Goal: Transaction & Acquisition: Purchase product/service

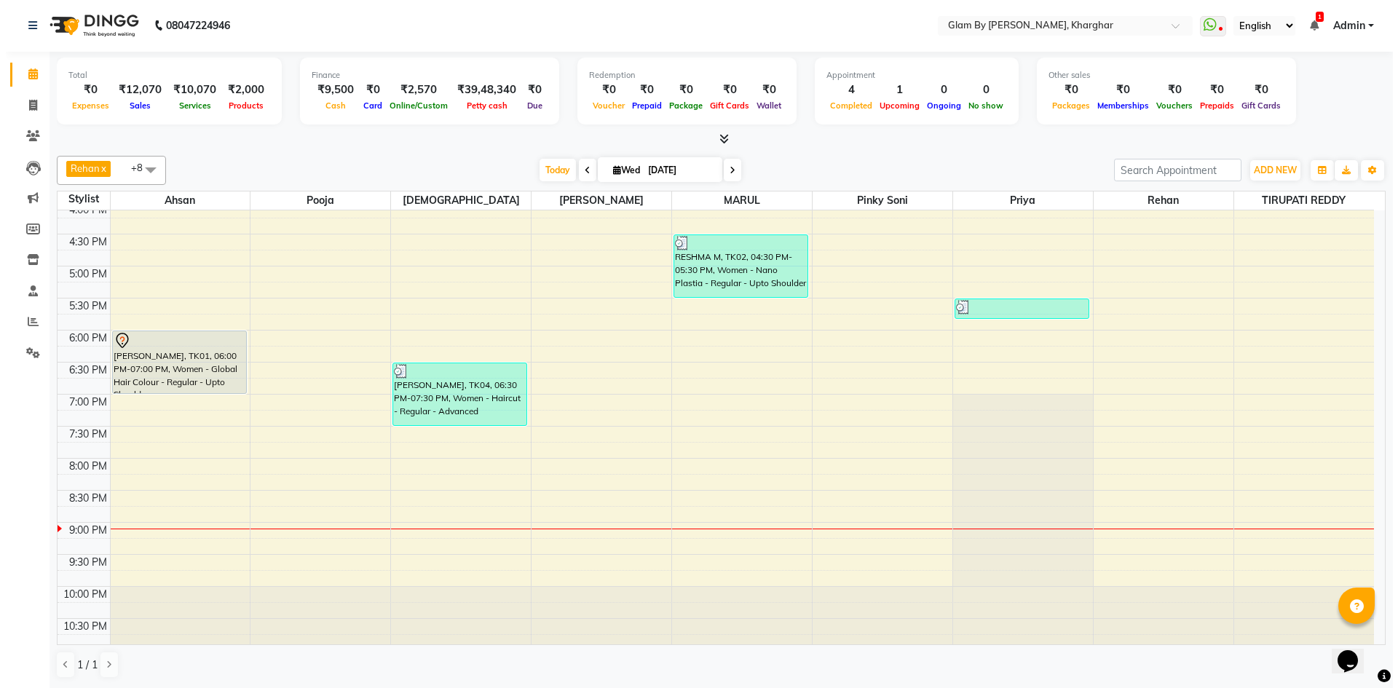
scroll to position [526, 0]
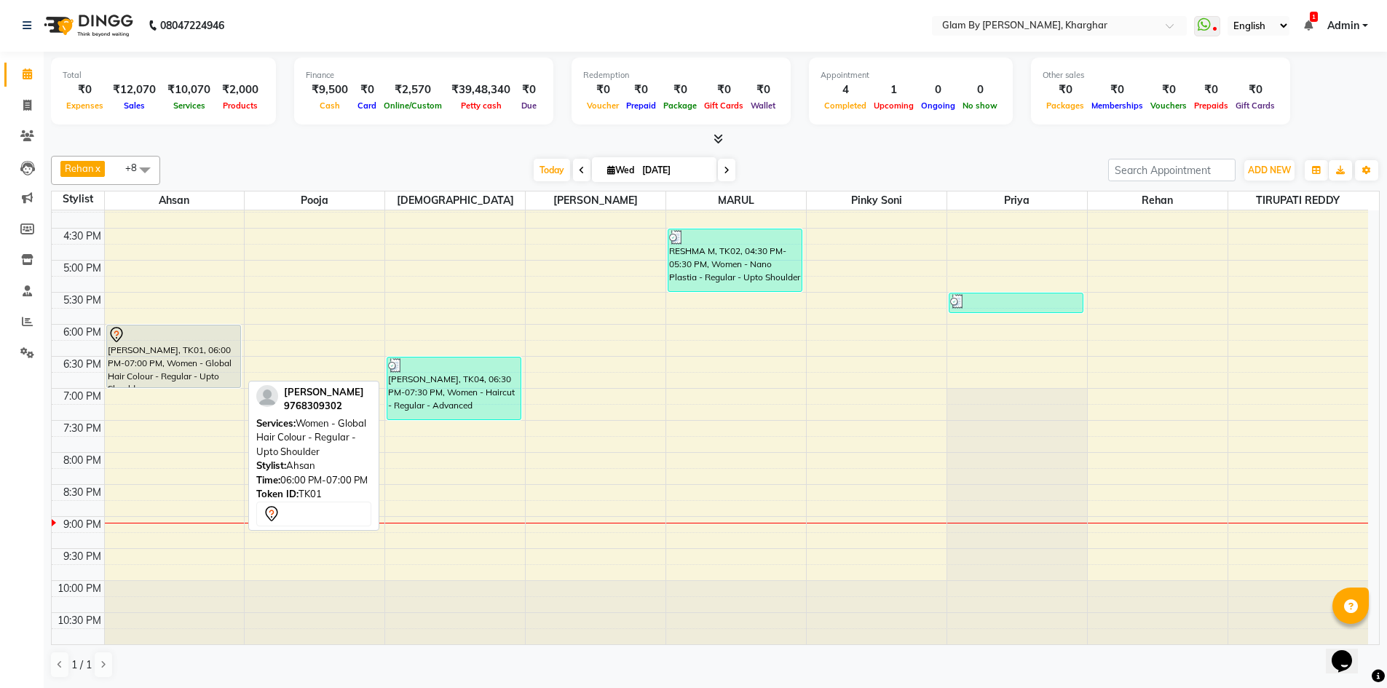
click at [195, 373] on div "[PERSON_NAME], TK01, 06:00 PM-07:00 PM, Women - Global Hair Colour - Regular - …" at bounding box center [173, 356] width 133 height 62
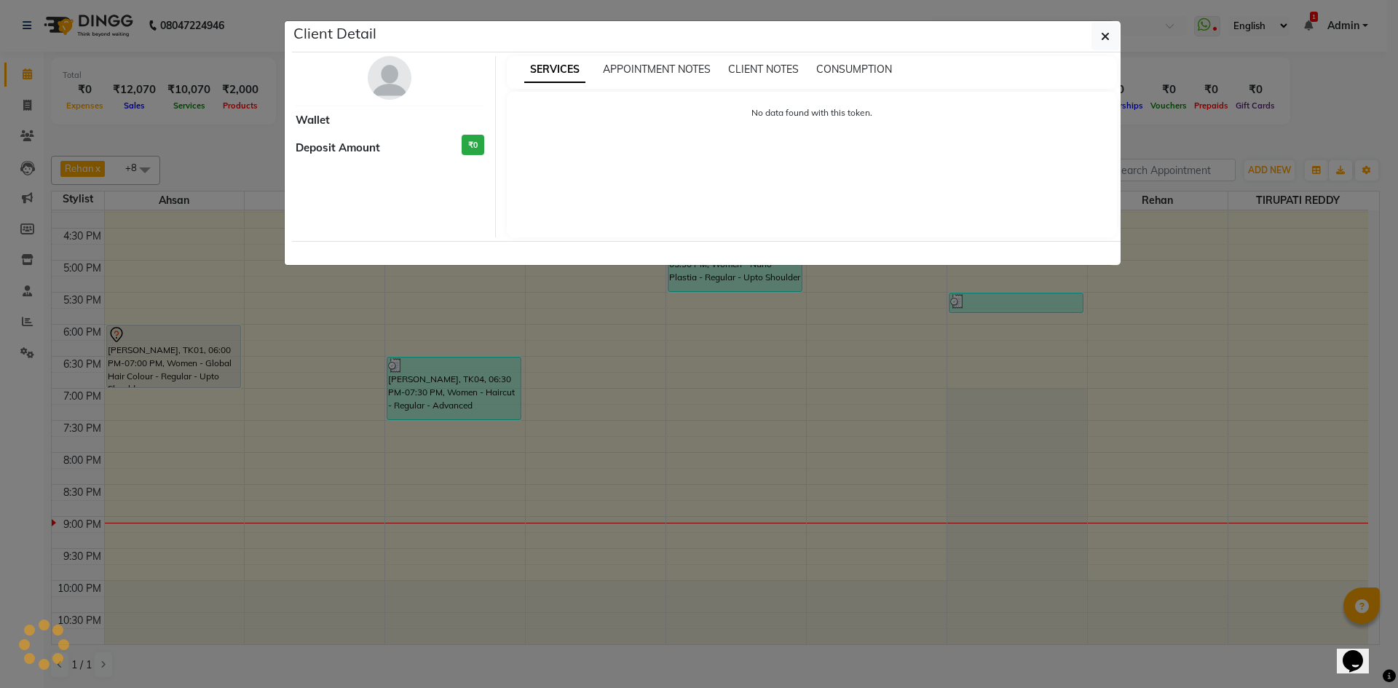
select select "7"
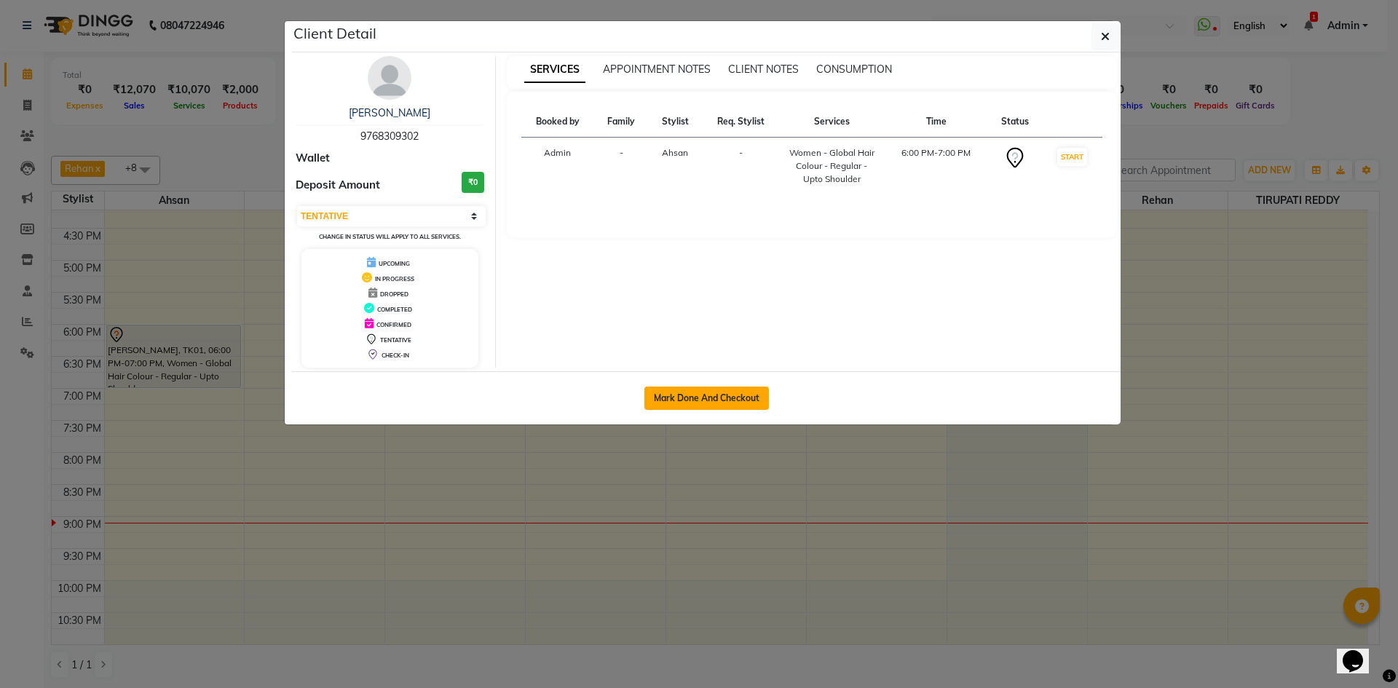
click at [700, 399] on button "Mark Done And Checkout" at bounding box center [706, 398] width 124 height 23
select select "3992"
select select "service"
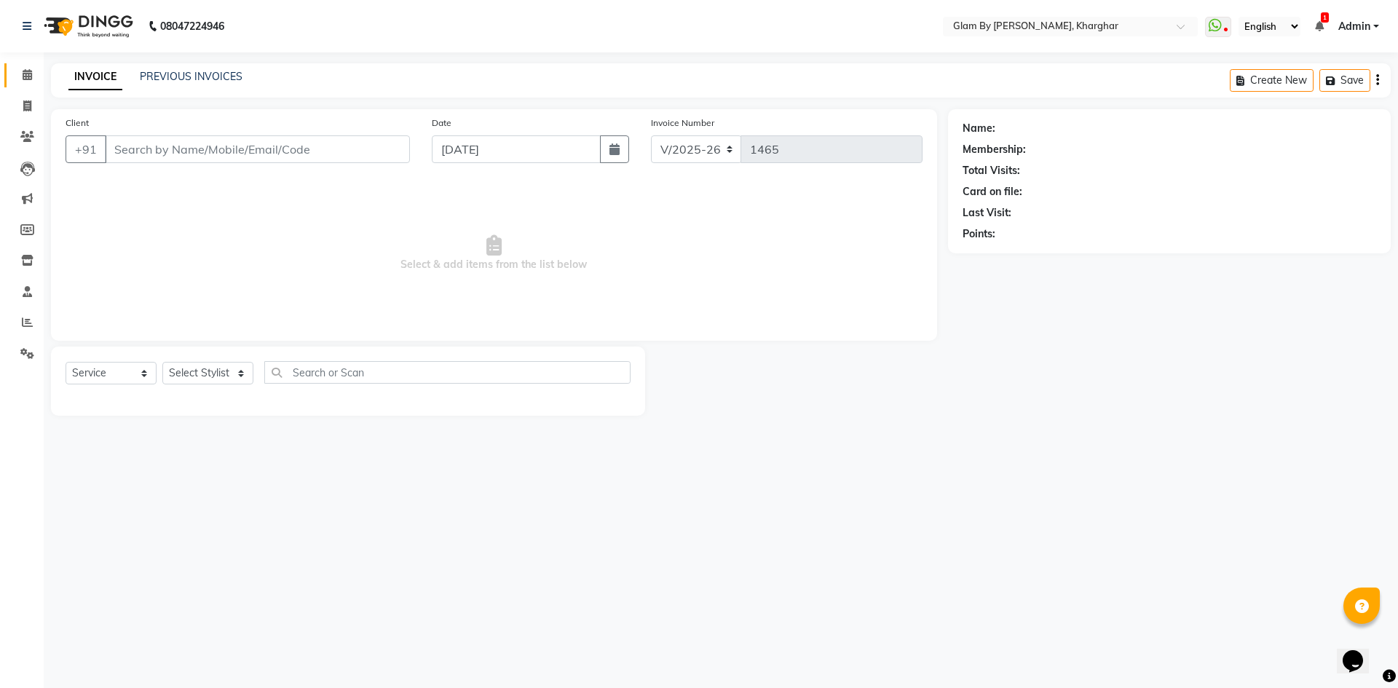
type input "9768309302"
select select "26770"
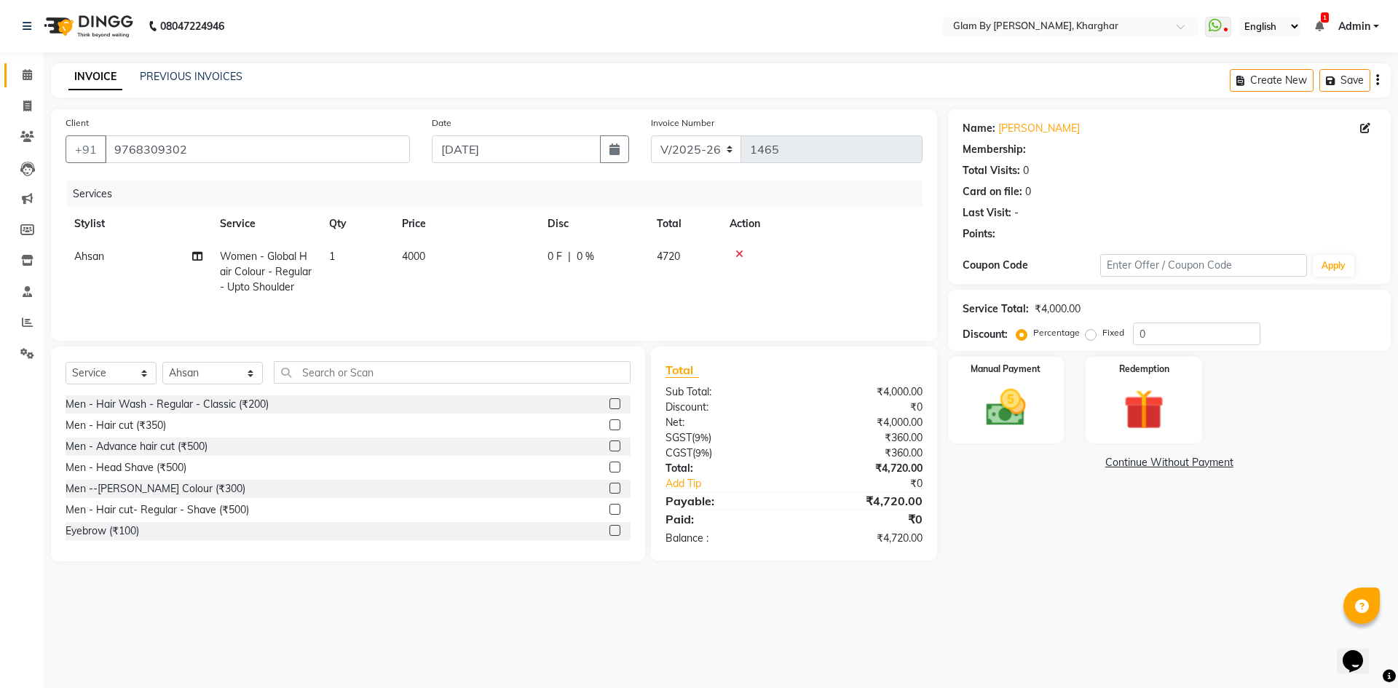
select select "1: Object"
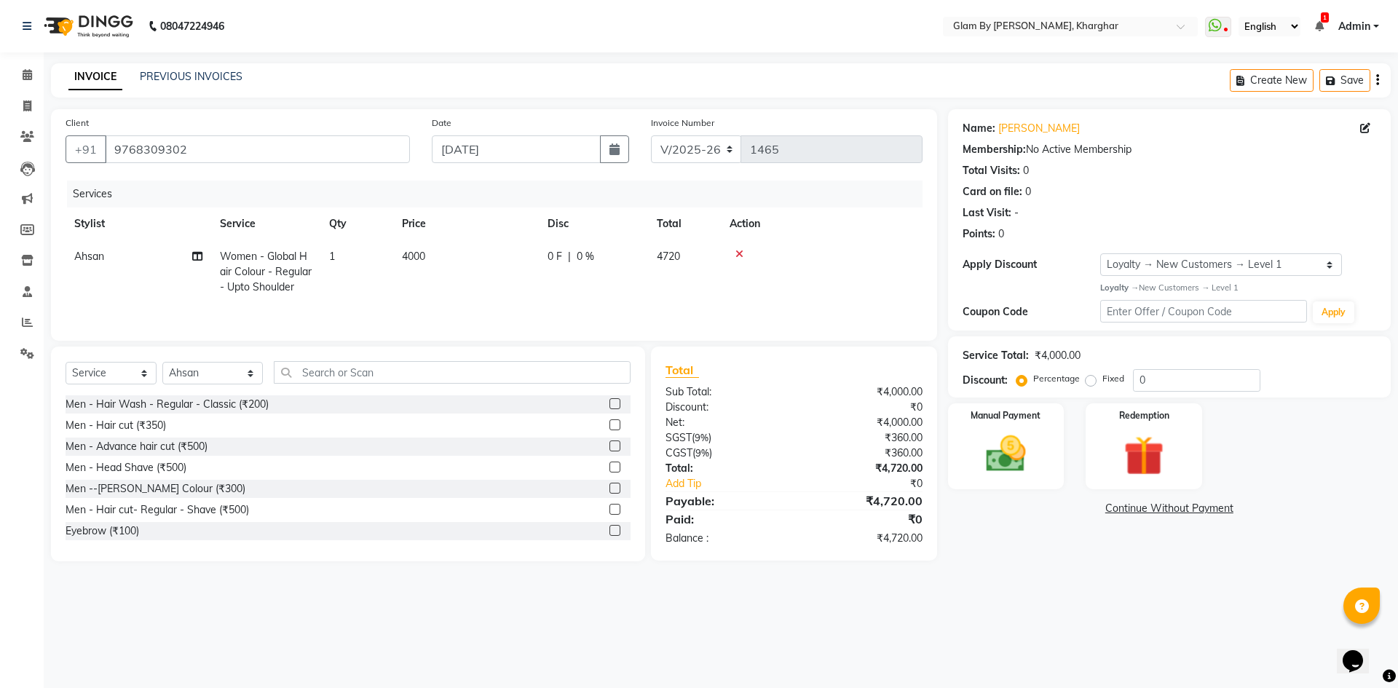
click at [461, 258] on td "4000" at bounding box center [466, 271] width 146 height 63
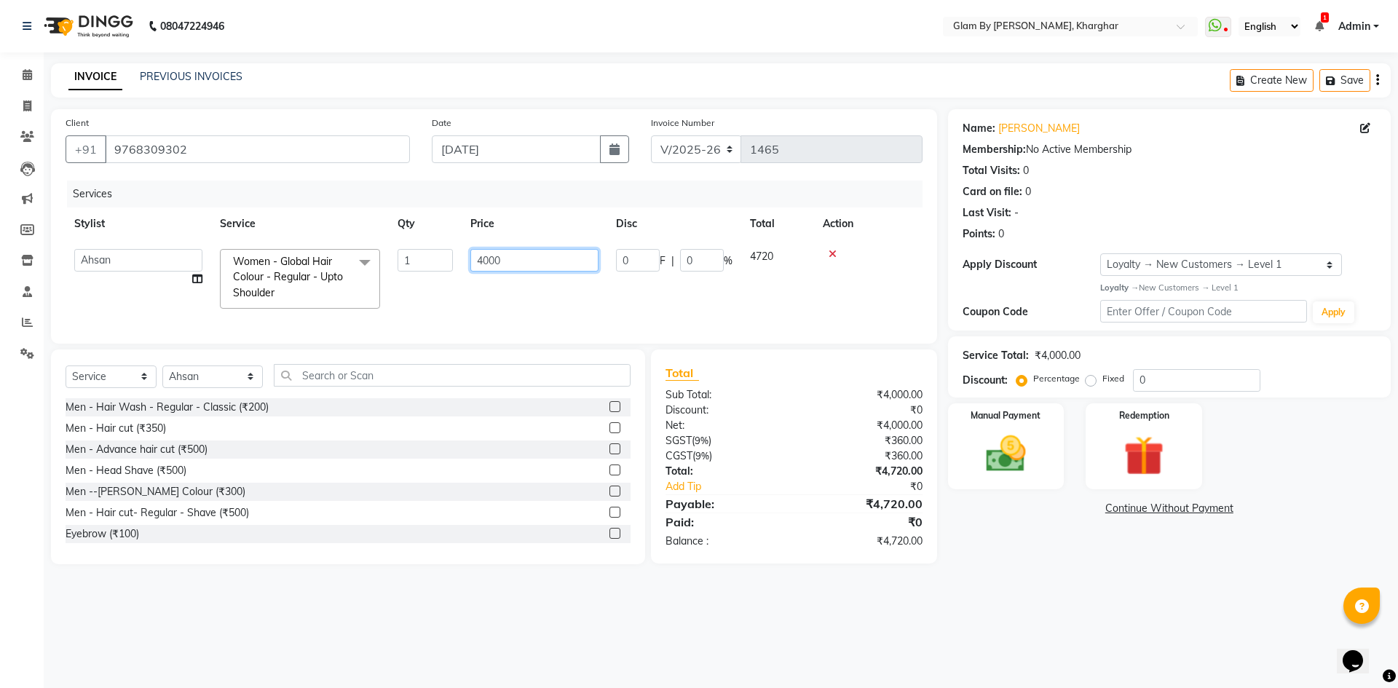
click at [516, 256] on input "4000" at bounding box center [534, 260] width 128 height 23
type input "4"
type input "5000"
click at [496, 298] on td "5000" at bounding box center [534, 278] width 146 height 77
click at [317, 387] on input "text" at bounding box center [452, 375] width 357 height 23
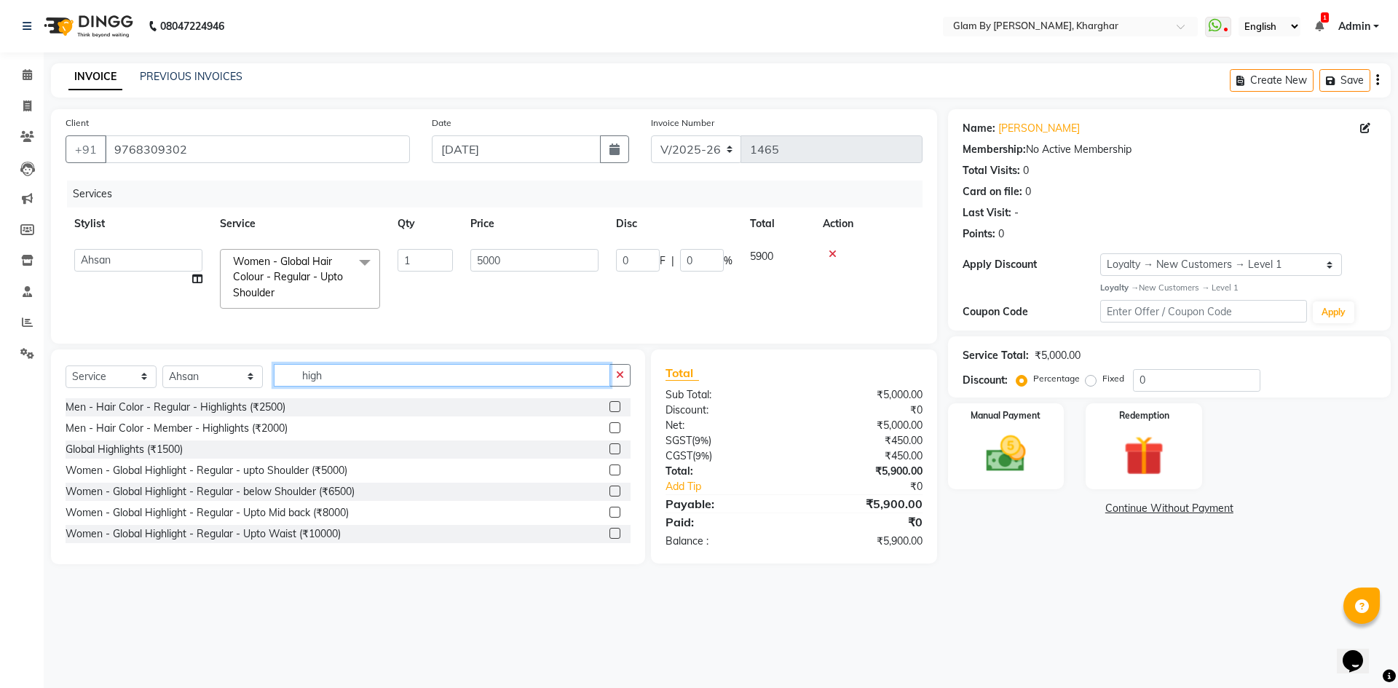
type input "high"
click at [609, 496] on label at bounding box center [614, 491] width 11 height 11
click at [609, 496] on input "checkbox" at bounding box center [613, 491] width 9 height 9
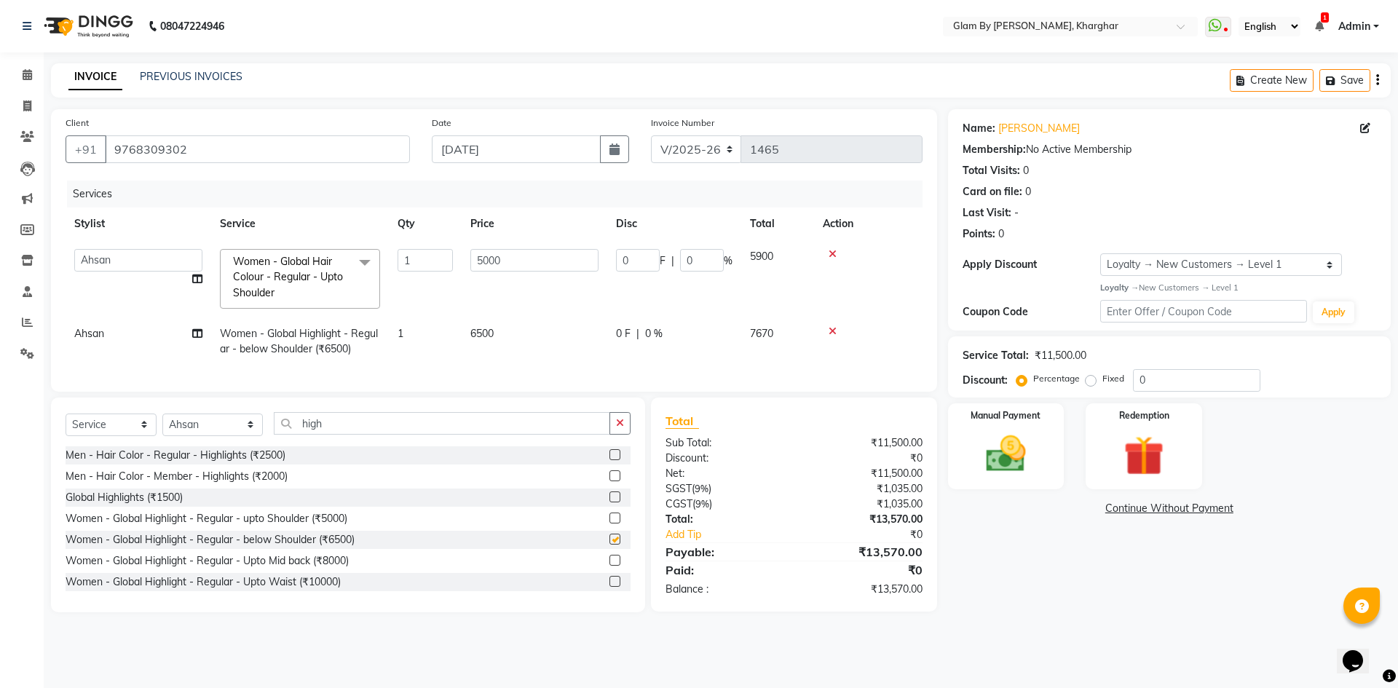
checkbox input "false"
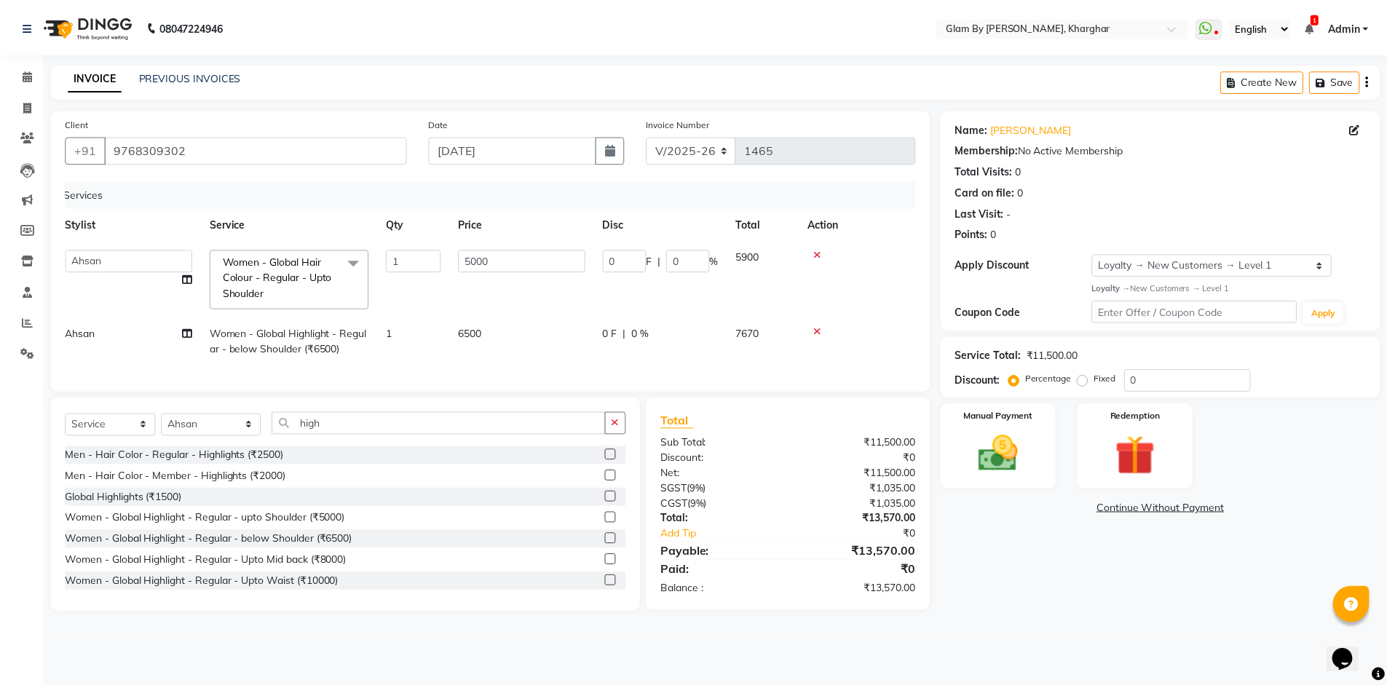
scroll to position [0, 11]
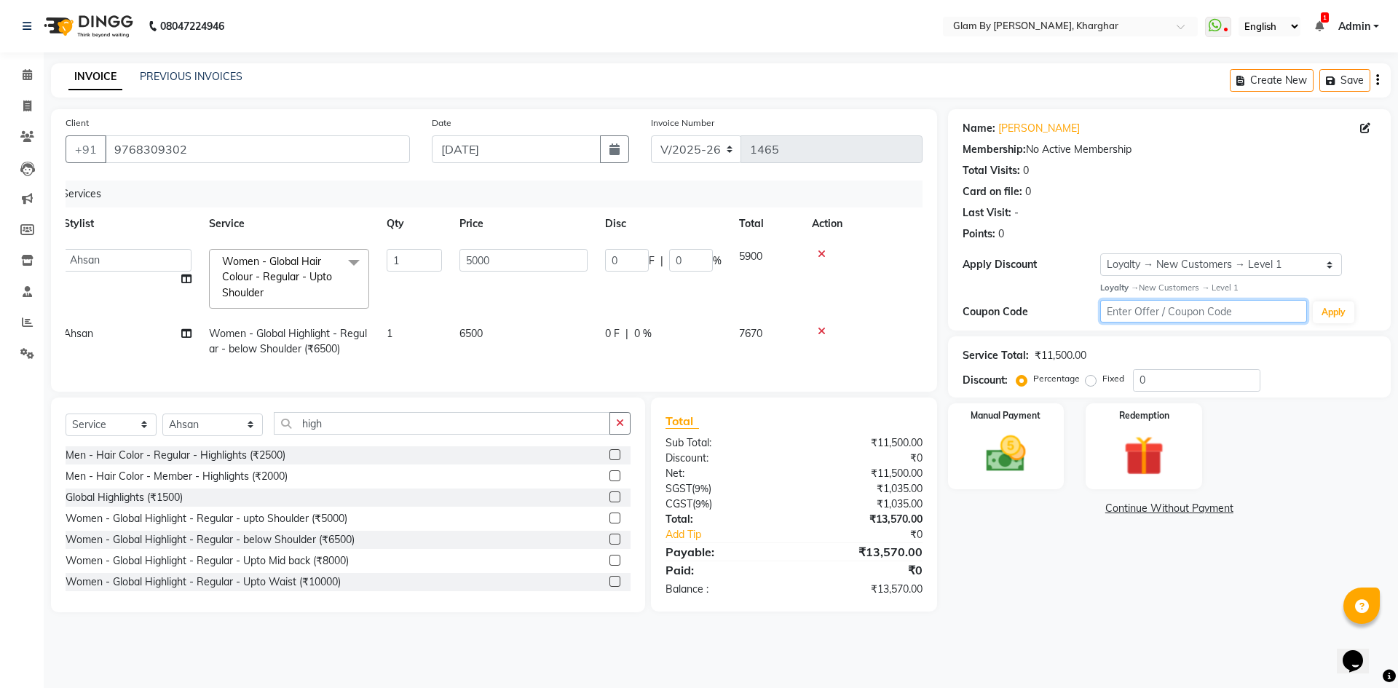
click at [1149, 312] on input "text" at bounding box center [1203, 311] width 207 height 23
type input "3"
click at [1189, 381] on input "0" at bounding box center [1196, 380] width 127 height 23
type input "03"
type input "150"
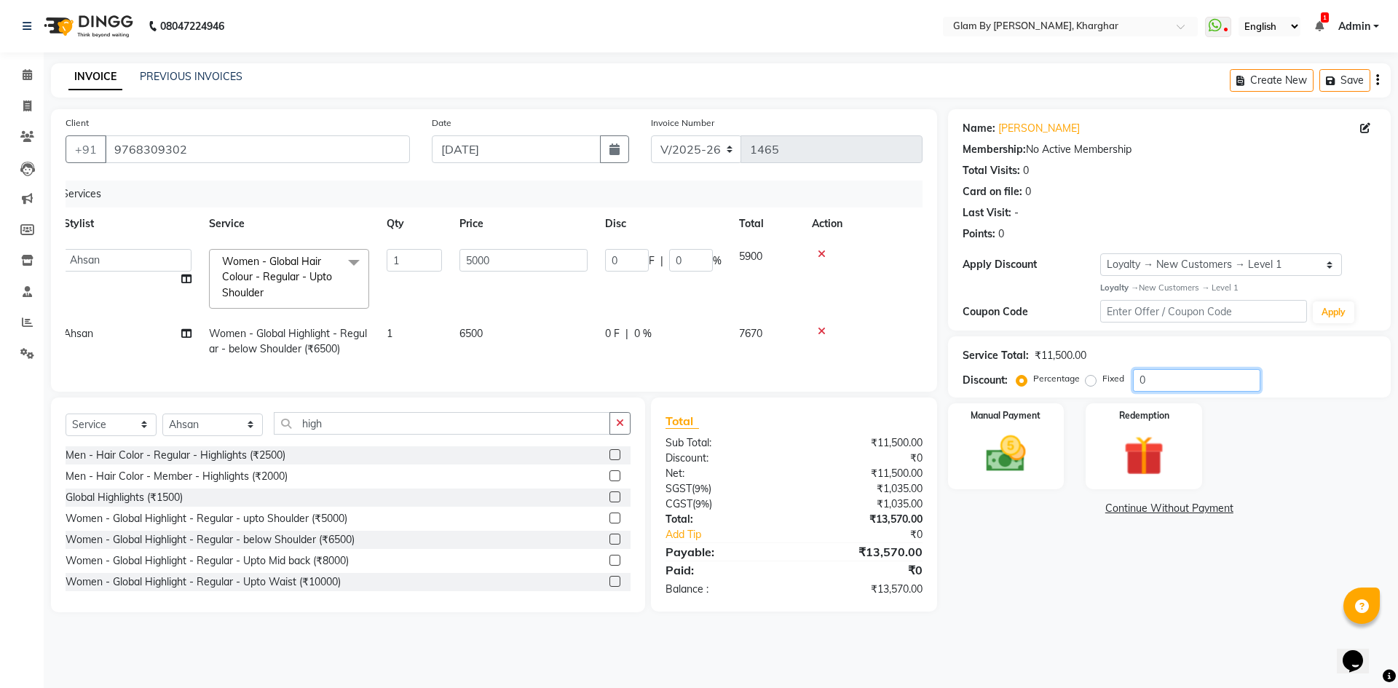
type input "3"
type input "030"
type input "1500"
type input "30"
type input "03"
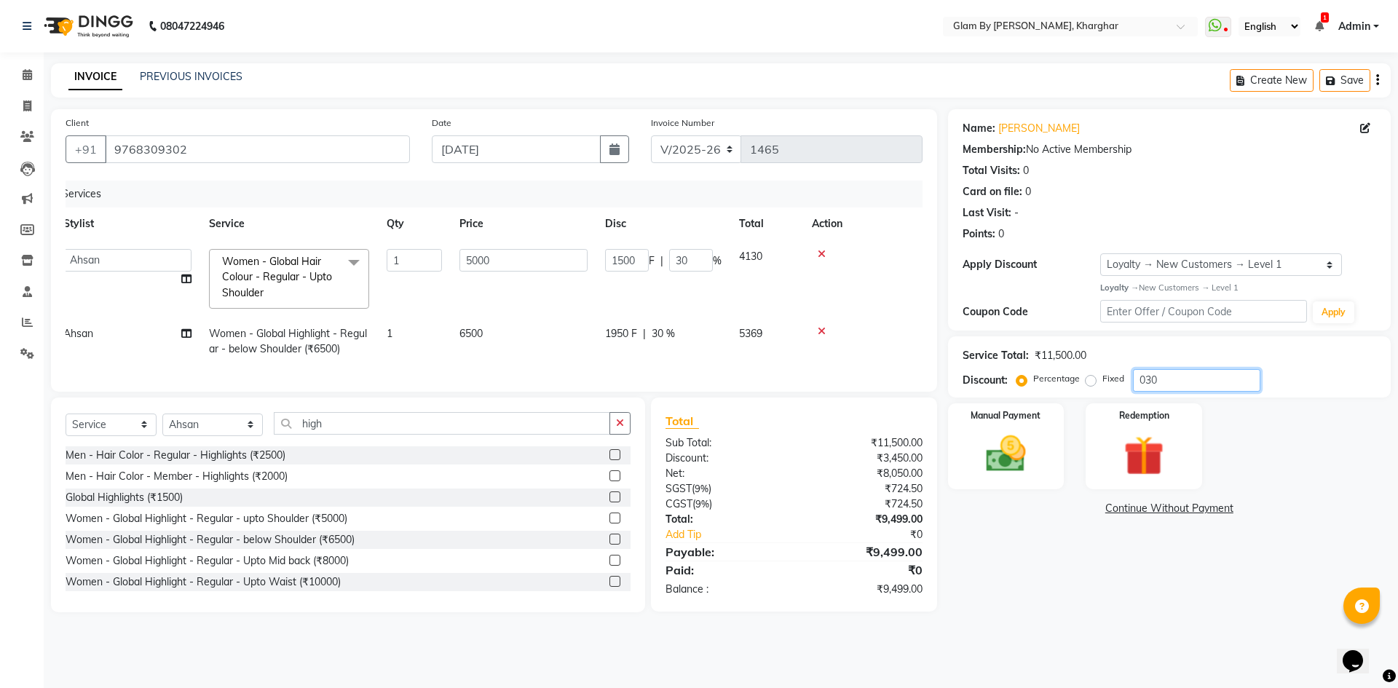
type input "150"
type input "3"
type input "0"
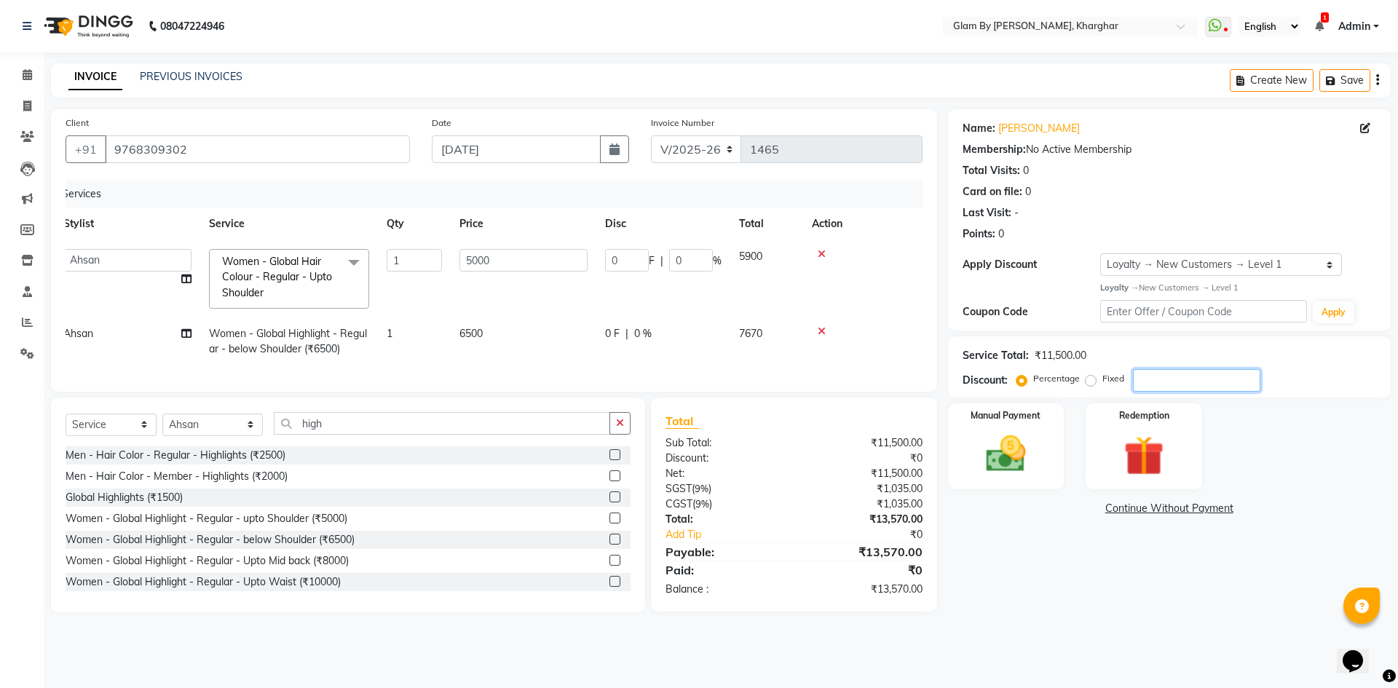
type input "3"
type input "150"
type input "3"
type input "30"
type input "1500"
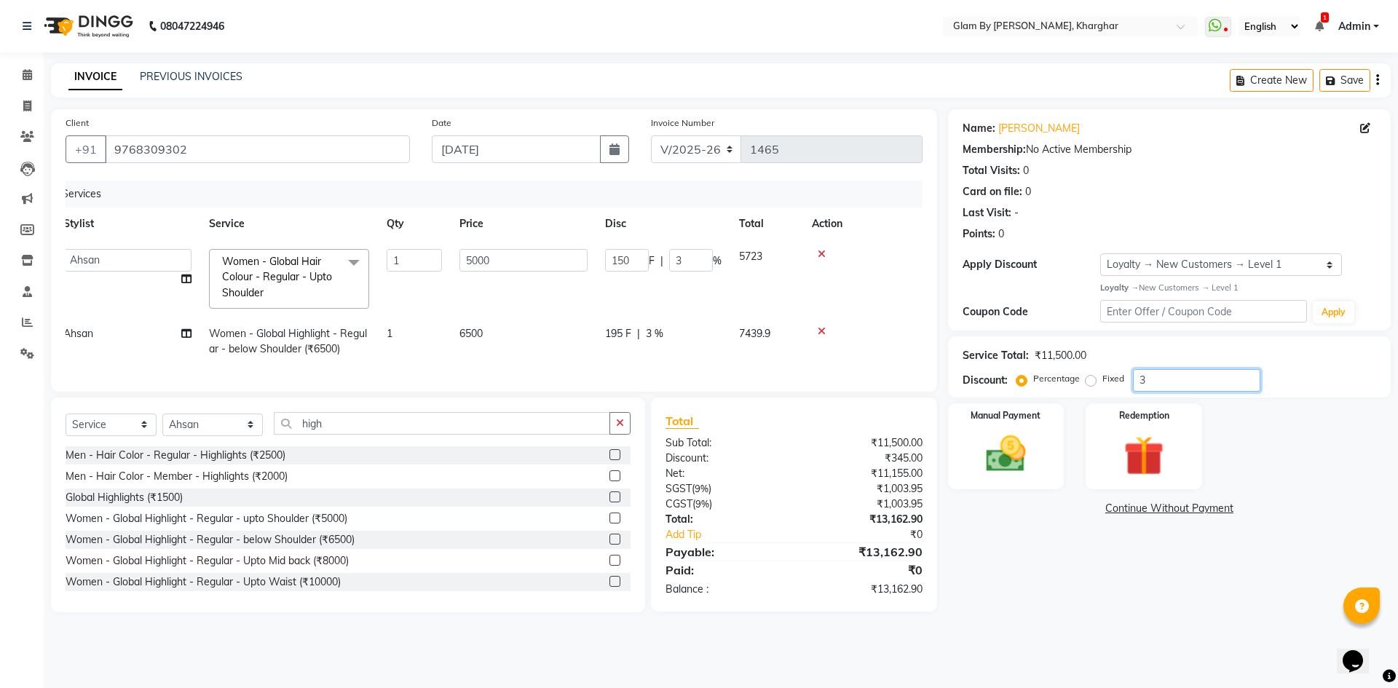
type input "30"
click at [1237, 448] on div "Manual Payment Redemption" at bounding box center [1169, 446] width 464 height 87
click at [510, 266] on input "5000" at bounding box center [523, 260] width 128 height 23
type input "5"
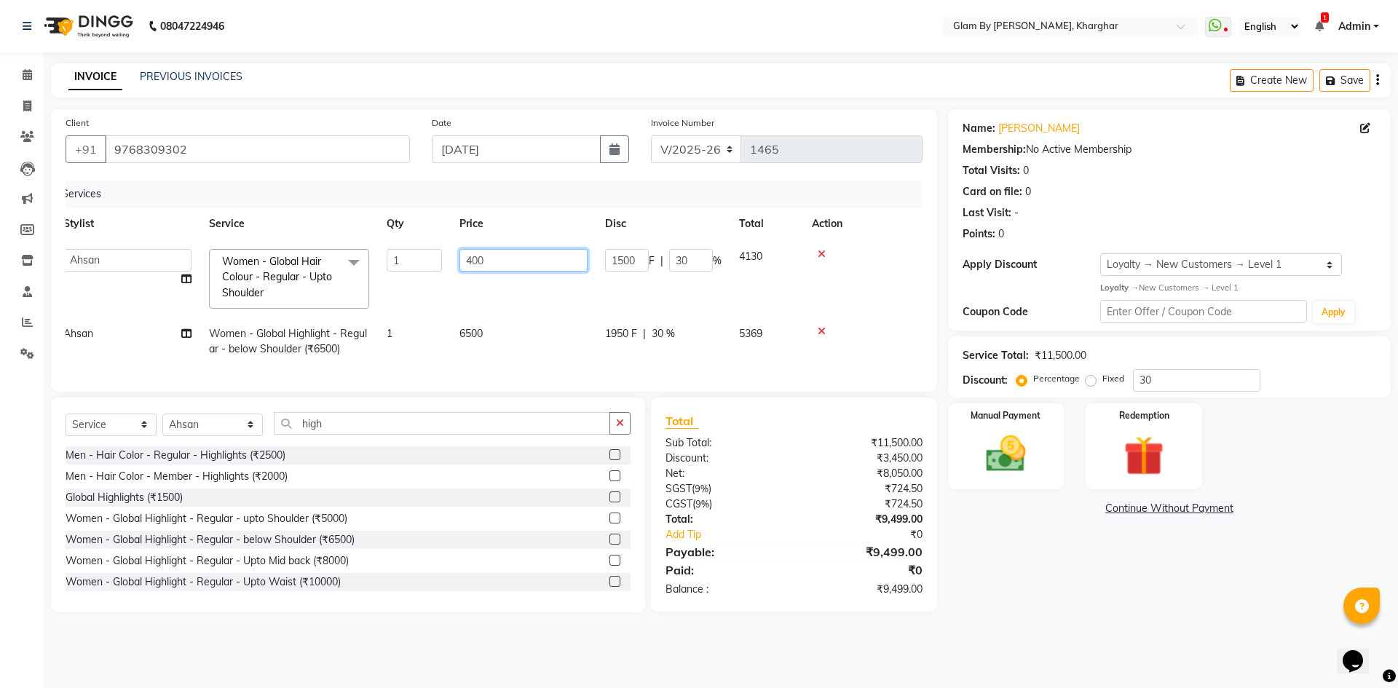
type input "4000"
click at [494, 330] on td "6500" at bounding box center [524, 341] width 146 height 48
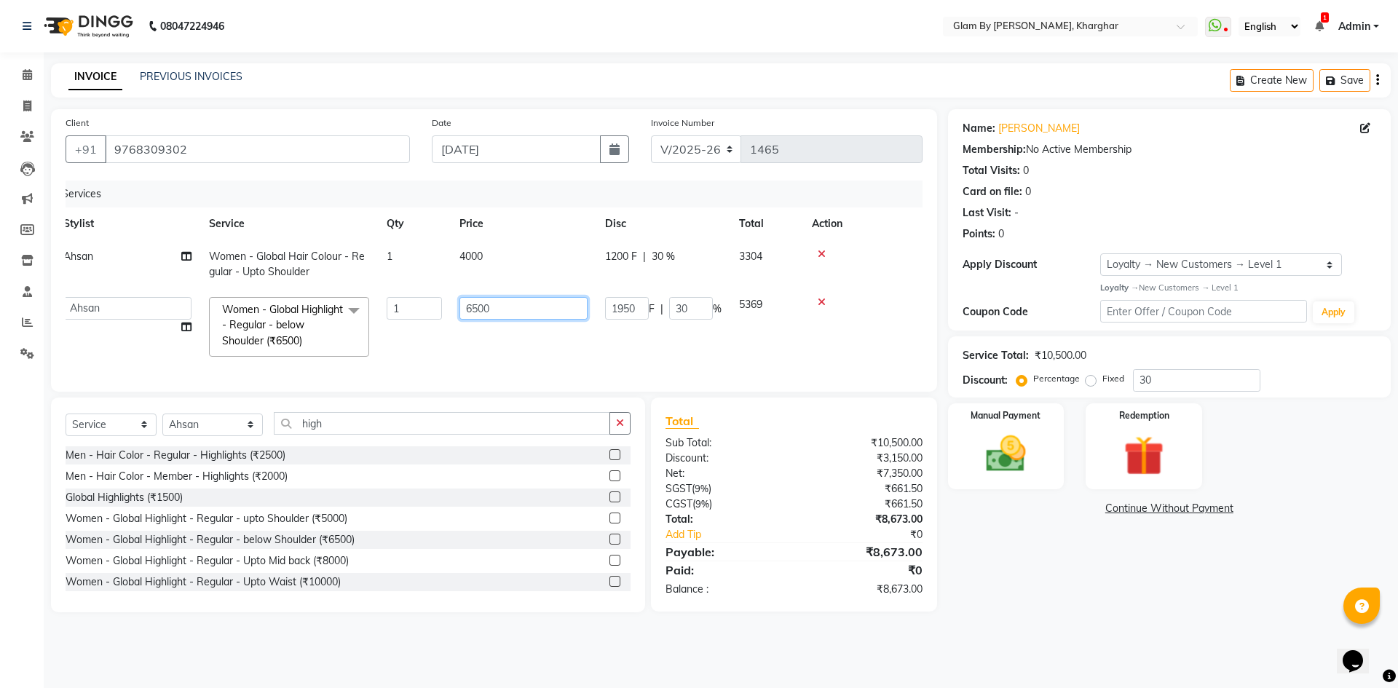
click at [502, 302] on input "6500" at bounding box center [523, 308] width 128 height 23
type input "6"
type input "4000"
click at [516, 335] on td "4000" at bounding box center [524, 326] width 146 height 77
click at [692, 258] on div "1200 F | 30 %" at bounding box center [663, 256] width 116 height 15
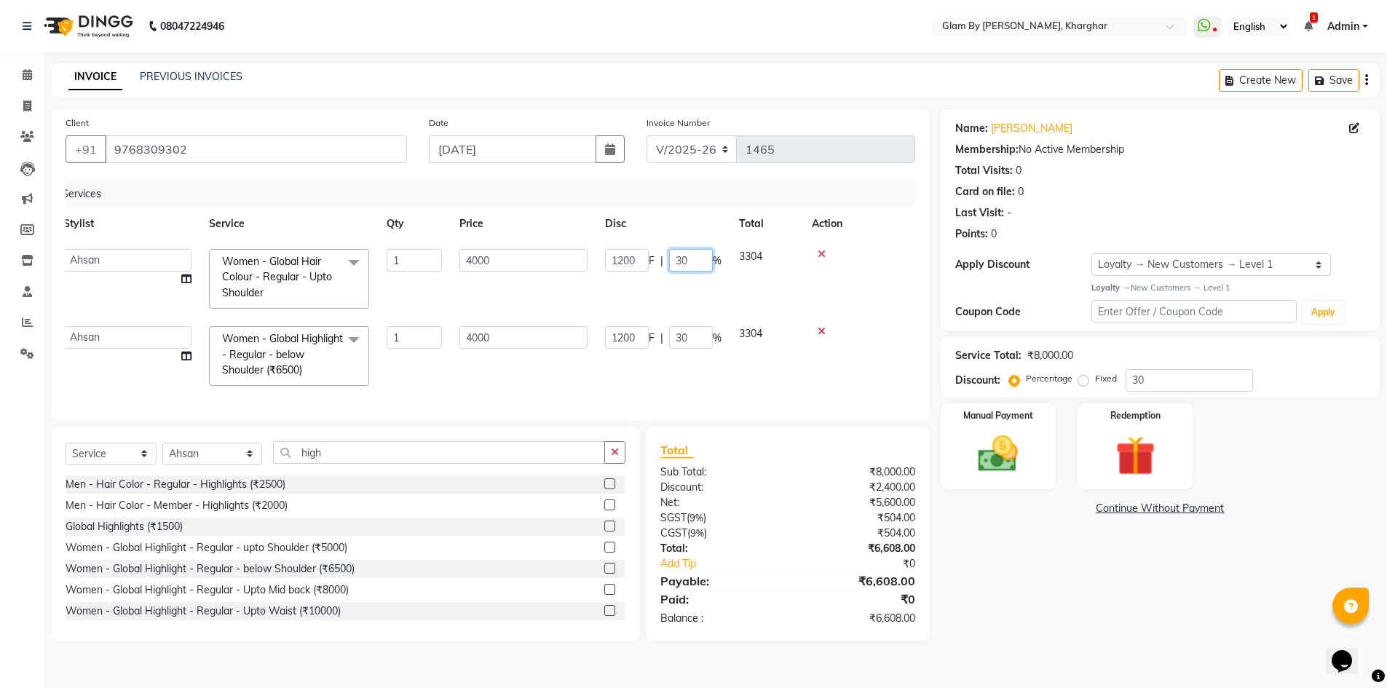
click at [703, 263] on input "30" at bounding box center [691, 260] width 44 height 23
type input "3"
click at [700, 337] on td "1200 F | 30 %" at bounding box center [663, 355] width 134 height 77
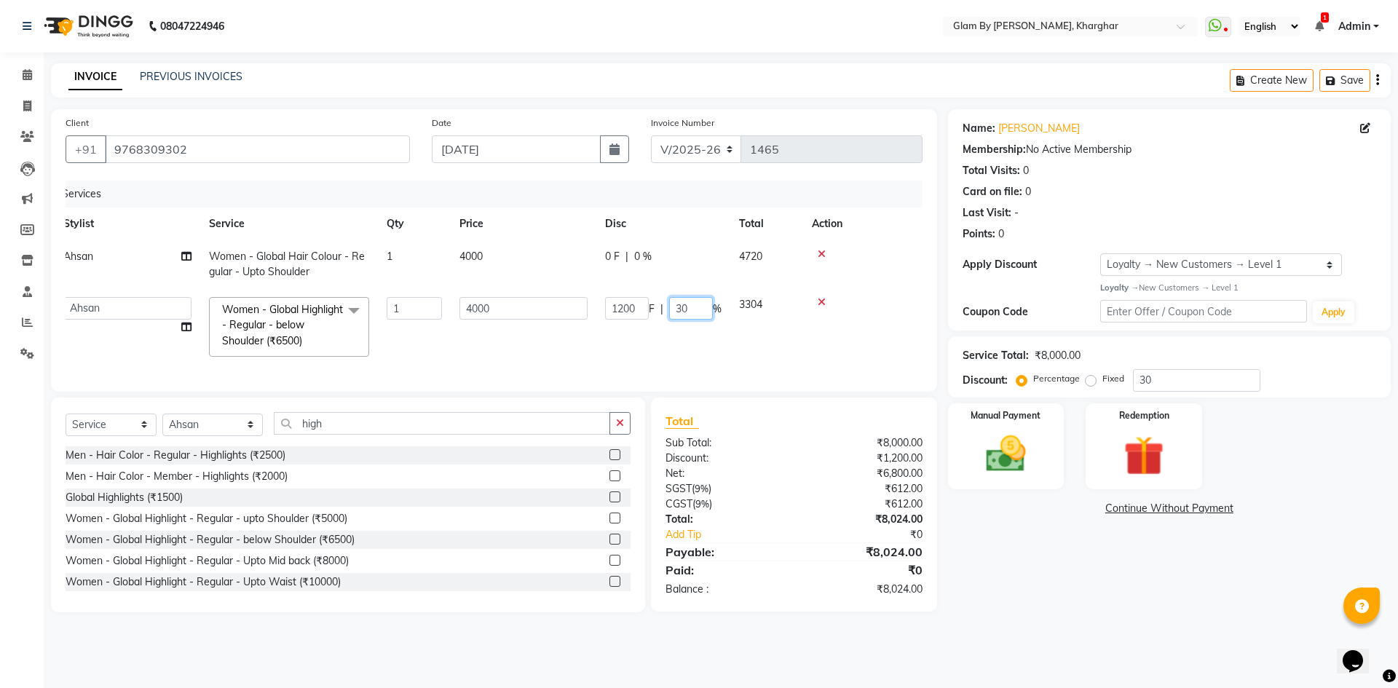
type input "3"
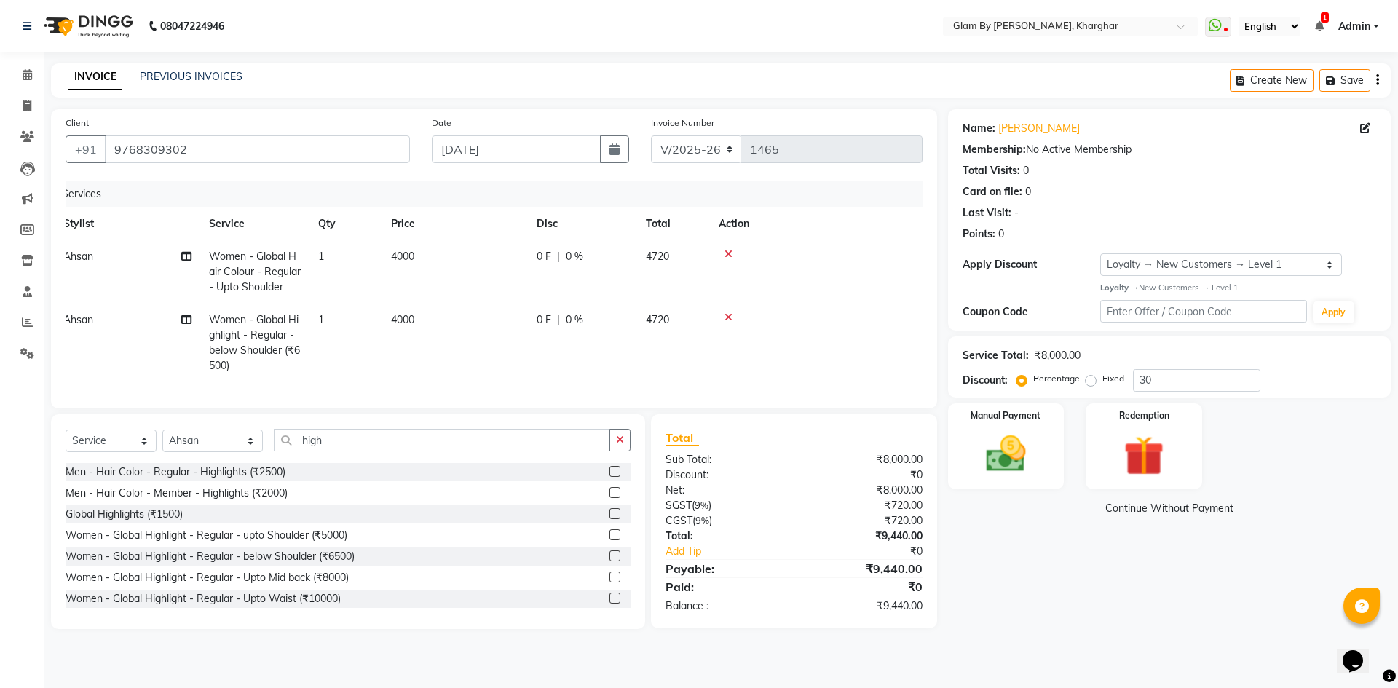
click at [705, 338] on tr "Ahsan Women - Global Highlight - Regular - below Shoulder (₹6500) 1 4000 0 F | …" at bounding box center [483, 343] width 857 height 79
click at [1174, 384] on input "30" at bounding box center [1196, 380] width 127 height 23
type input "3"
click at [1102, 384] on label "Fixed" at bounding box center [1113, 378] width 22 height 13
click at [1090, 384] on input "Fixed" at bounding box center [1093, 378] width 10 height 10
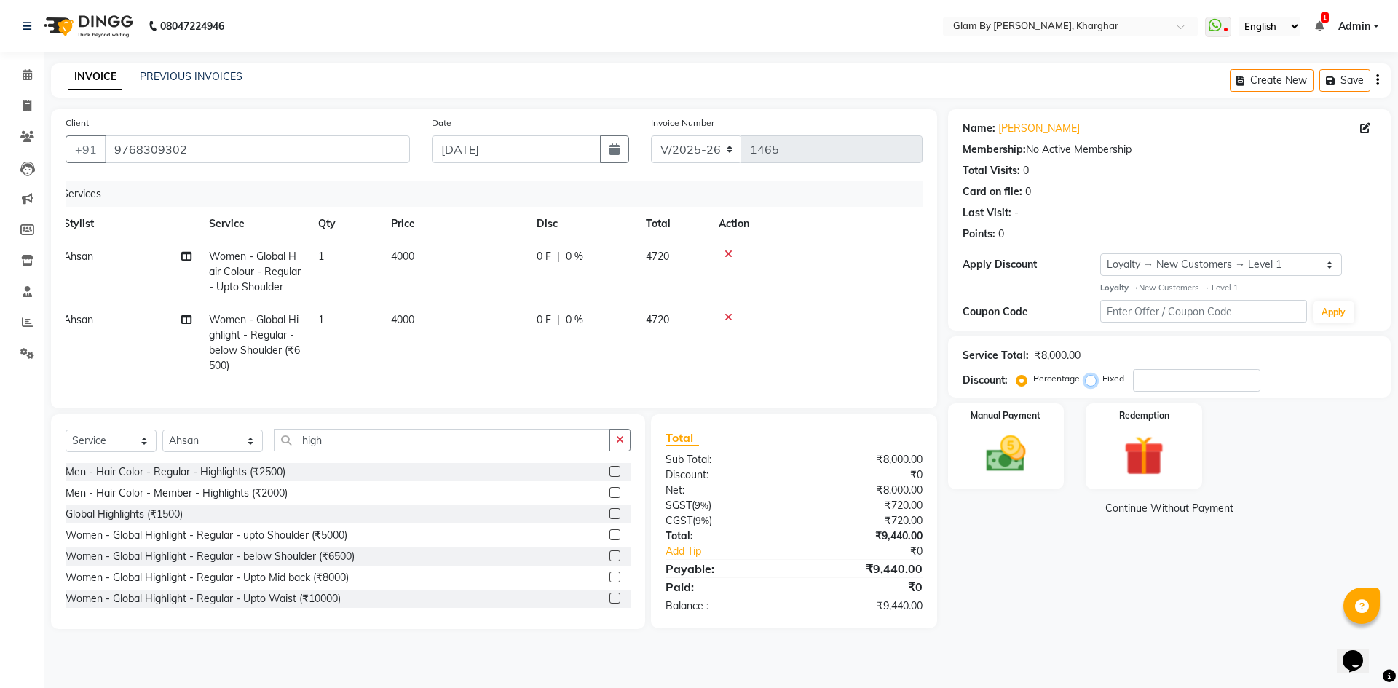
radio input "true"
click at [1144, 385] on input "number" at bounding box center [1196, 380] width 127 height 23
type input "440"
click at [857, 349] on td at bounding box center [811, 343] width 202 height 79
click at [999, 463] on img at bounding box center [1006, 454] width 68 height 48
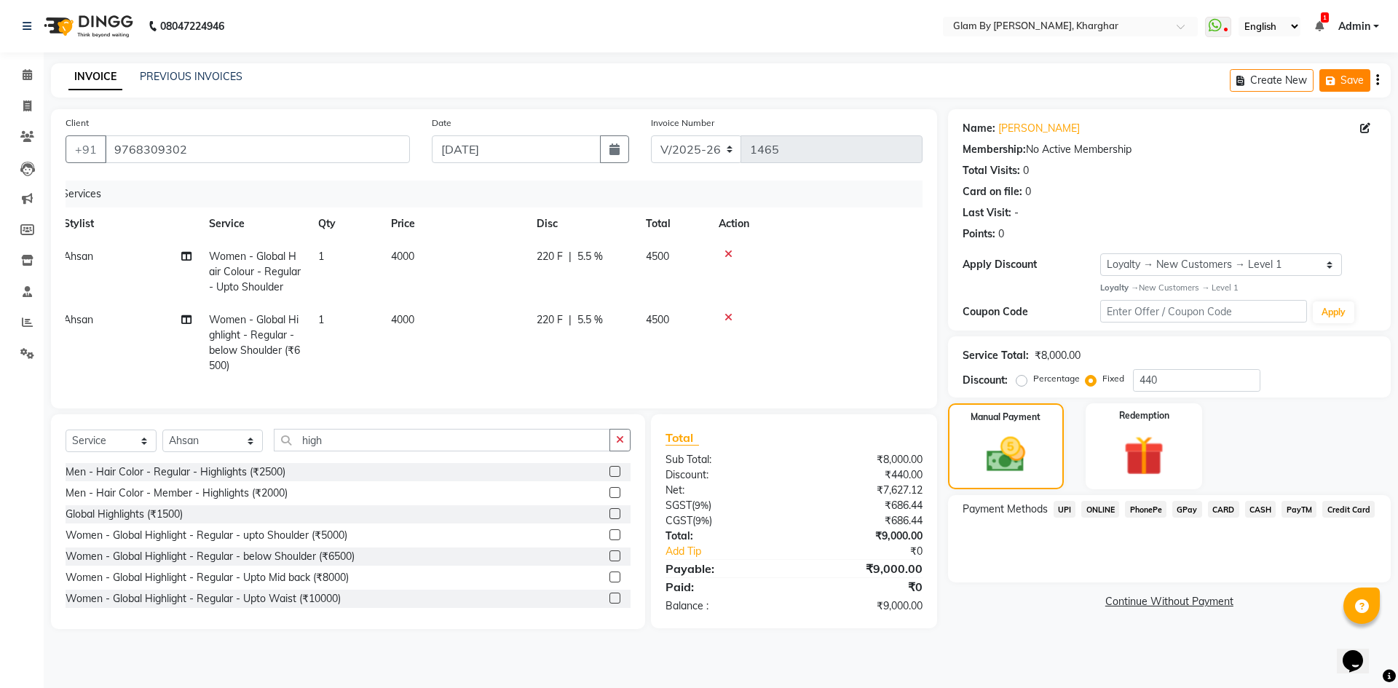
click at [1342, 80] on button "Save" at bounding box center [1344, 80] width 51 height 23
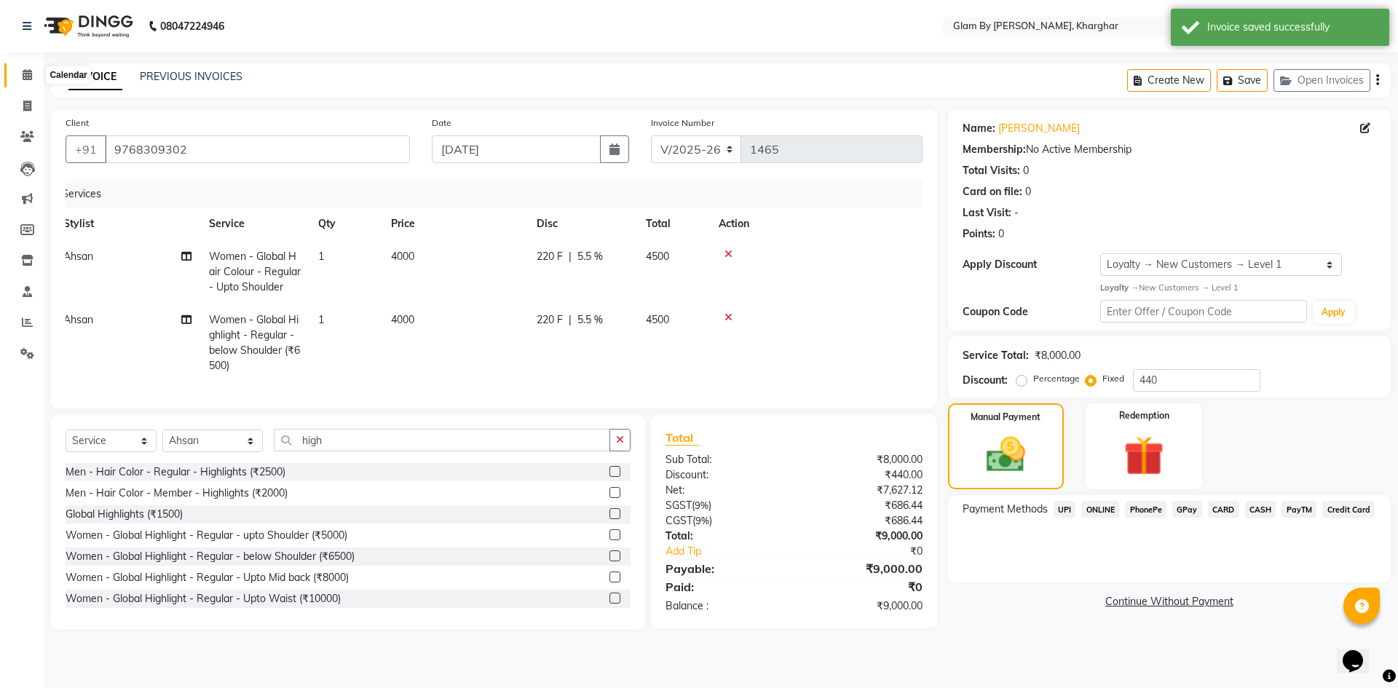
click at [31, 68] on span at bounding box center [27, 75] width 25 height 17
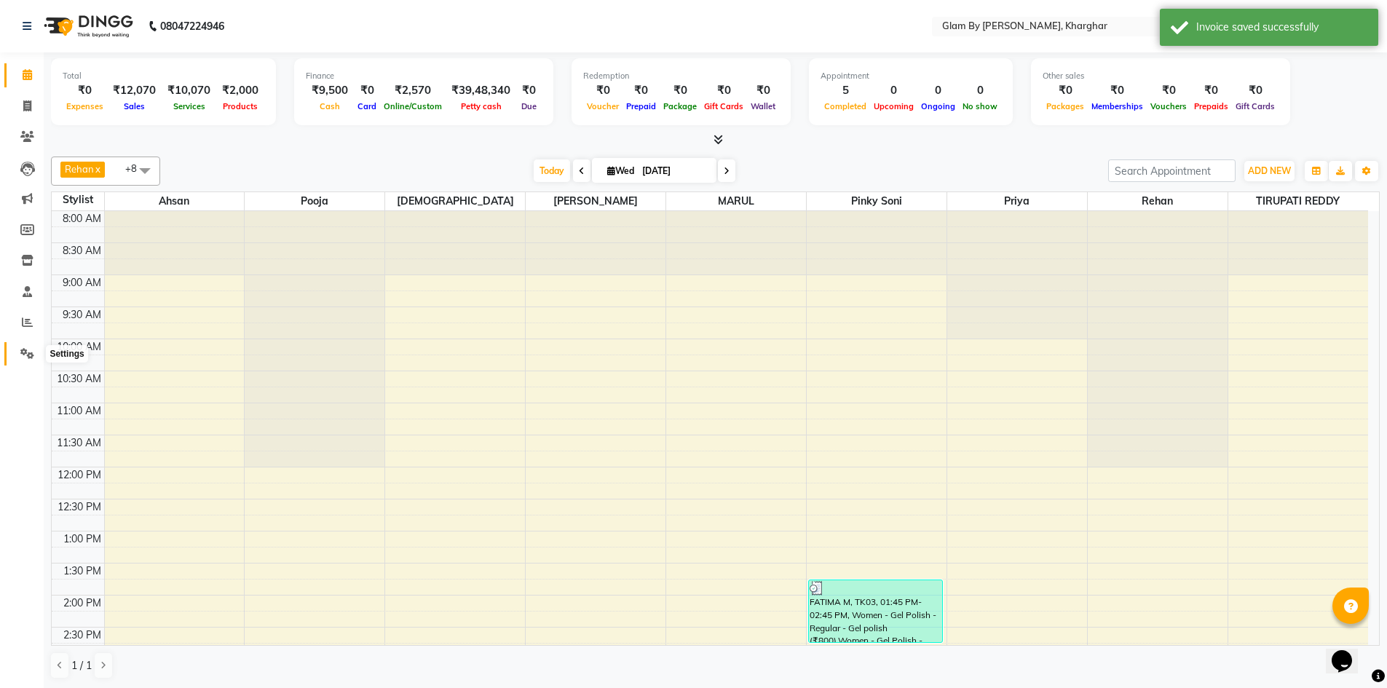
click at [23, 346] on span at bounding box center [27, 354] width 25 height 17
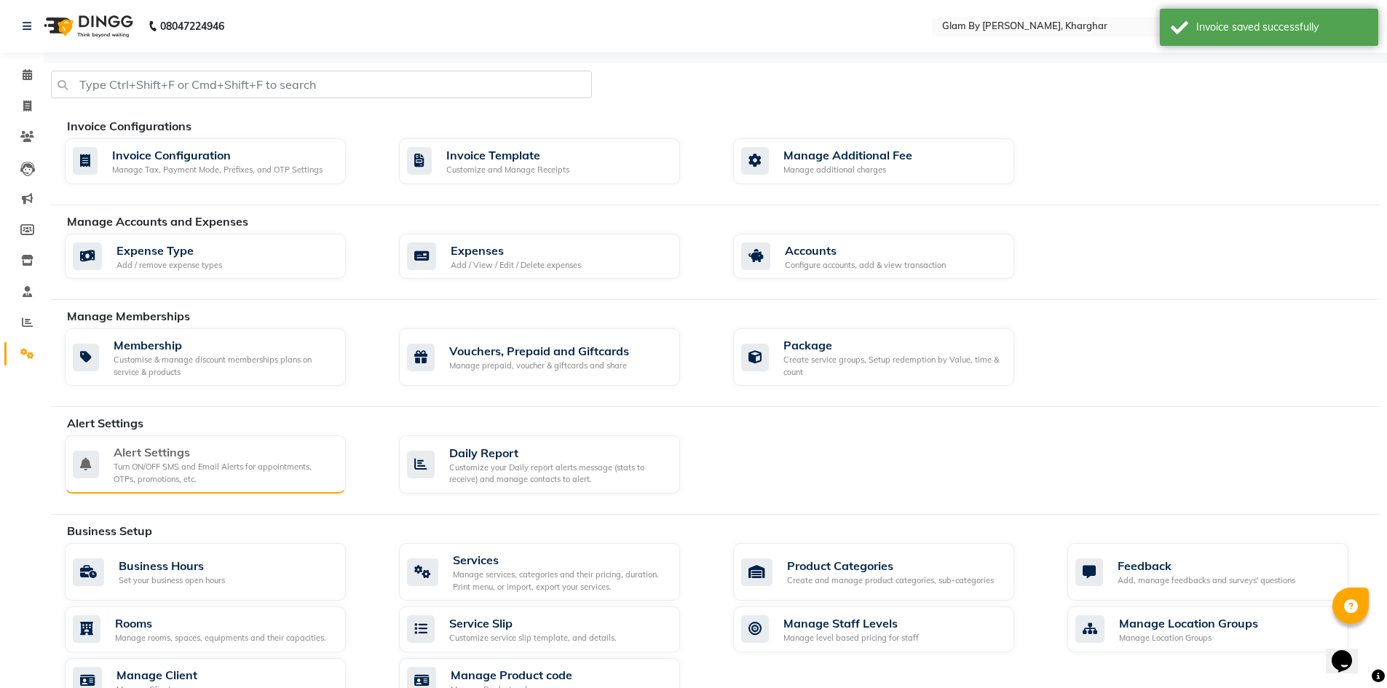
click at [186, 475] on div "Turn ON/OFF SMS and Email Alerts for appointments, OTPs, promotions, etc." at bounding box center [224, 473] width 221 height 24
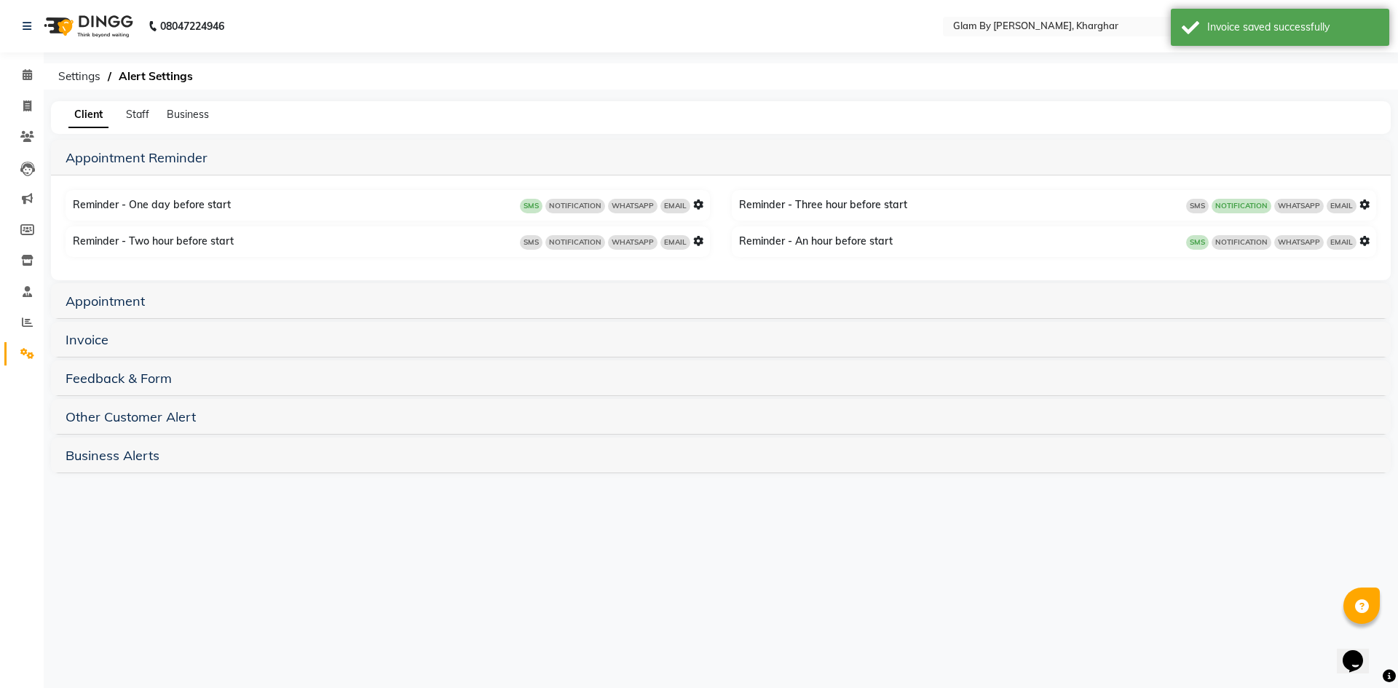
click at [223, 345] on h5 "Invoice" at bounding box center [721, 338] width 1310 height 17
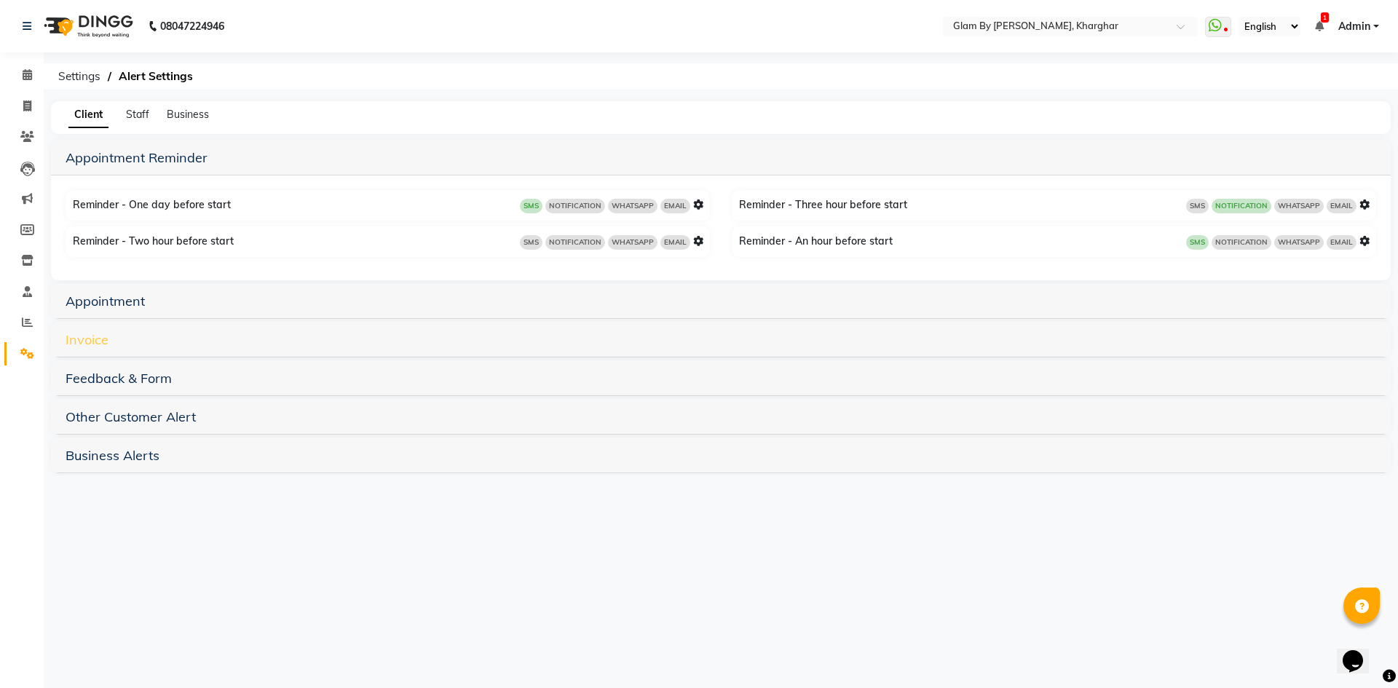
click at [101, 347] on link "Invoice" at bounding box center [87, 339] width 43 height 17
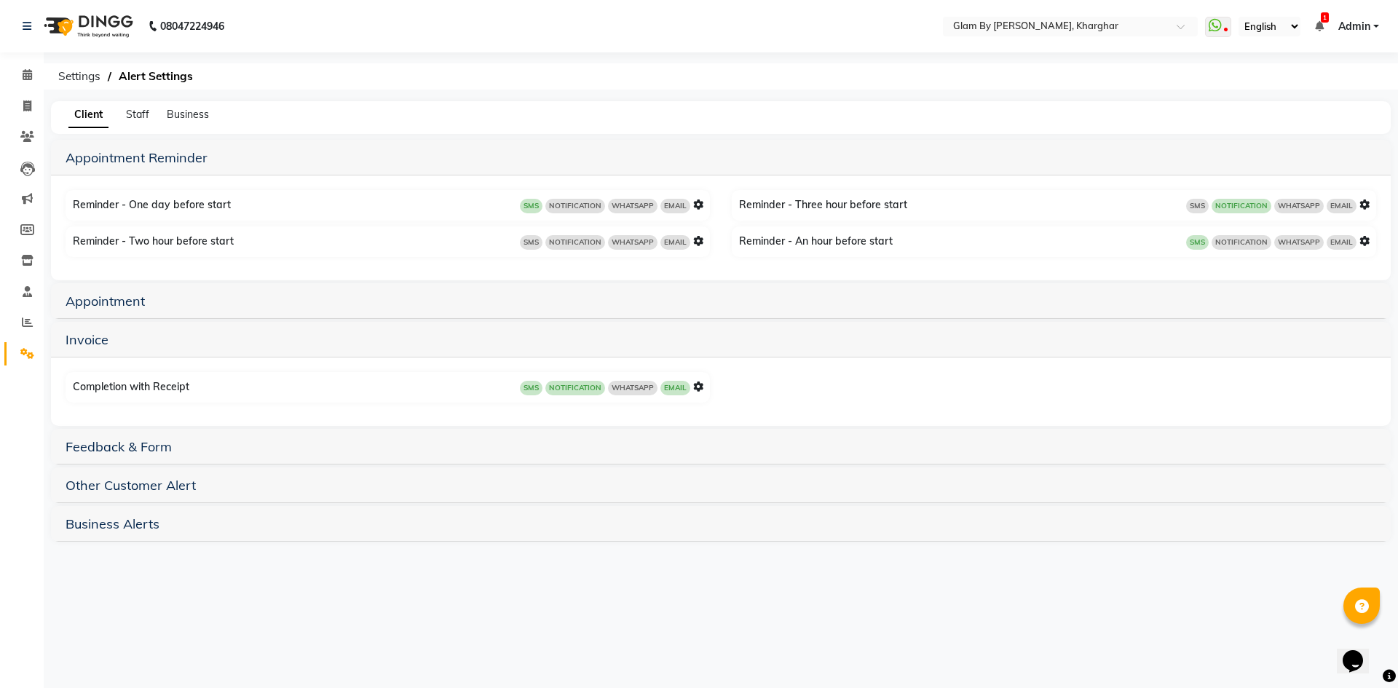
click at [641, 395] on span "WHATSAPP" at bounding box center [632, 388] width 49 height 15
click at [697, 387] on icon at bounding box center [698, 386] width 10 height 10
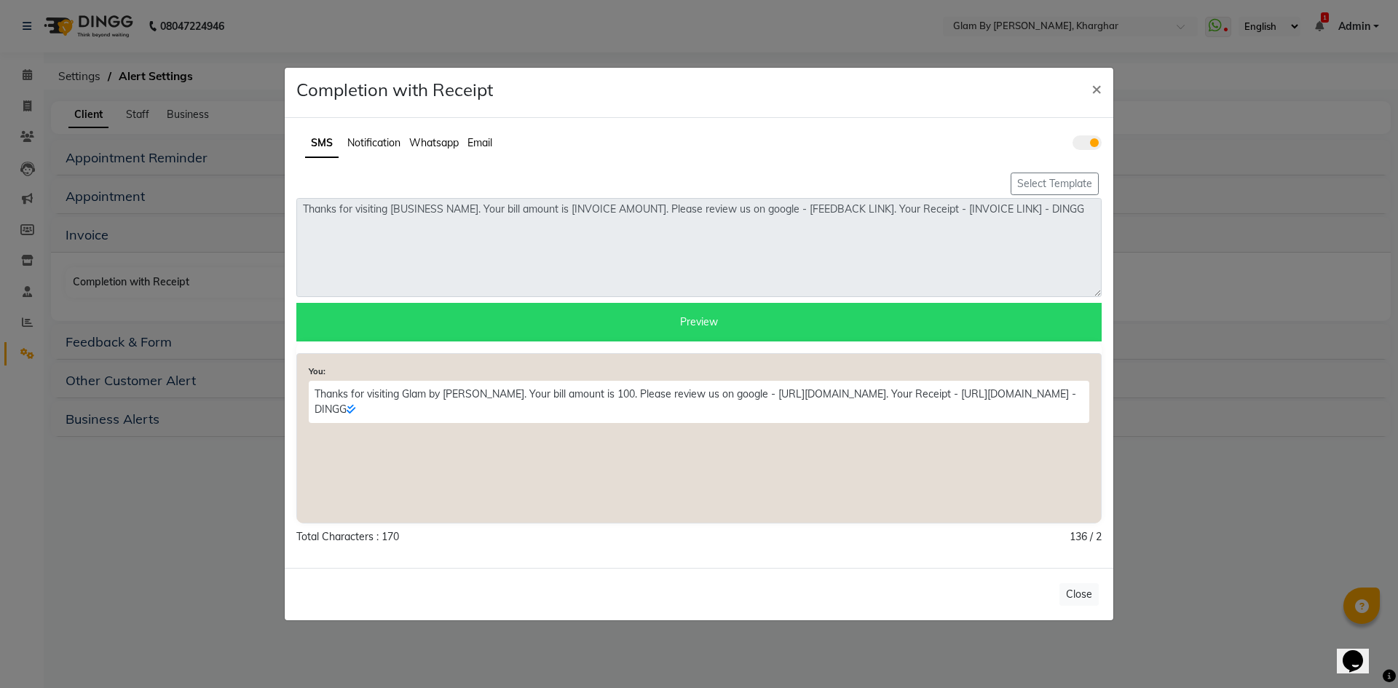
click at [449, 142] on span "Whatsapp" at bounding box center [433, 142] width 49 height 13
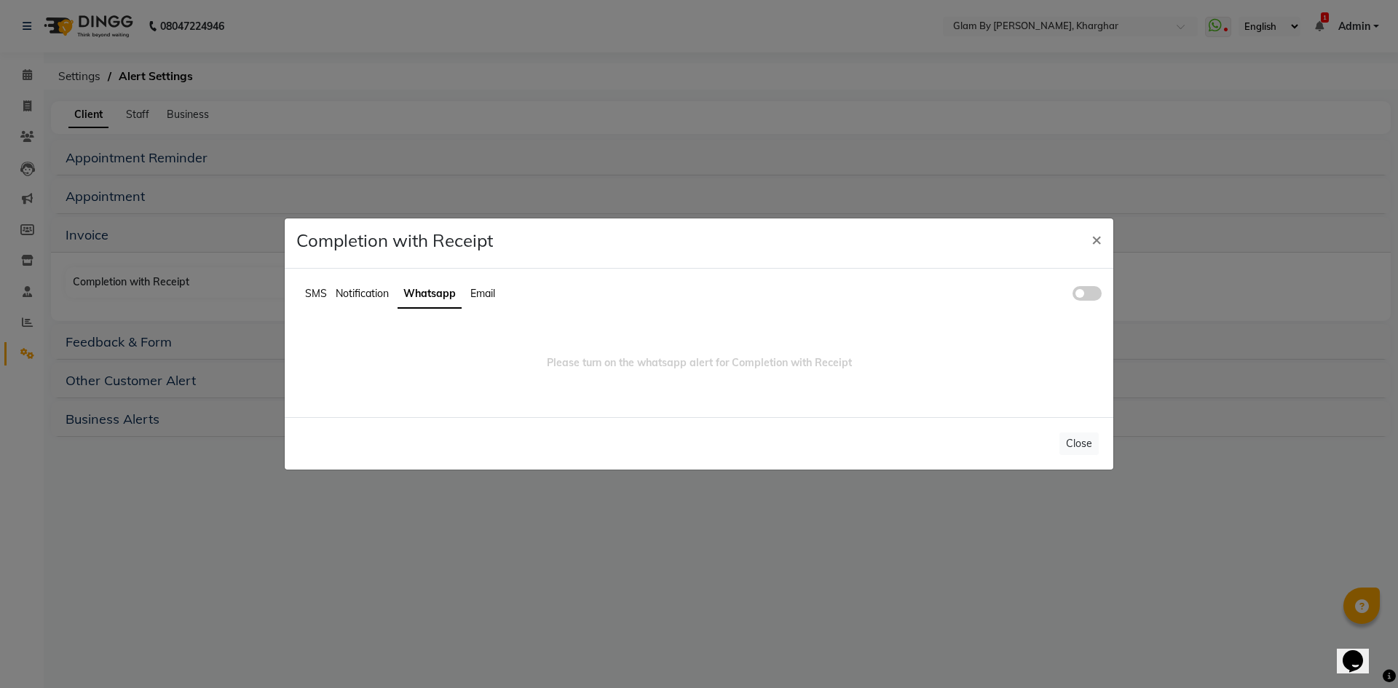
click at [1092, 291] on span at bounding box center [1086, 293] width 29 height 15
click at [1072, 296] on input "checkbox" at bounding box center [1072, 296] width 0 height 0
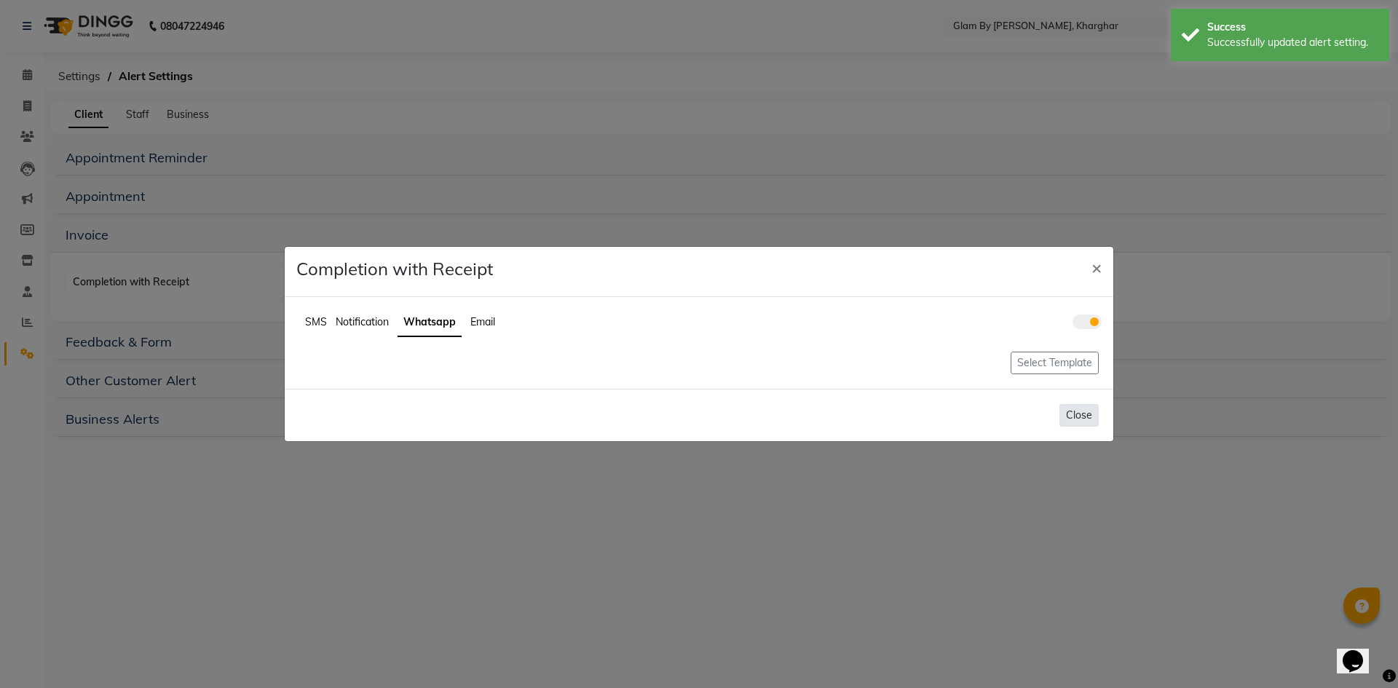
click at [1075, 423] on button "Close" at bounding box center [1078, 415] width 39 height 23
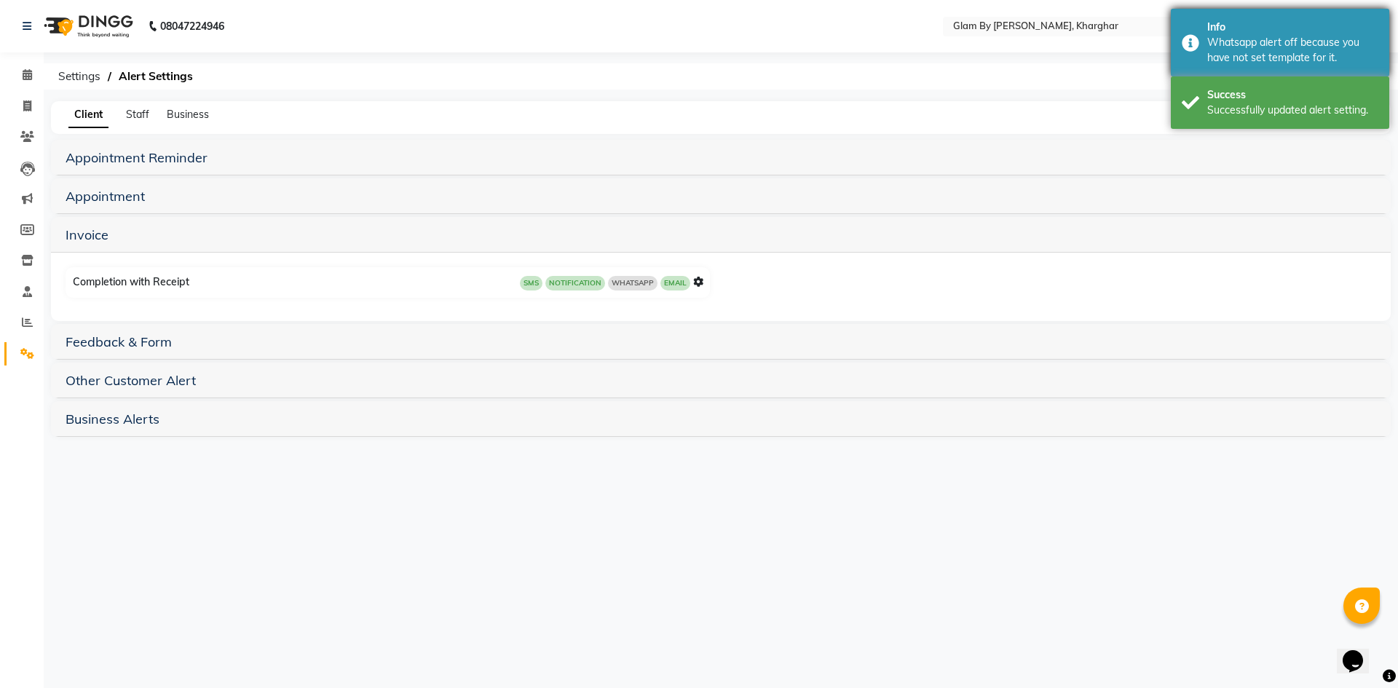
click at [1251, 53] on div "Whatsapp alert off because you have not set template for it." at bounding box center [1292, 50] width 171 height 31
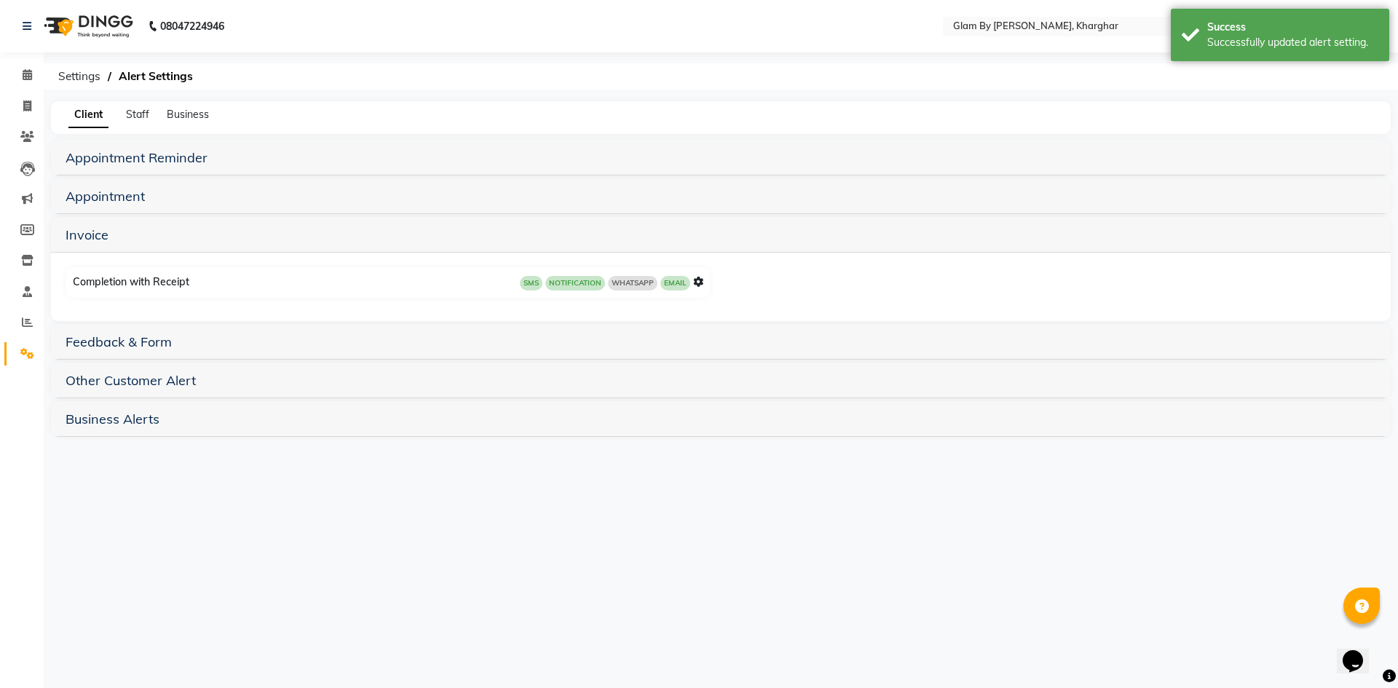
click at [1143, 10] on nav "08047224946 Select Location × Glam By [PERSON_NAME], Kharghar WhatsApp Status ✕…" at bounding box center [699, 26] width 1398 height 52
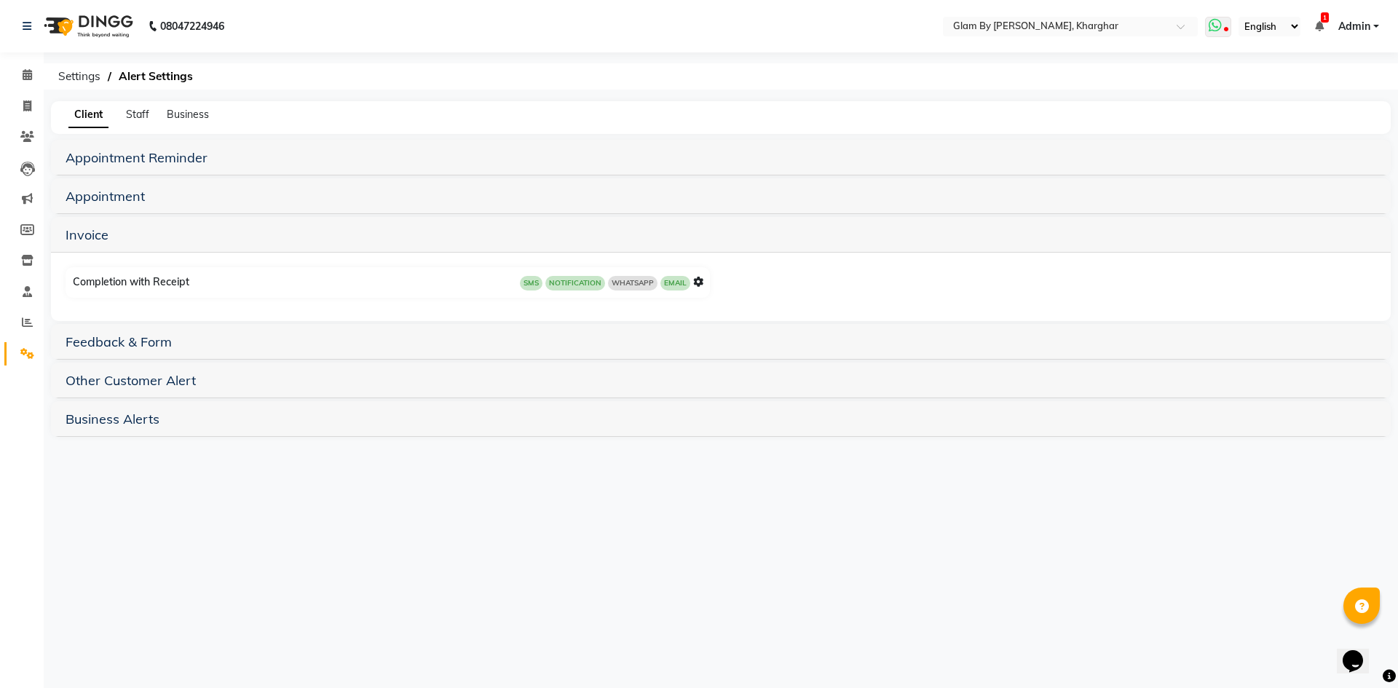
click at [1213, 25] on icon at bounding box center [1214, 25] width 13 height 15
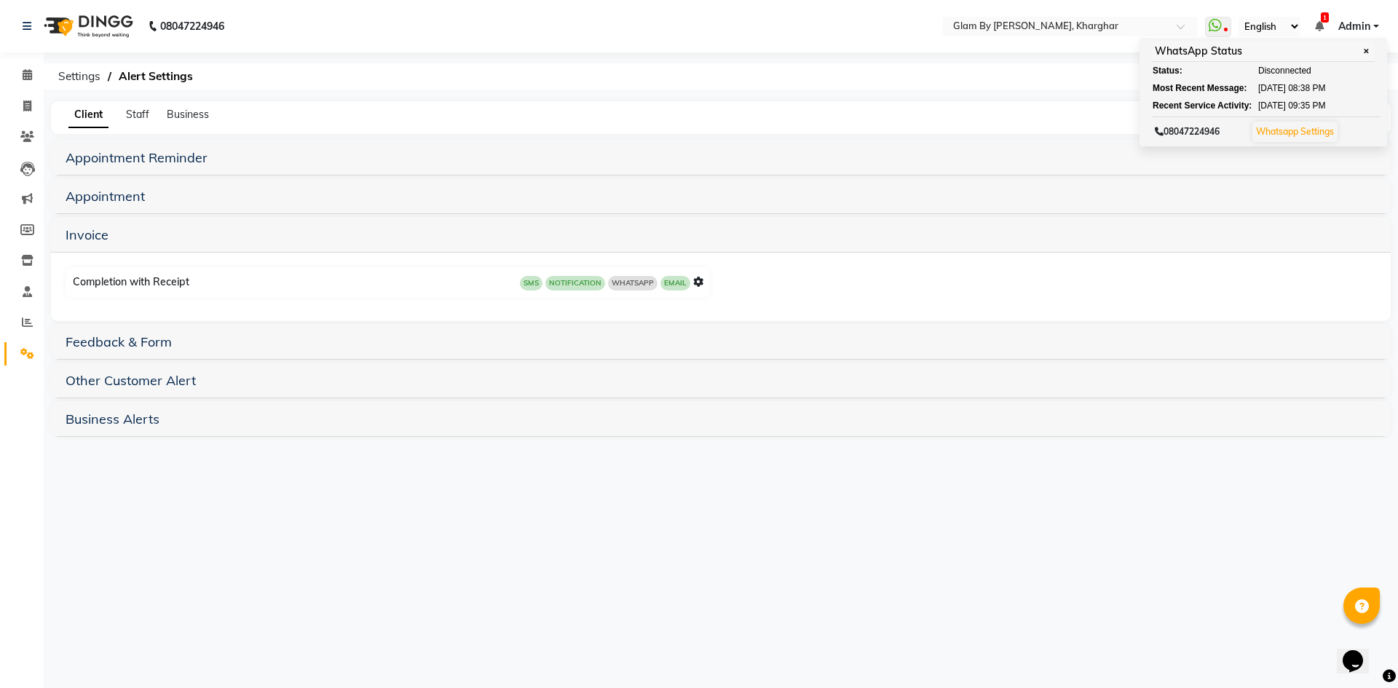
click at [637, 287] on span "WHATSAPP" at bounding box center [632, 283] width 49 height 15
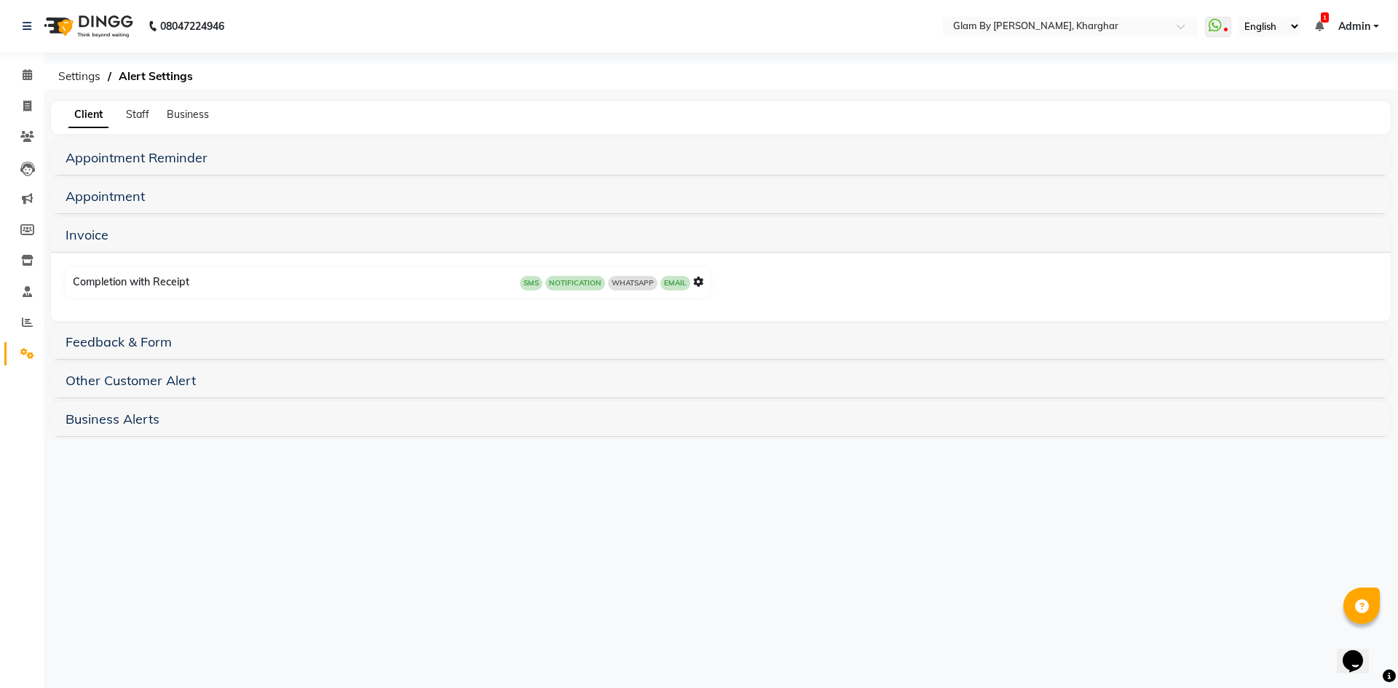
click at [693, 278] on icon at bounding box center [698, 282] width 10 height 10
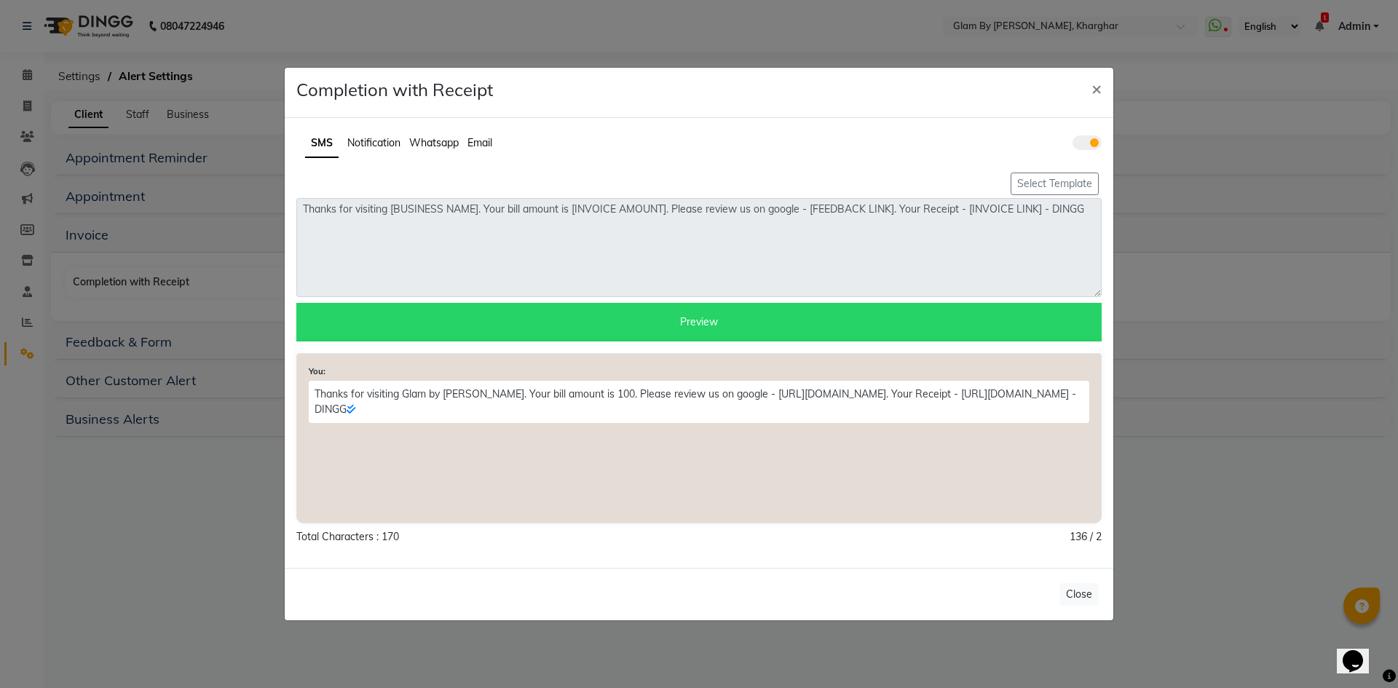
click at [451, 146] on span "Whatsapp" at bounding box center [433, 142] width 49 height 13
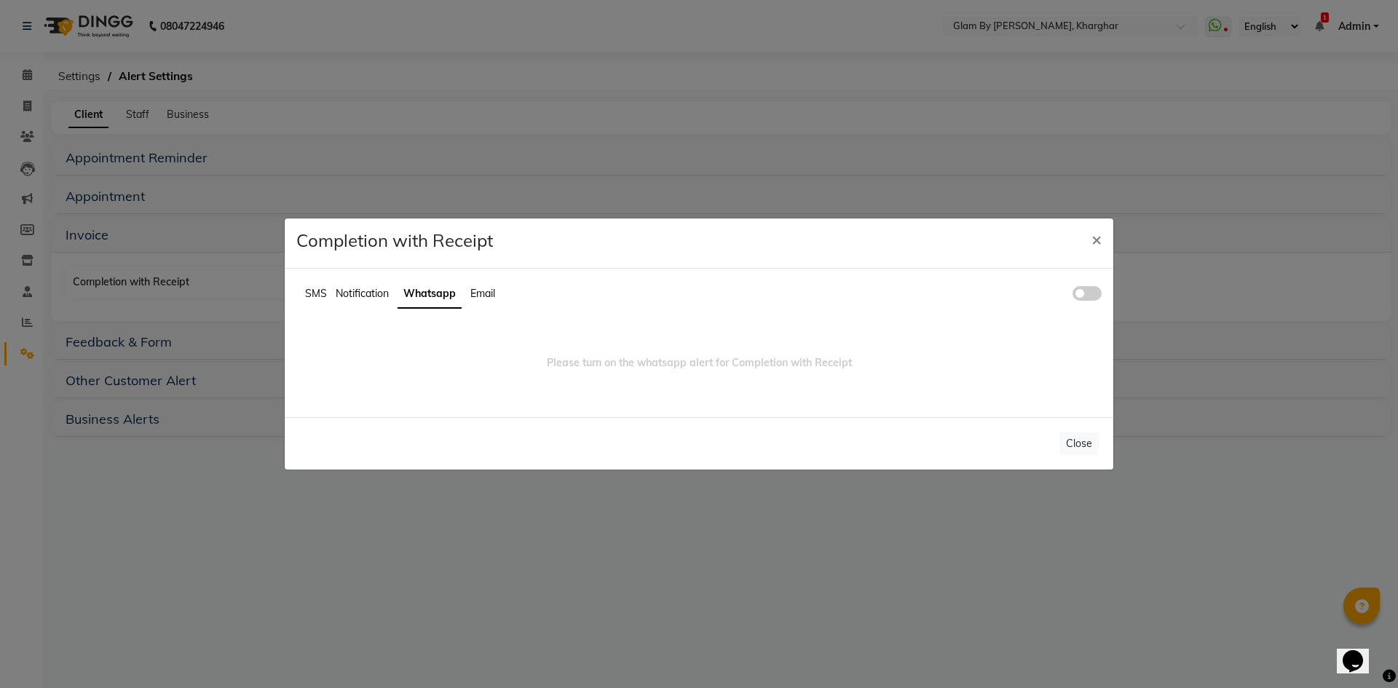
click at [1095, 293] on span at bounding box center [1086, 293] width 29 height 15
click at [1072, 296] on input "checkbox" at bounding box center [1072, 296] width 0 height 0
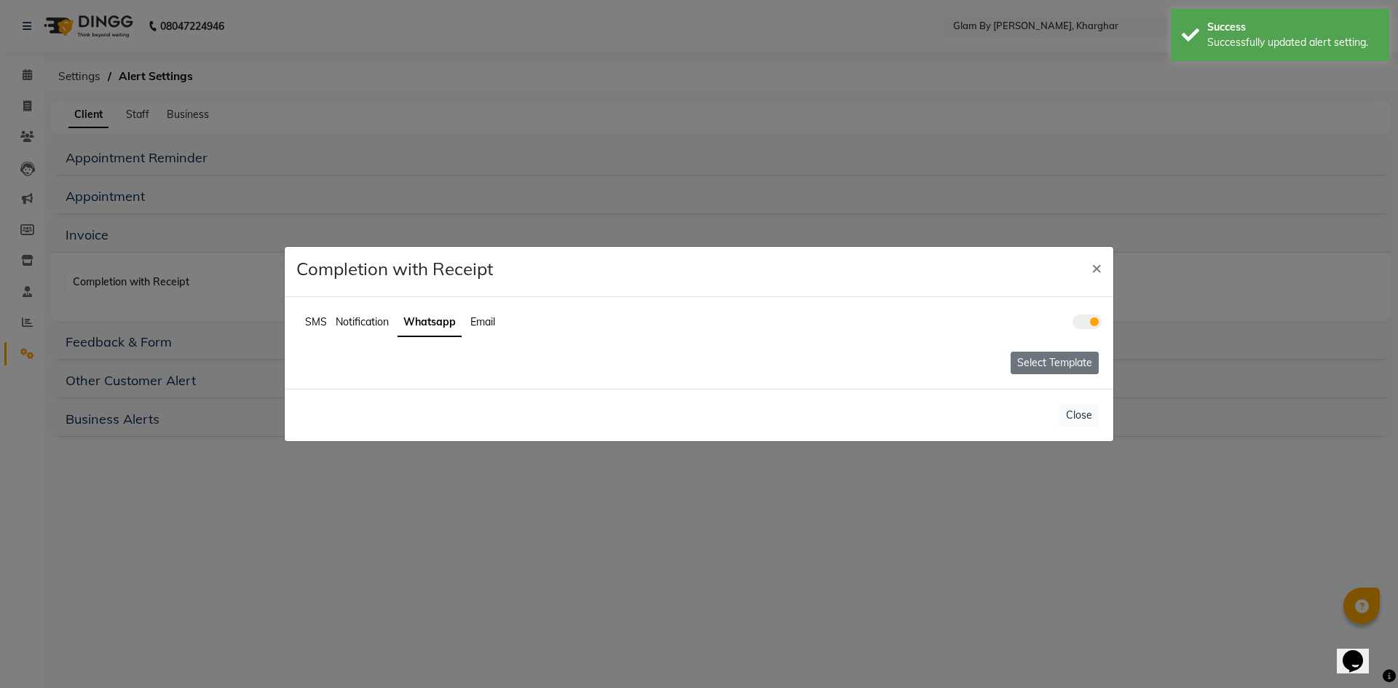
click at [1076, 359] on button "Select Template" at bounding box center [1054, 363] width 88 height 23
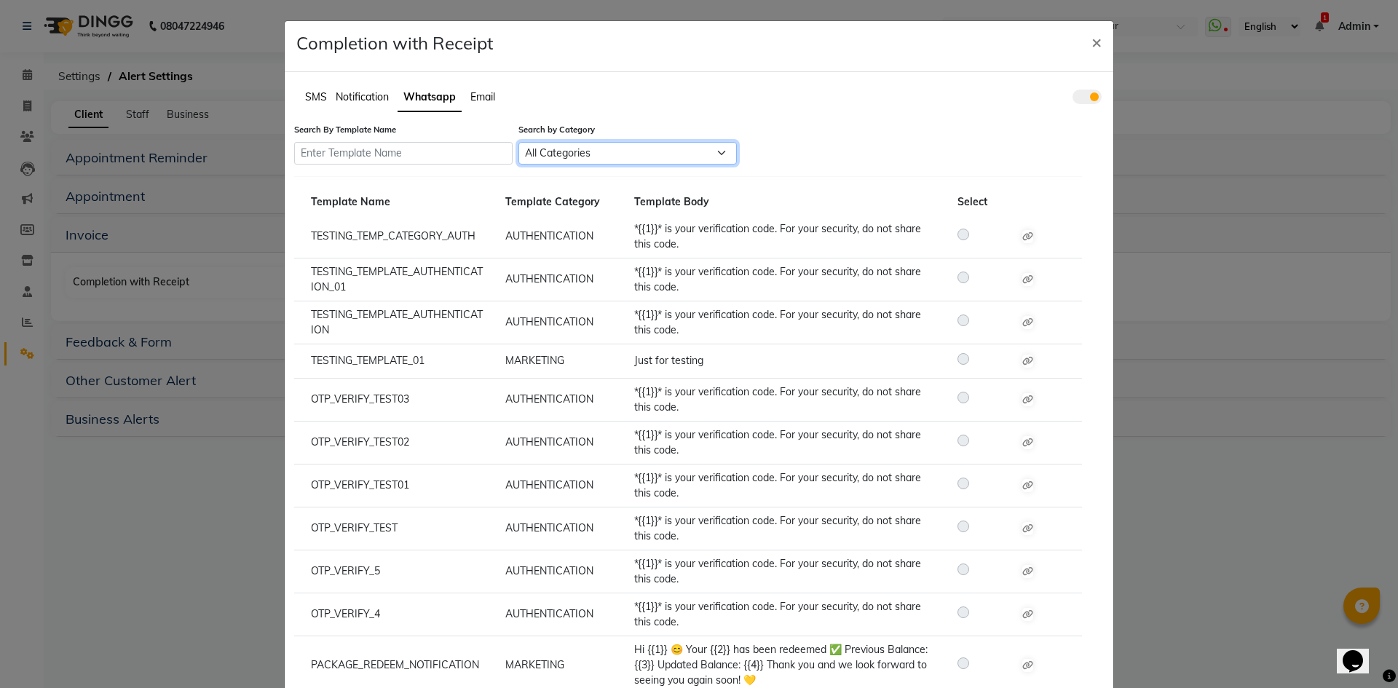
click at [633, 142] on select "All Categories Utility Marketing" at bounding box center [627, 153] width 218 height 23
click at [518, 142] on select "All Categories Utility Marketing" at bounding box center [627, 153] width 218 height 23
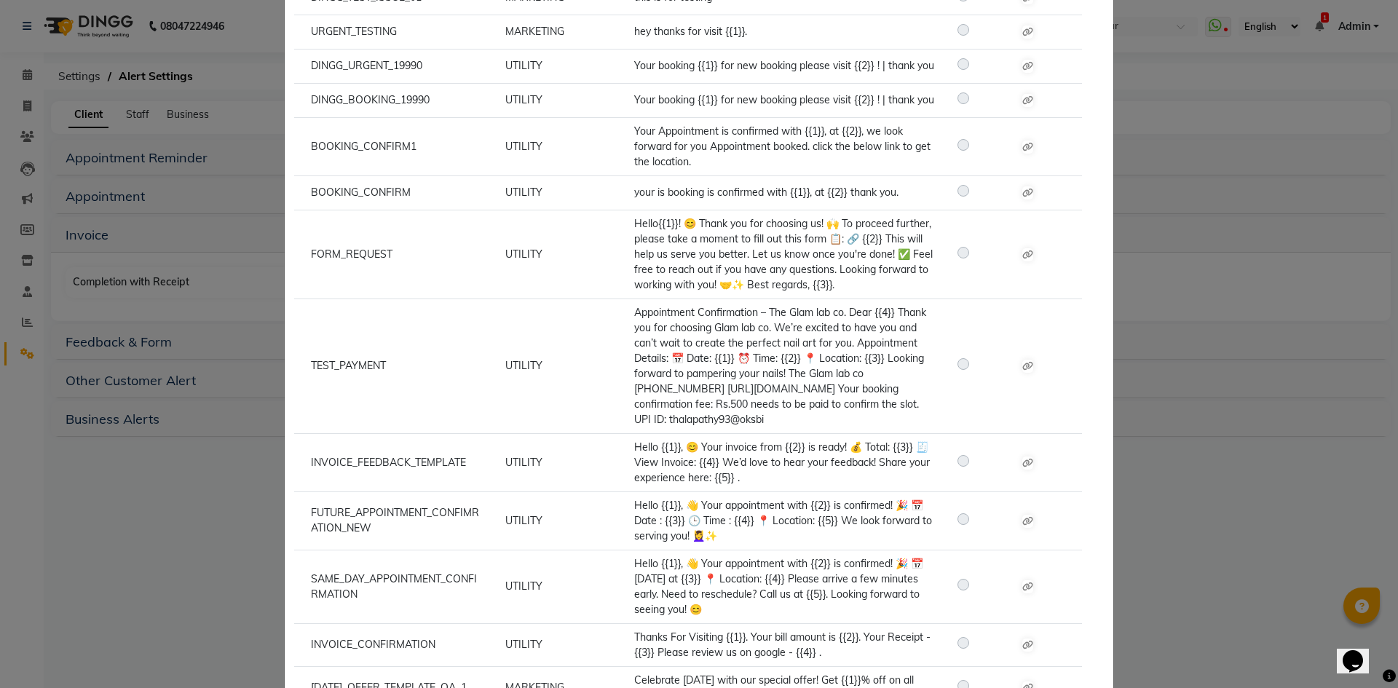
scroll to position [2839, 0]
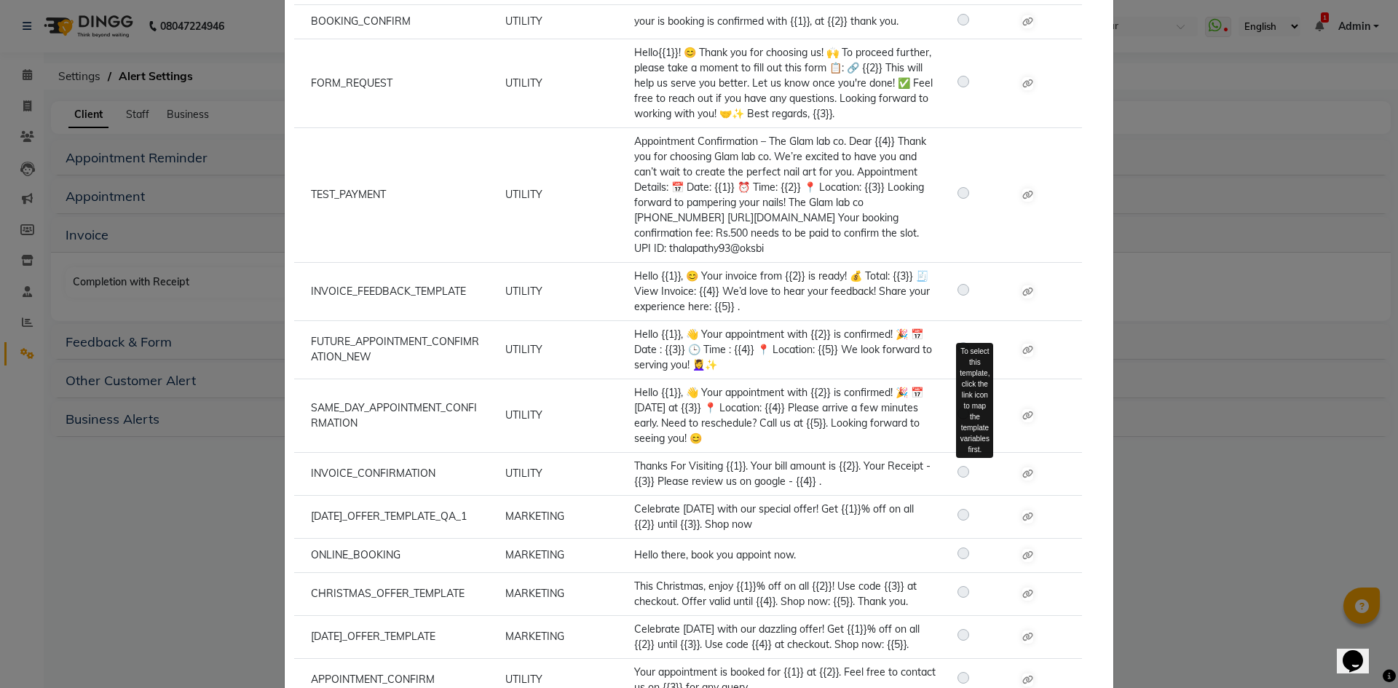
click at [975, 472] on label at bounding box center [975, 471] width 0 height 17
click at [975, 469] on label at bounding box center [975, 471] width 0 height 17
click at [975, 472] on label at bounding box center [975, 471] width 0 height 17
click at [1022, 472] on icon at bounding box center [1027, 473] width 11 height 9
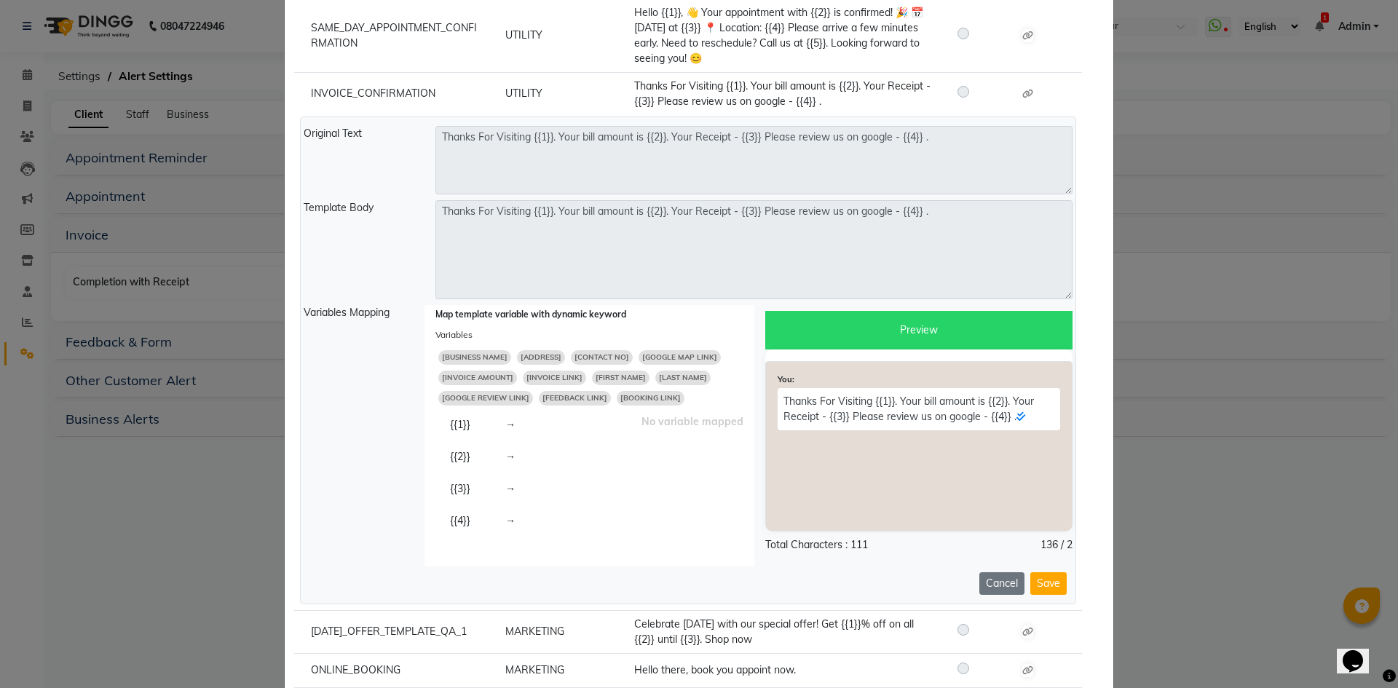
scroll to position [3276, 0]
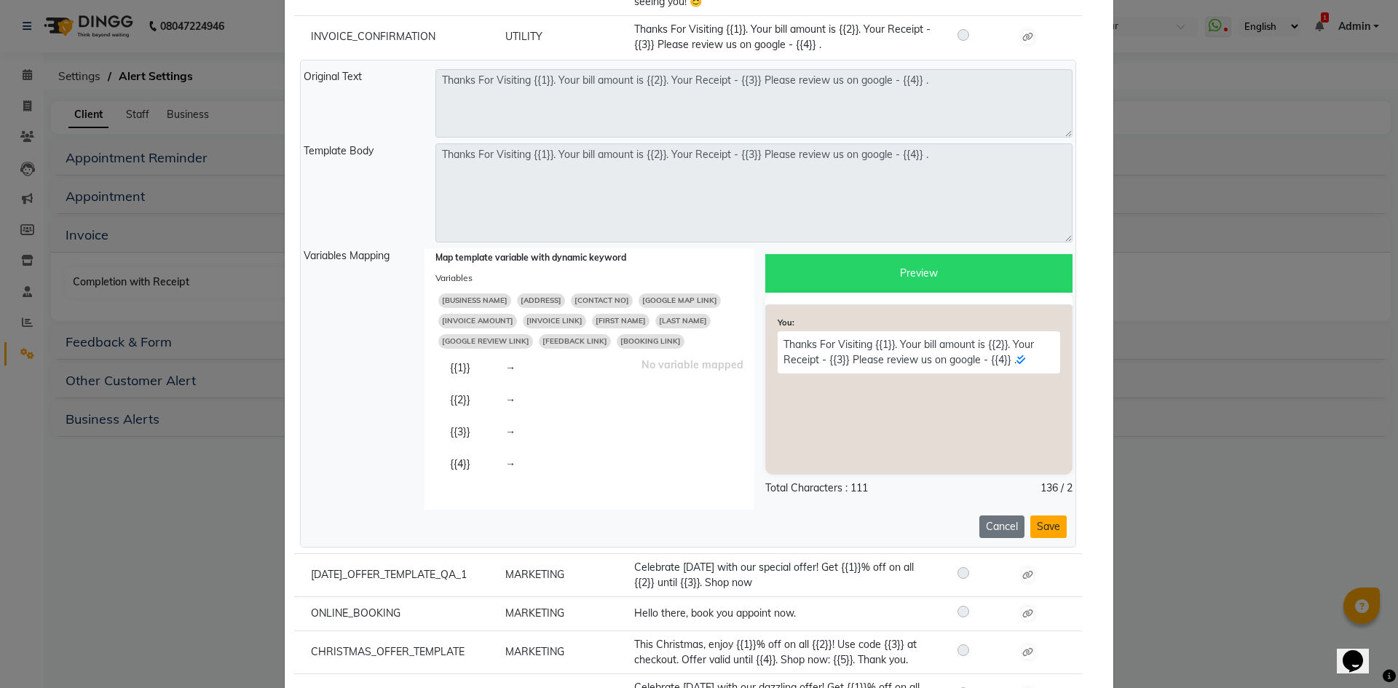
click at [1049, 528] on button "Save" at bounding box center [1048, 526] width 36 height 23
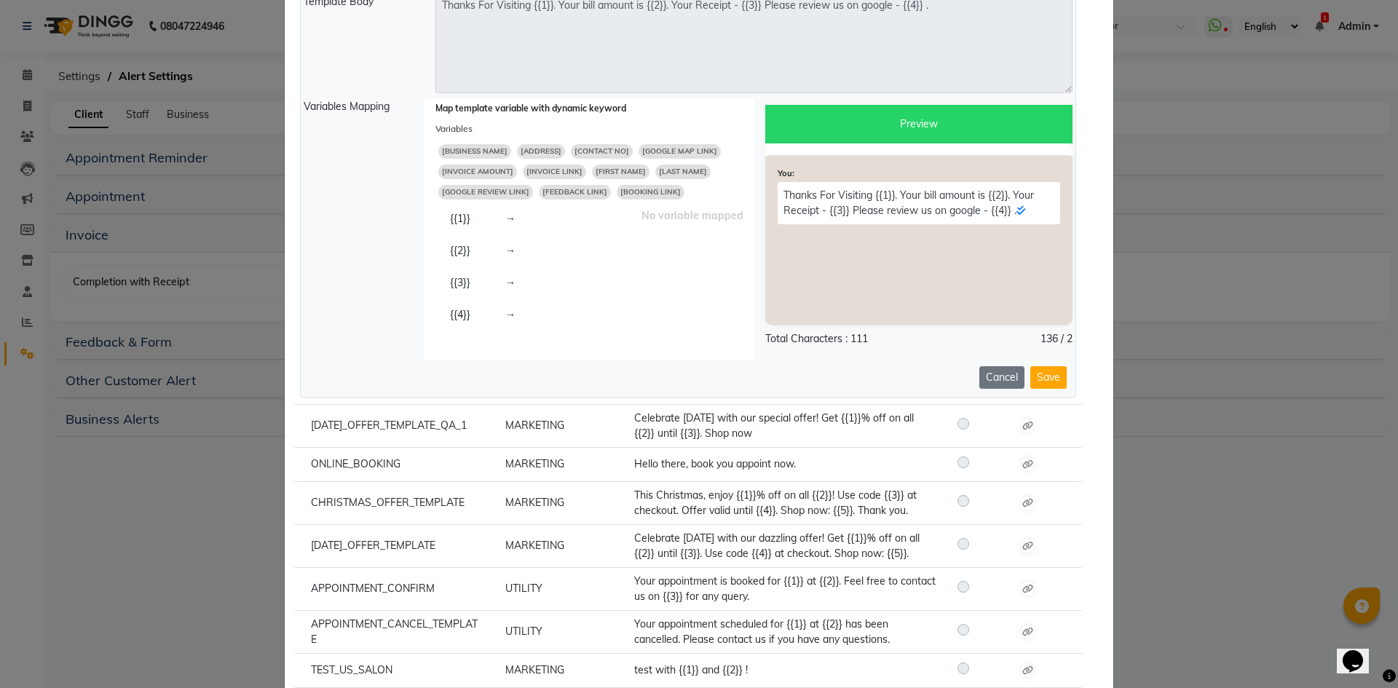
scroll to position [3421, 0]
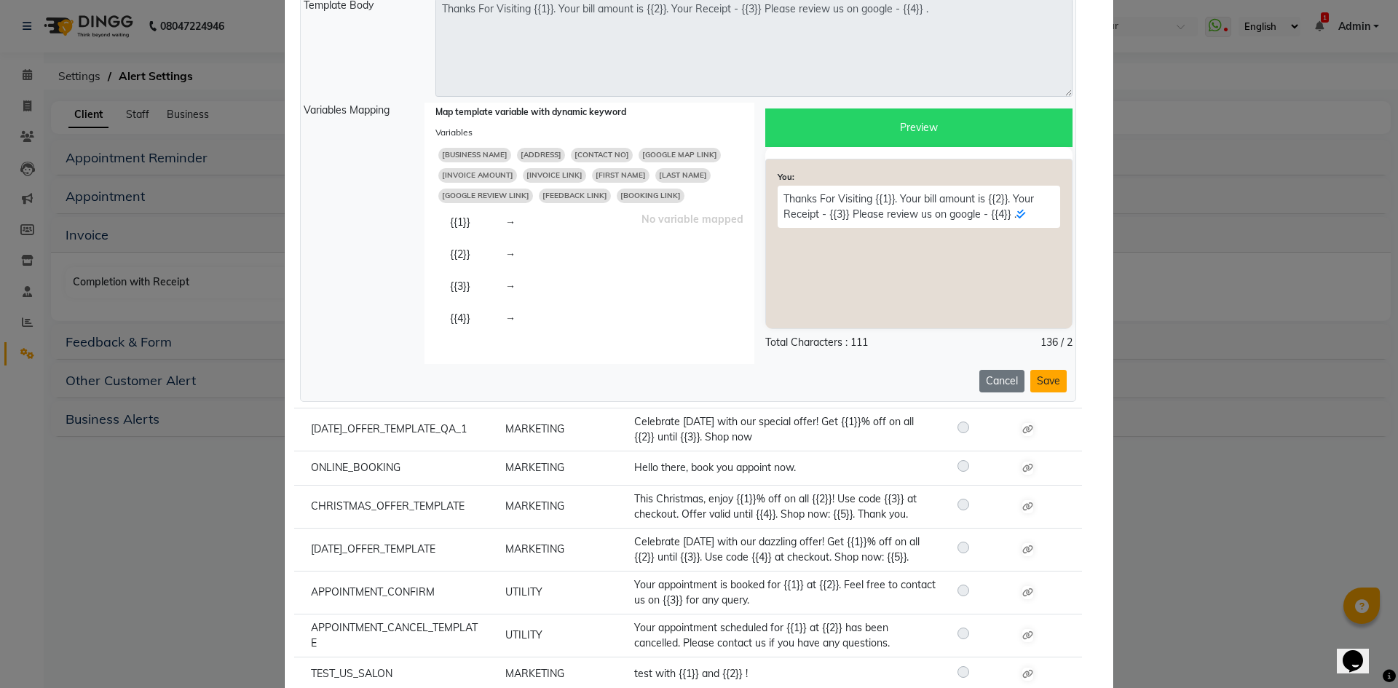
click at [1039, 384] on button "Save" at bounding box center [1048, 381] width 36 height 23
click at [486, 154] on span "[BUSINESS NAME]" at bounding box center [474, 155] width 73 height 15
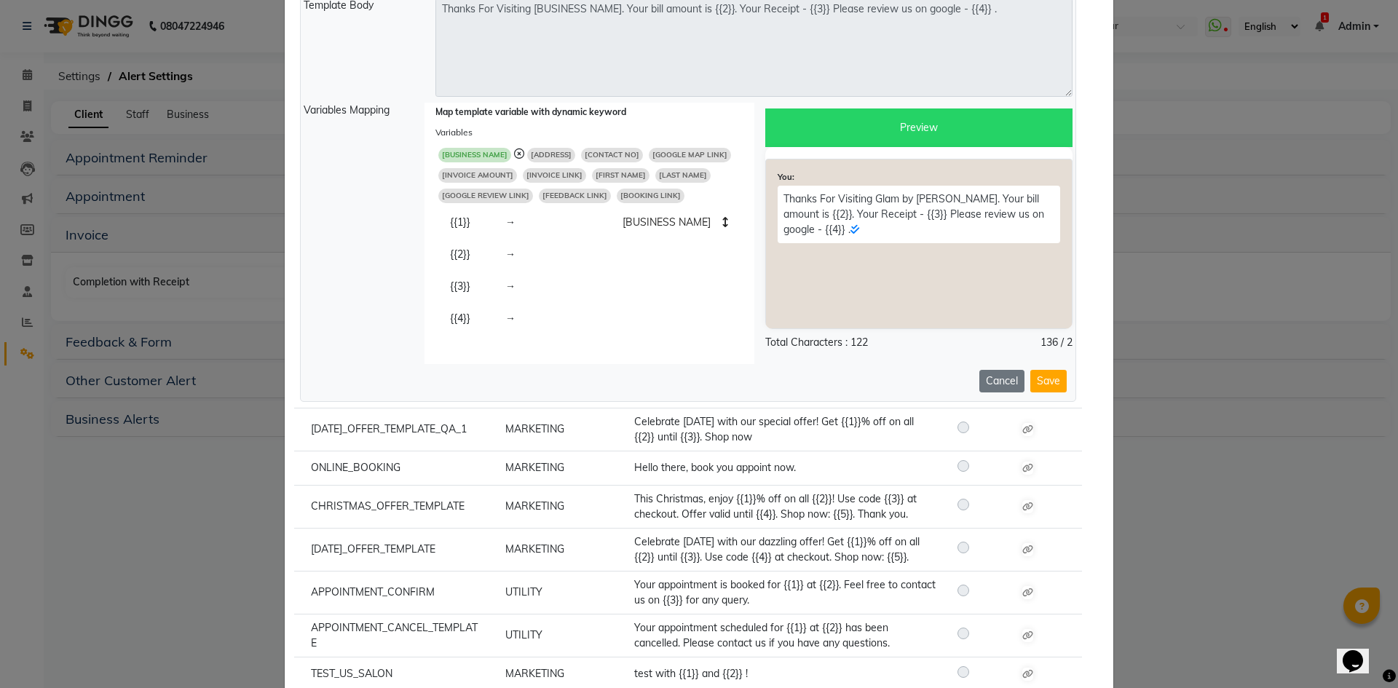
click at [539, 175] on span "[INVOICE LINK]" at bounding box center [554, 175] width 63 height 15
click at [481, 173] on span "[INVOICE AMOUNT]" at bounding box center [477, 175] width 79 height 15
click at [500, 195] on span "[GOOGLE REVIEW LINK]" at bounding box center [485, 196] width 95 height 15
type textarea "Thanks For Visiting [BUSINESS NAME]. Your bill amount is [INVOICE LINK]. Your R…"
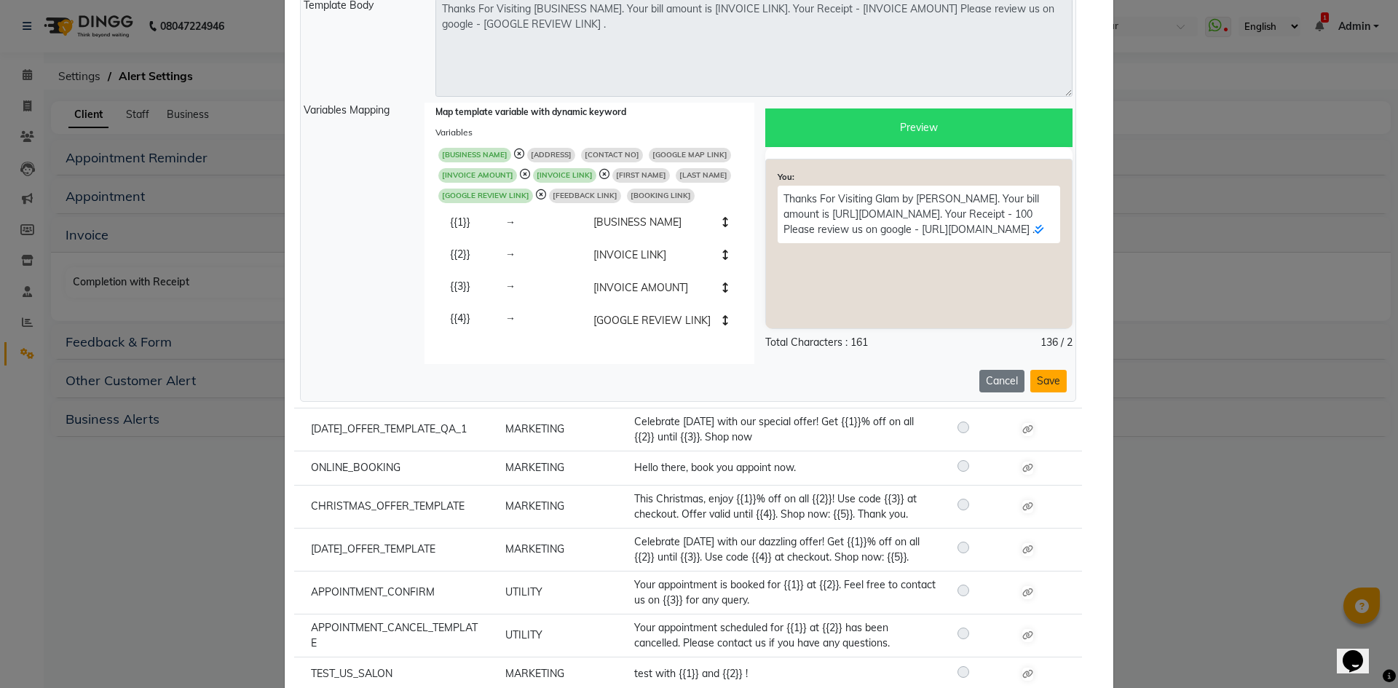
click at [1056, 382] on button "Save" at bounding box center [1048, 381] width 36 height 23
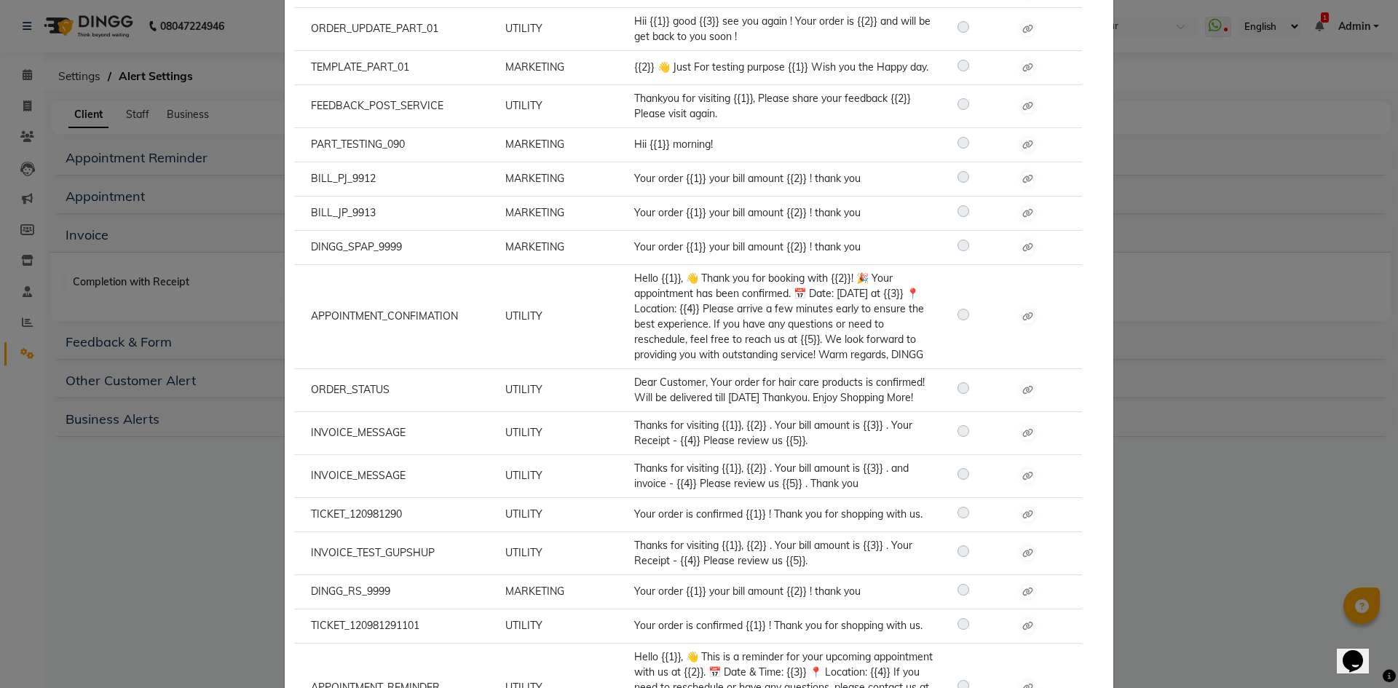
scroll to position [4801, 0]
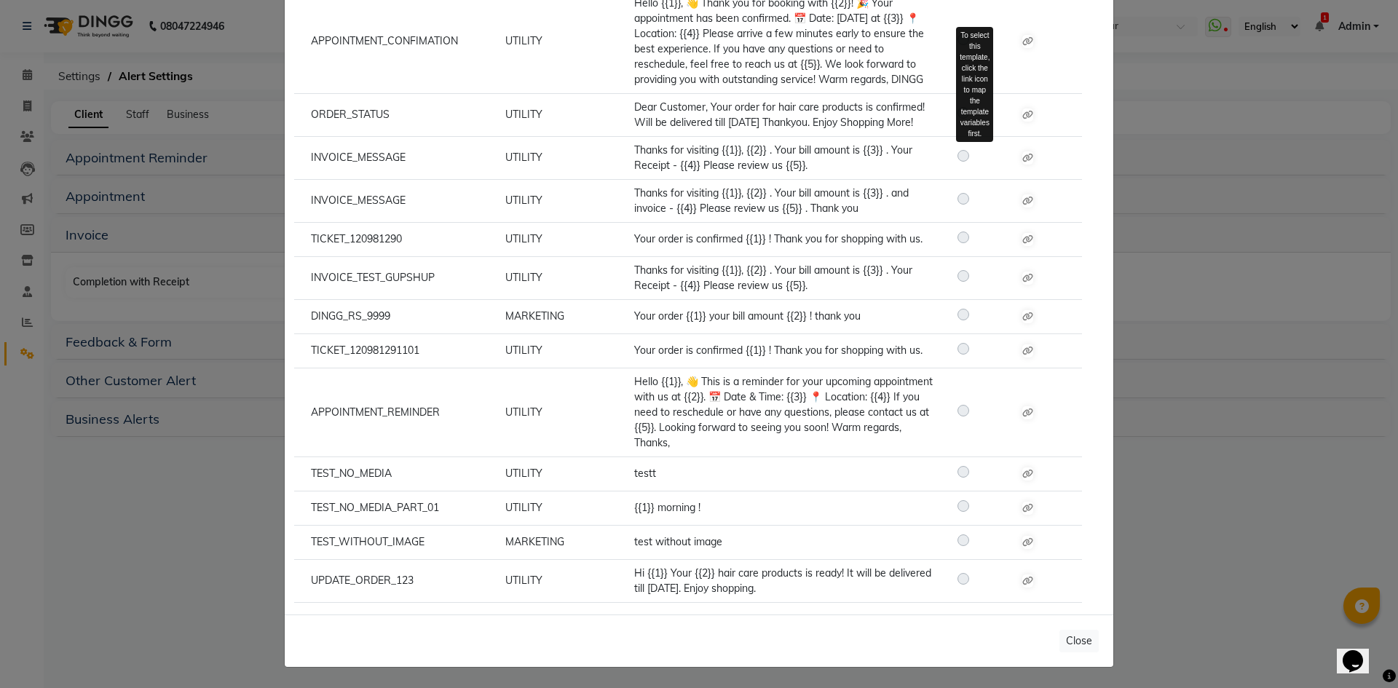
click at [975, 155] on label at bounding box center [975, 155] width 0 height 17
click at [1025, 158] on icon at bounding box center [1027, 158] width 11 height 9
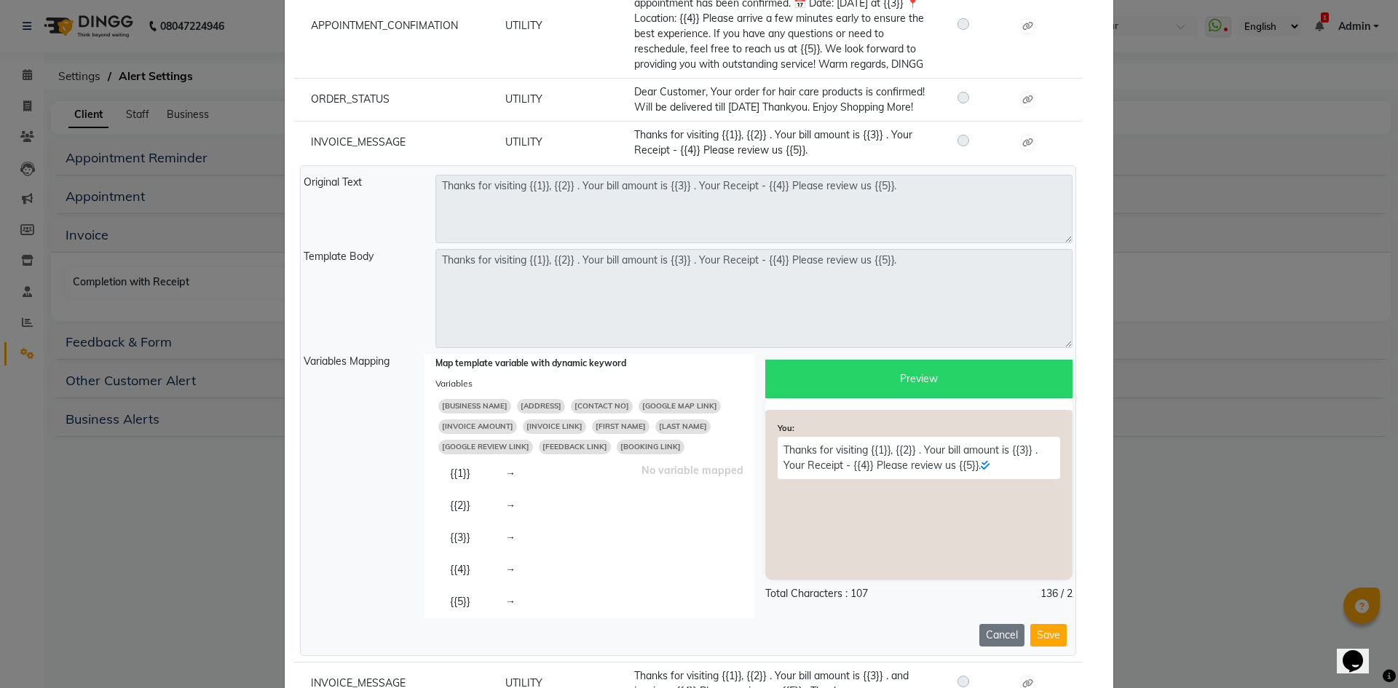
click at [490, 413] on span "[BUSINESS NAME]" at bounding box center [474, 406] width 73 height 15
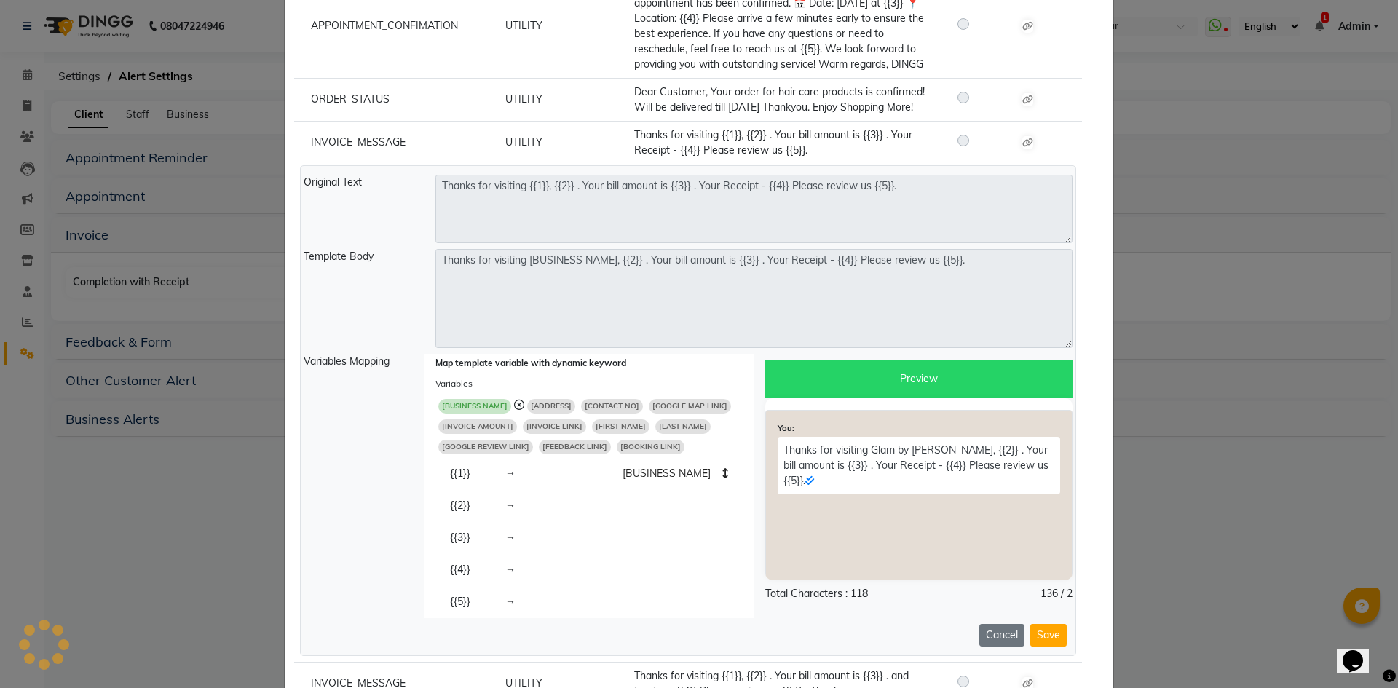
click at [490, 434] on span "[INVOICE AMOUNT]" at bounding box center [477, 426] width 79 height 15
click at [566, 434] on span "[INVOICE LINK]" at bounding box center [564, 426] width 63 height 15
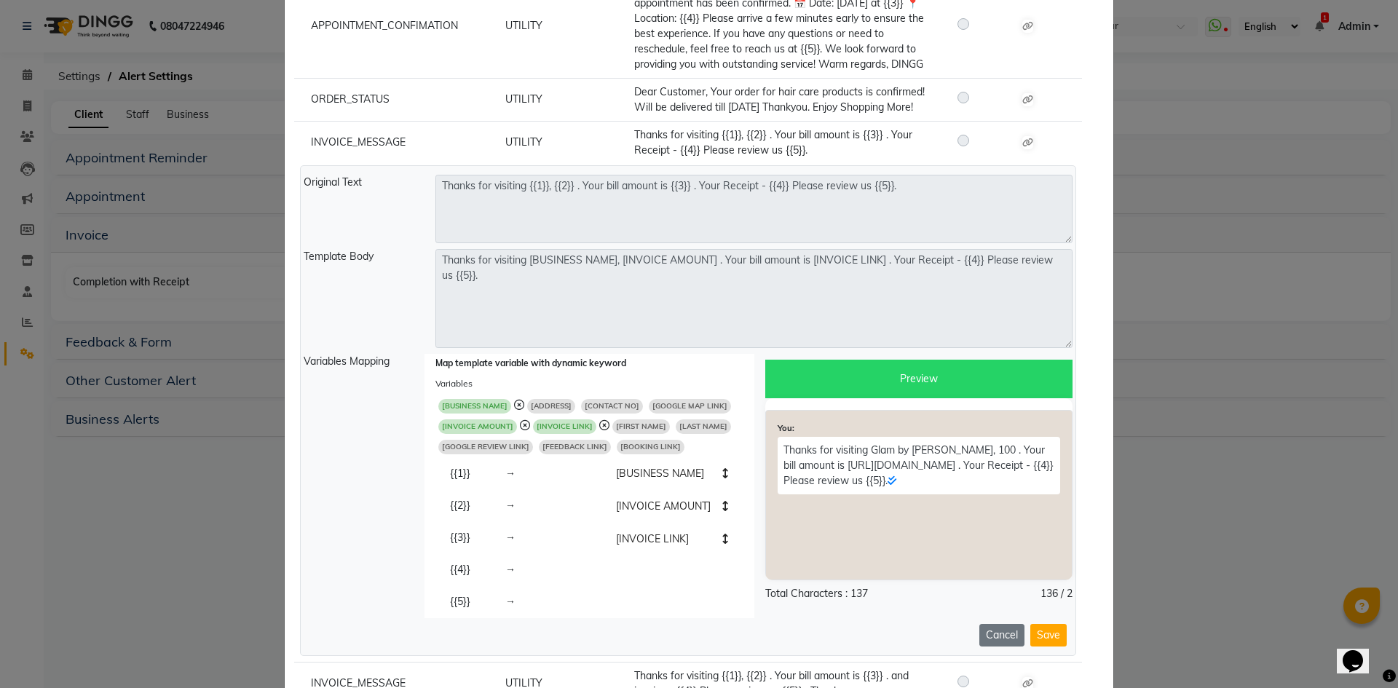
click at [511, 454] on span "[GOOGLE REVIEW LINK]" at bounding box center [485, 447] width 95 height 15
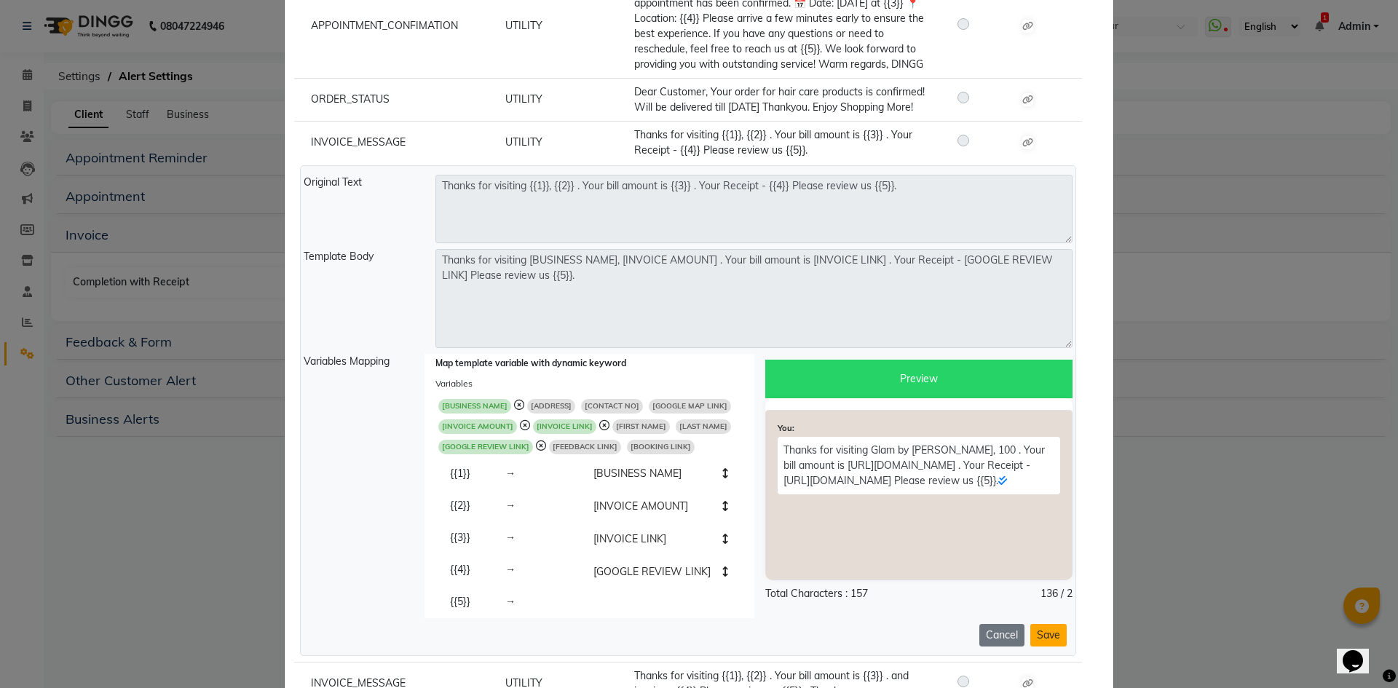
click at [1039, 646] on button "Save" at bounding box center [1048, 635] width 36 height 23
click at [547, 413] on span "[ADDRESS]" at bounding box center [551, 406] width 48 height 15
type textarea "Thanks for visiting [BUSINESS NAME], [INVOICE AMOUNT] . Your bill amount is [IN…"
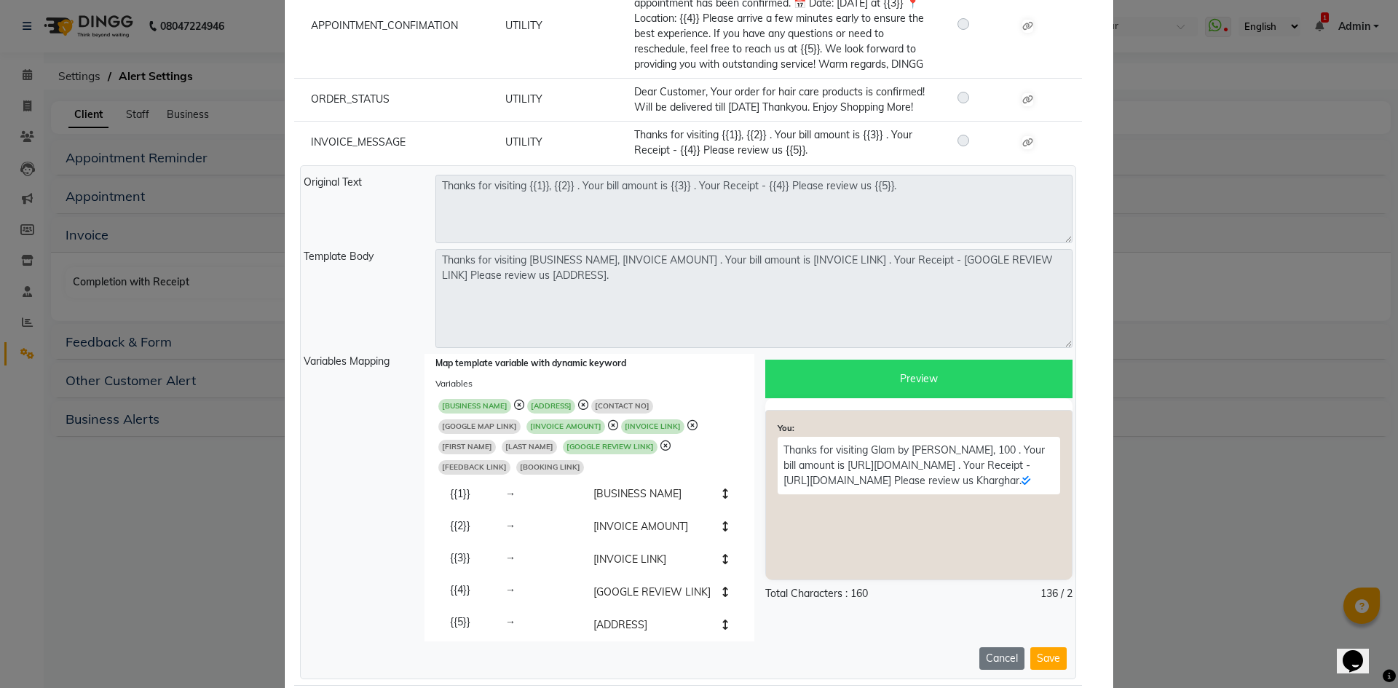
click at [603, 413] on span "[CONTACT NO]" at bounding box center [622, 406] width 62 height 15
click at [557, 442] on span "[LAST NAME]" at bounding box center [529, 447] width 55 height 15
click at [611, 413] on span "[CONTACT NO]" at bounding box center [622, 406] width 62 height 15
click at [1033, 647] on button "Save" at bounding box center [1048, 658] width 36 height 23
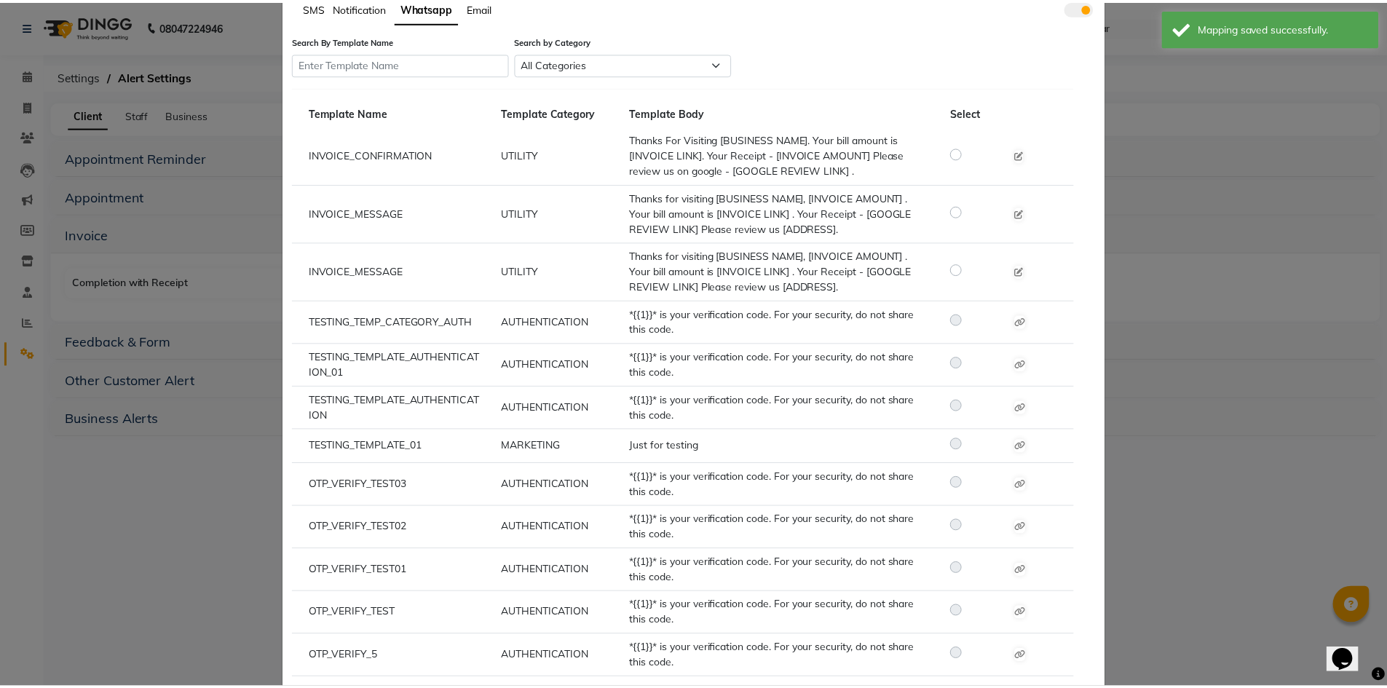
scroll to position [0, 0]
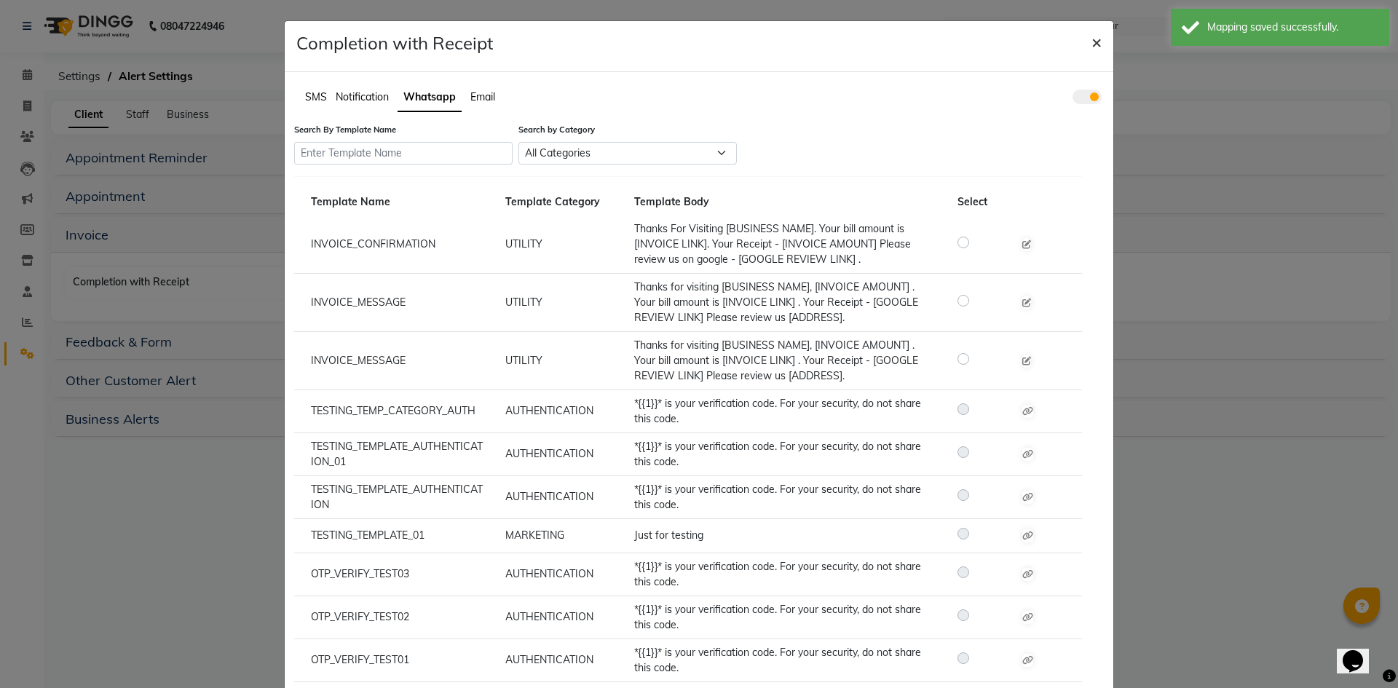
click at [1094, 41] on span "×" at bounding box center [1096, 42] width 10 height 22
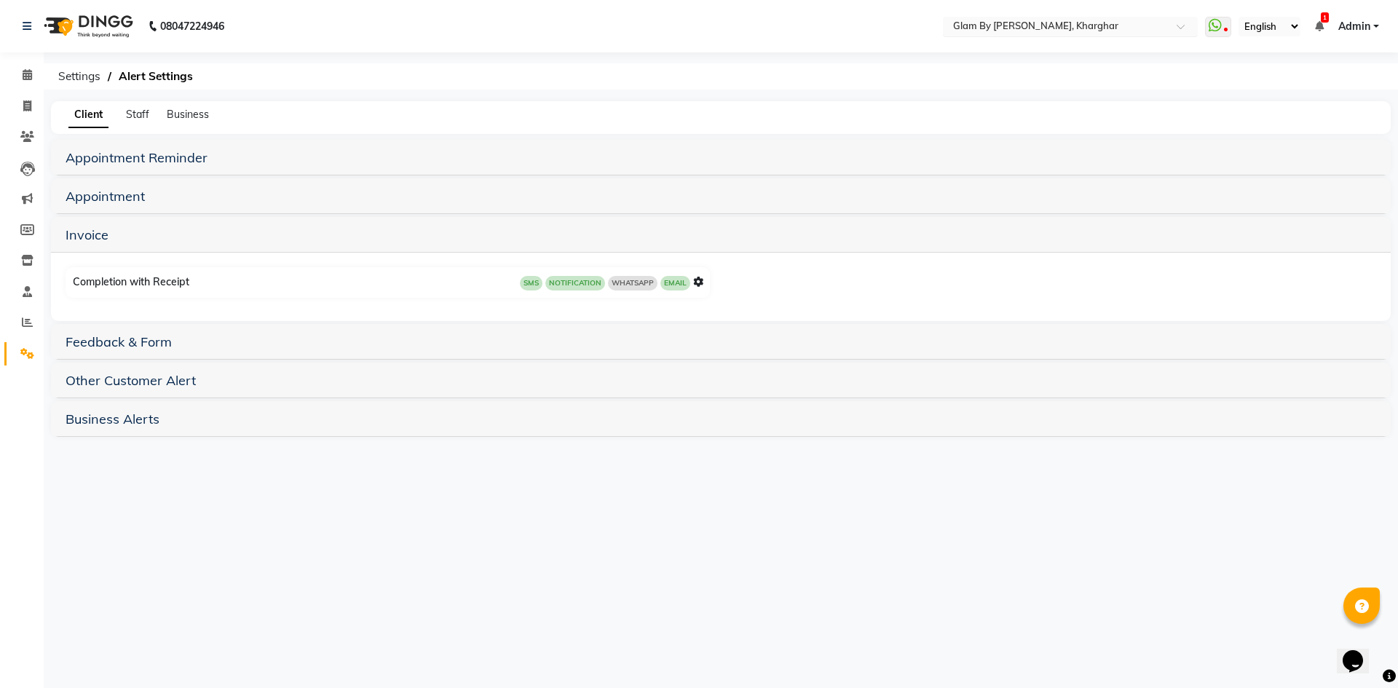
click at [1128, 19] on div "Select Location × Glam By [PERSON_NAME], [GEOGRAPHIC_DATA]" at bounding box center [1059, 26] width 226 height 15
click at [1220, 28] on icon at bounding box center [1214, 25] width 13 height 15
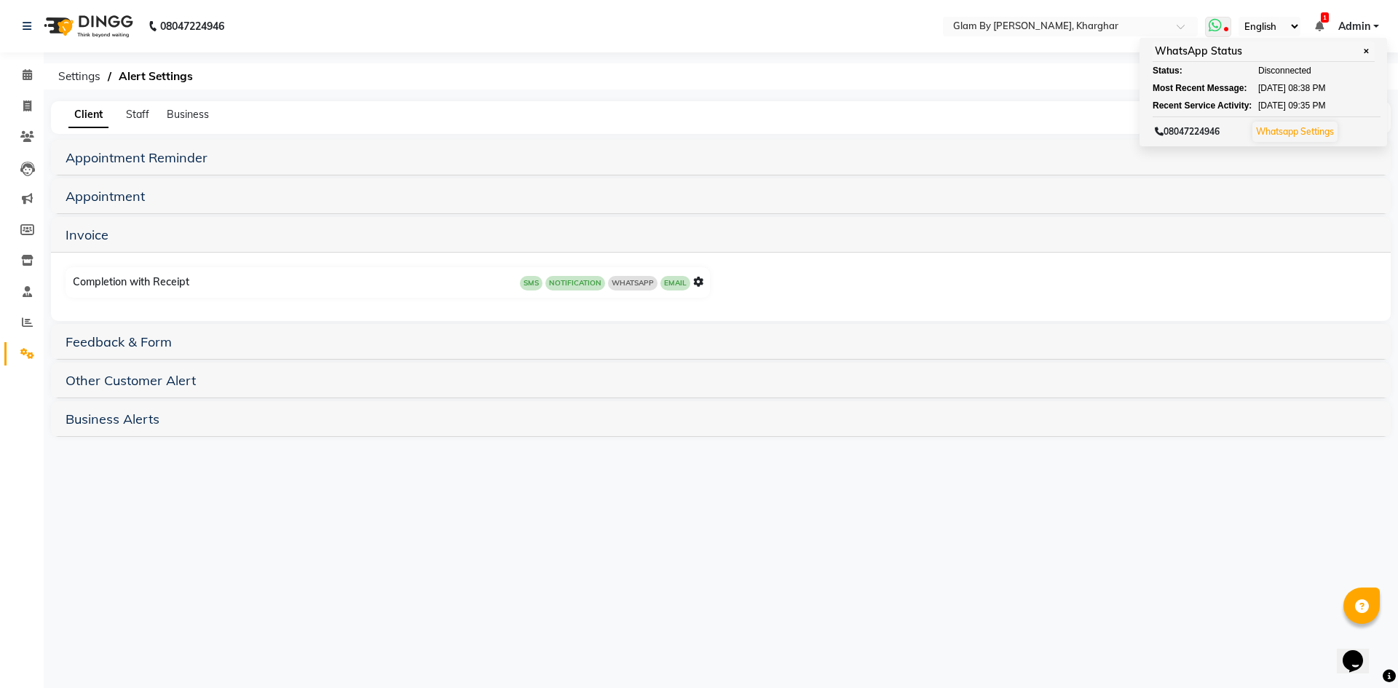
click at [1276, 126] on link "Whatsapp Settings" at bounding box center [1295, 131] width 78 height 11
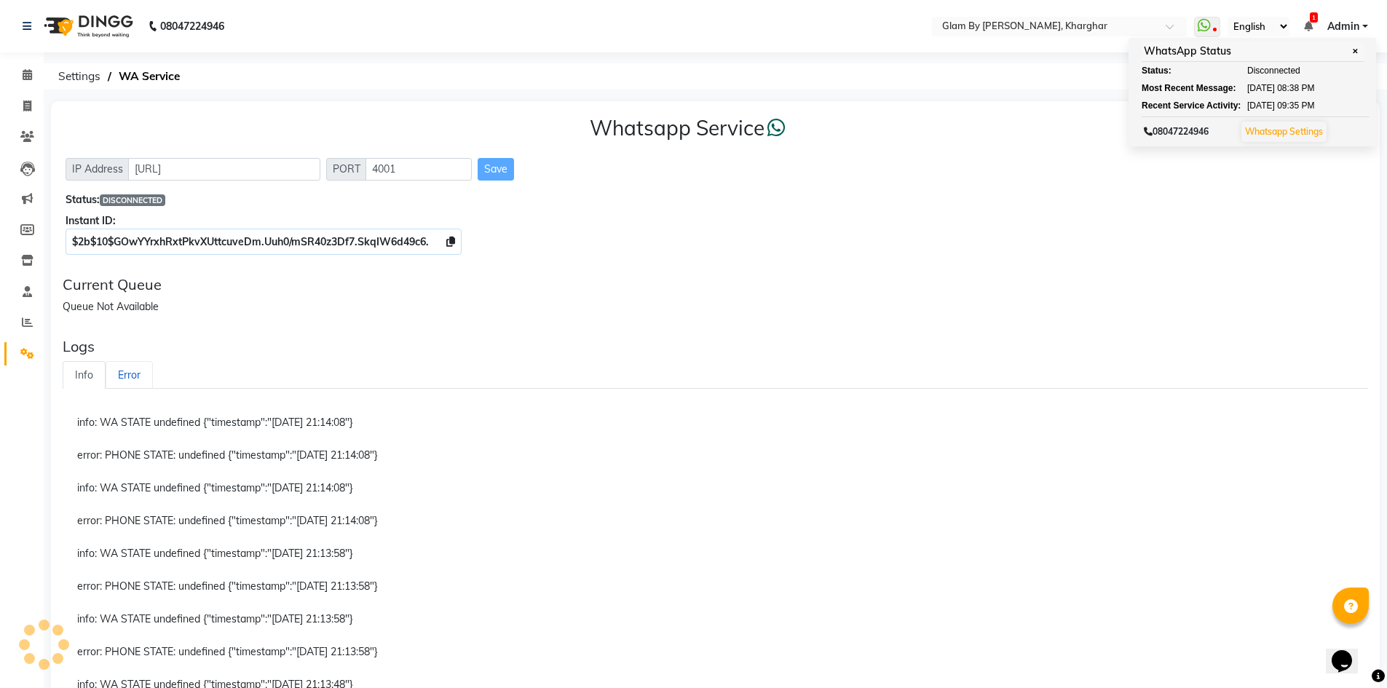
click at [131, 368] on link "Error" at bounding box center [129, 375] width 47 height 28
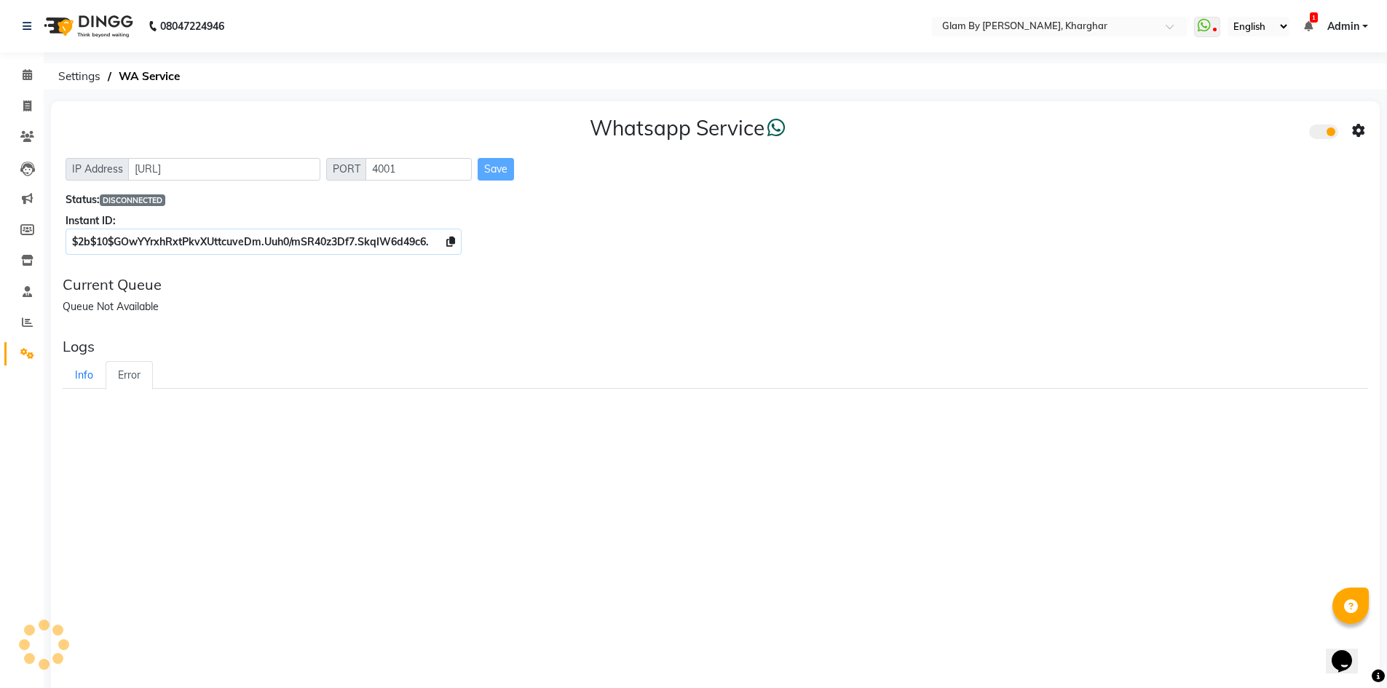
click at [131, 368] on link "Error" at bounding box center [129, 375] width 47 height 28
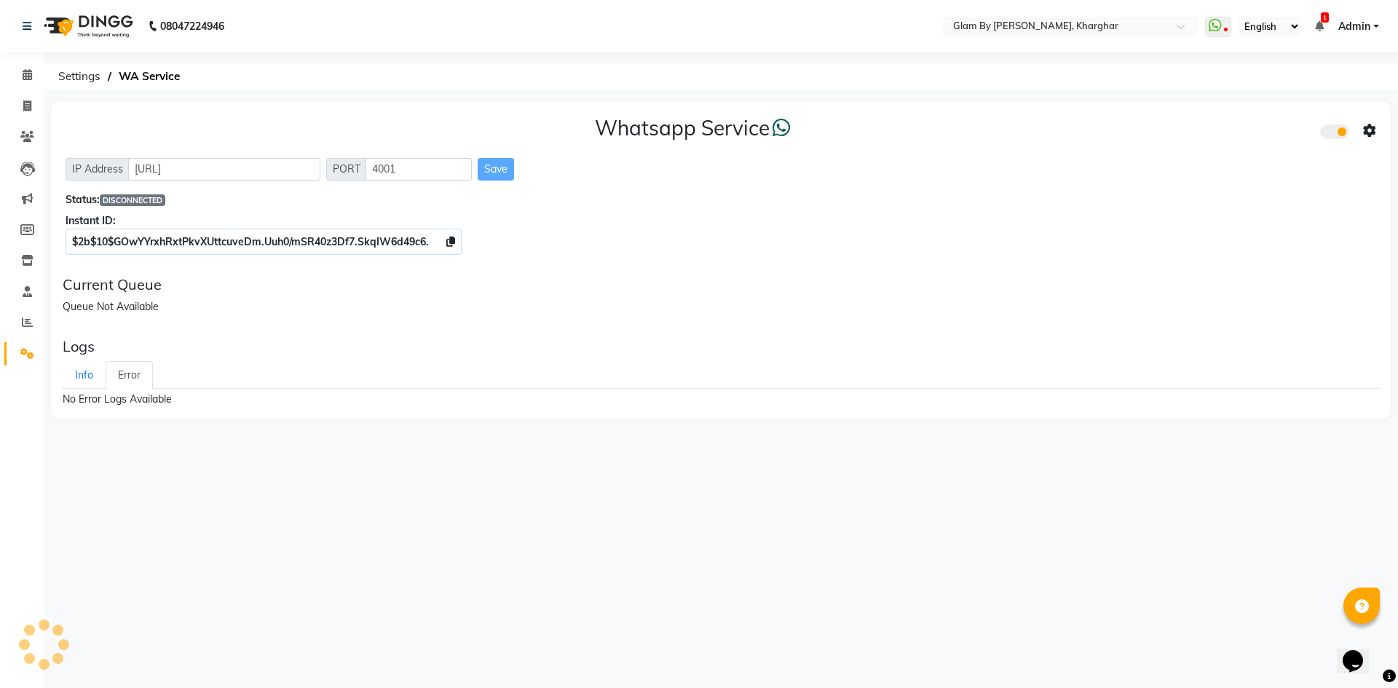
click at [131, 368] on link "Error" at bounding box center [129, 375] width 47 height 28
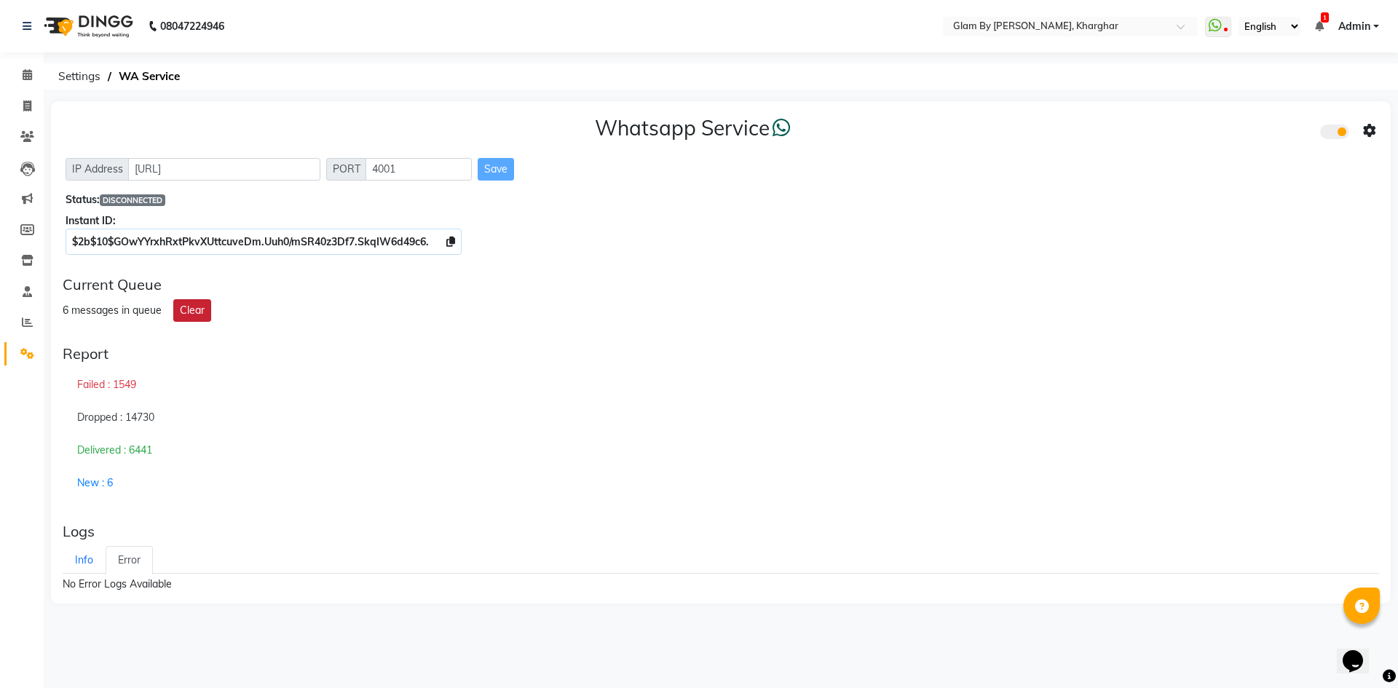
click at [194, 313] on button "Clear" at bounding box center [192, 310] width 38 height 23
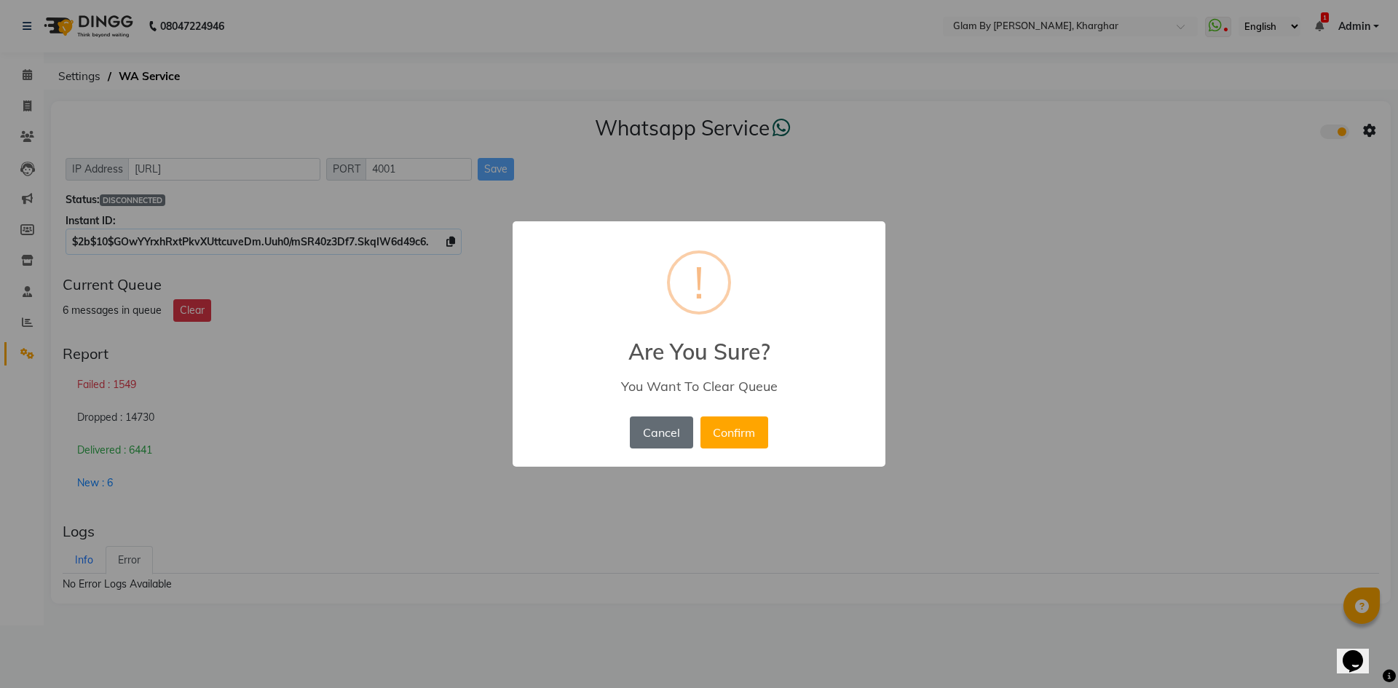
click at [684, 443] on button "Cancel" at bounding box center [661, 432] width 63 height 32
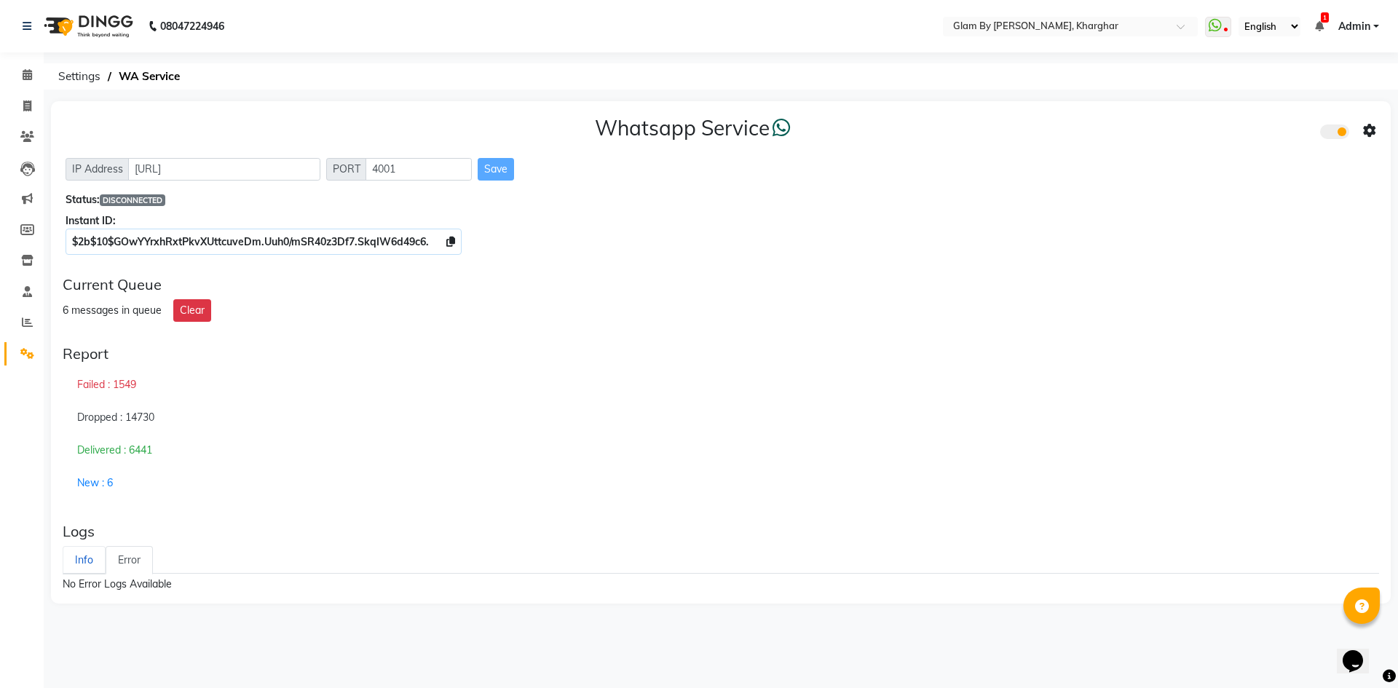
click at [83, 553] on link "Info" at bounding box center [84, 560] width 43 height 28
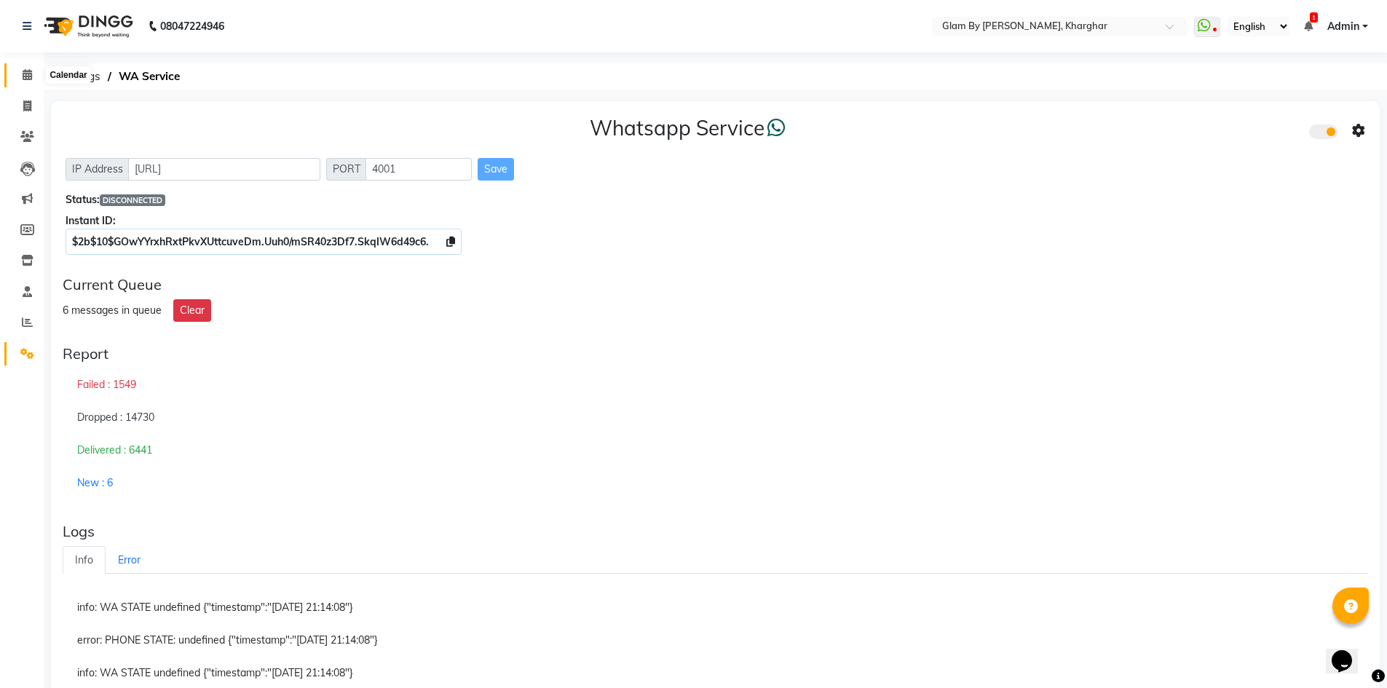
click at [25, 74] on icon at bounding box center [27, 74] width 9 height 11
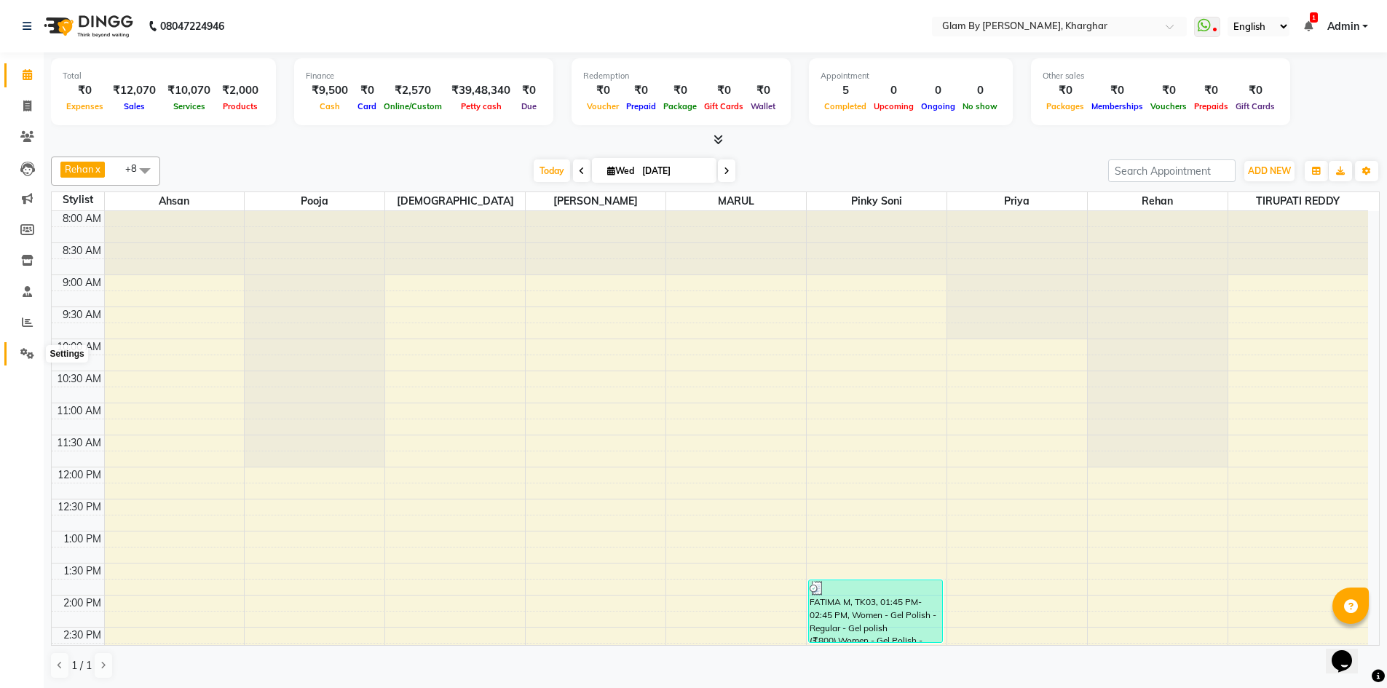
click at [25, 354] on icon at bounding box center [27, 353] width 14 height 11
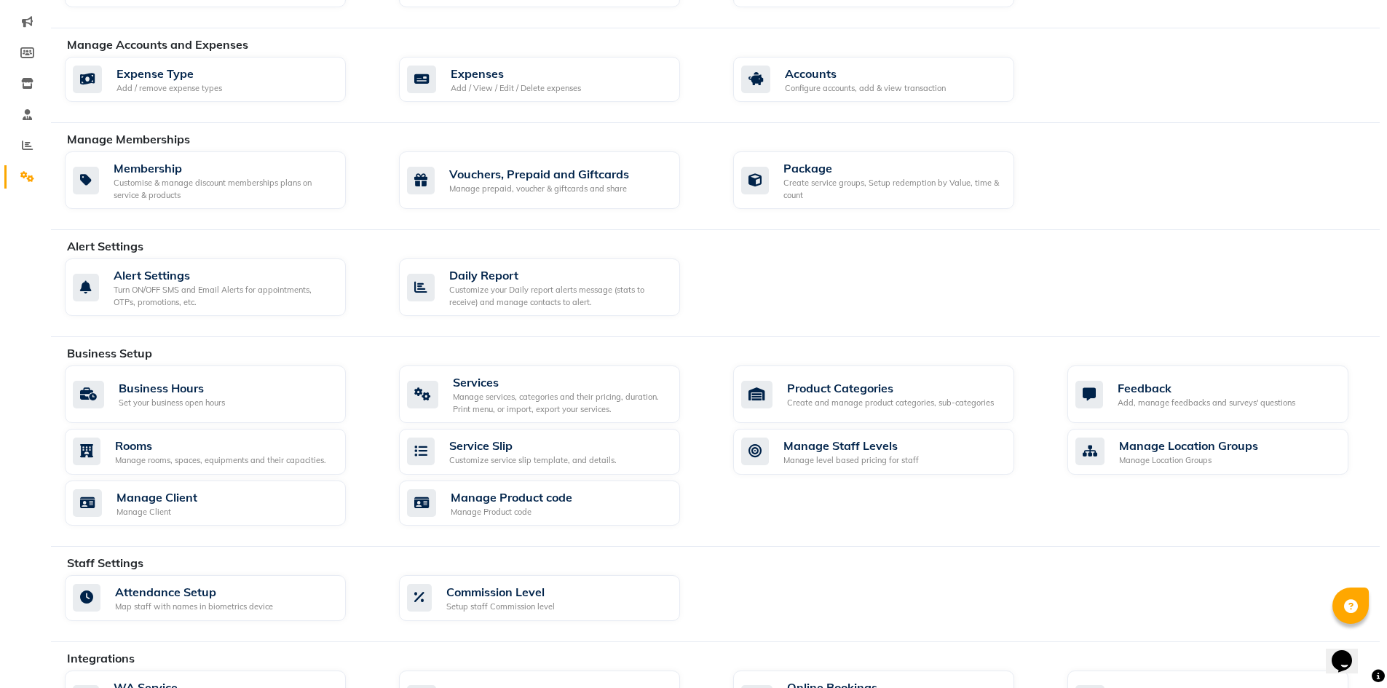
scroll to position [104, 0]
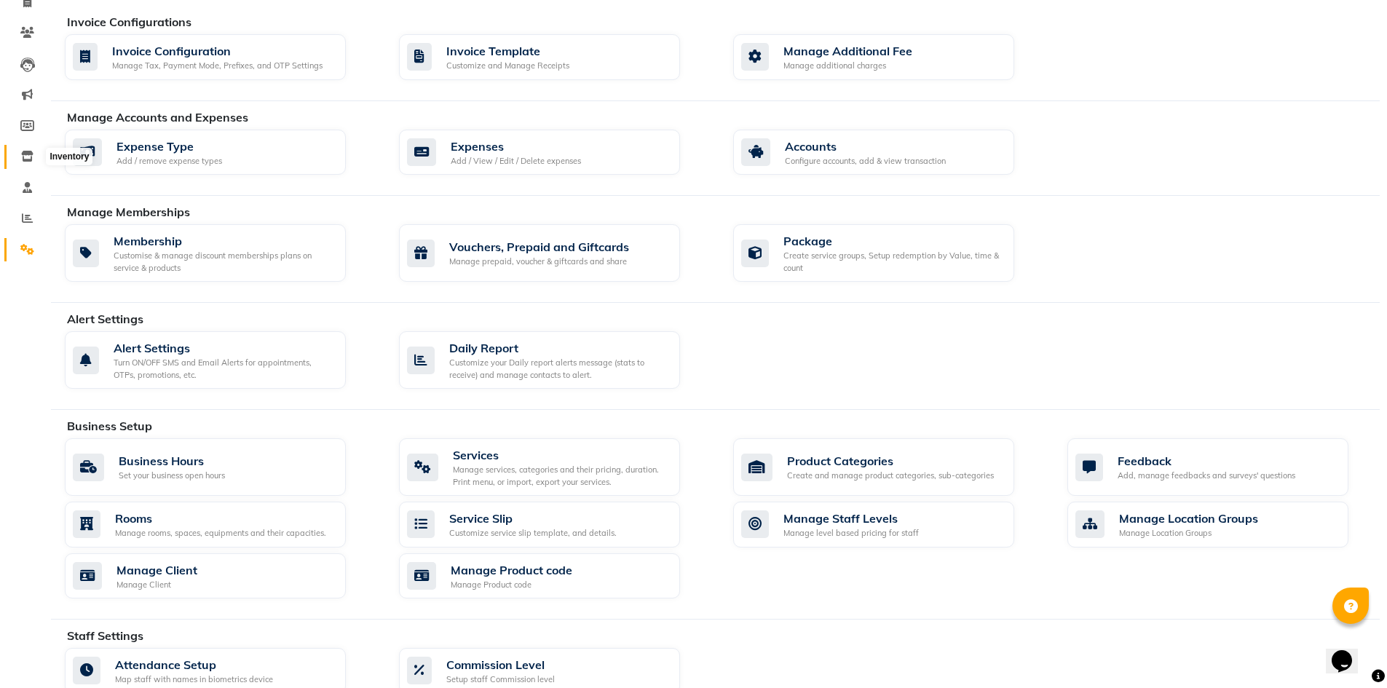
click at [30, 157] on icon at bounding box center [27, 156] width 12 height 11
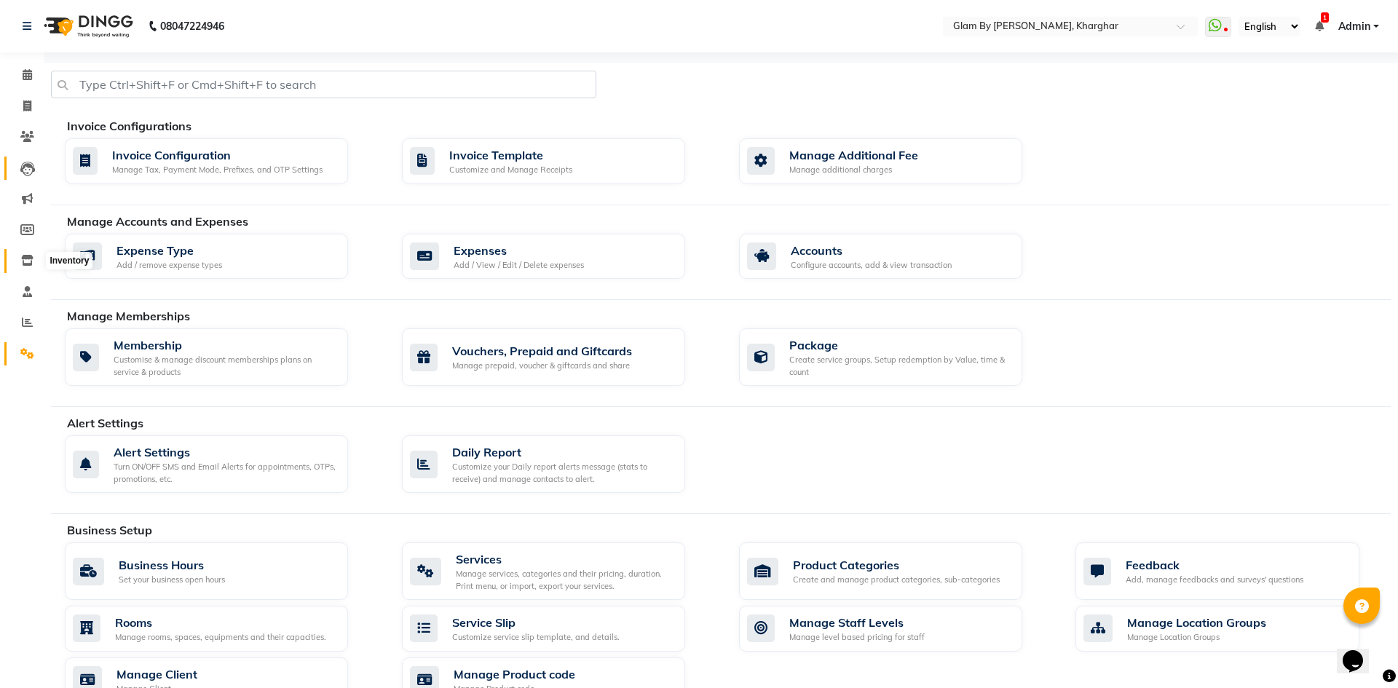
select select
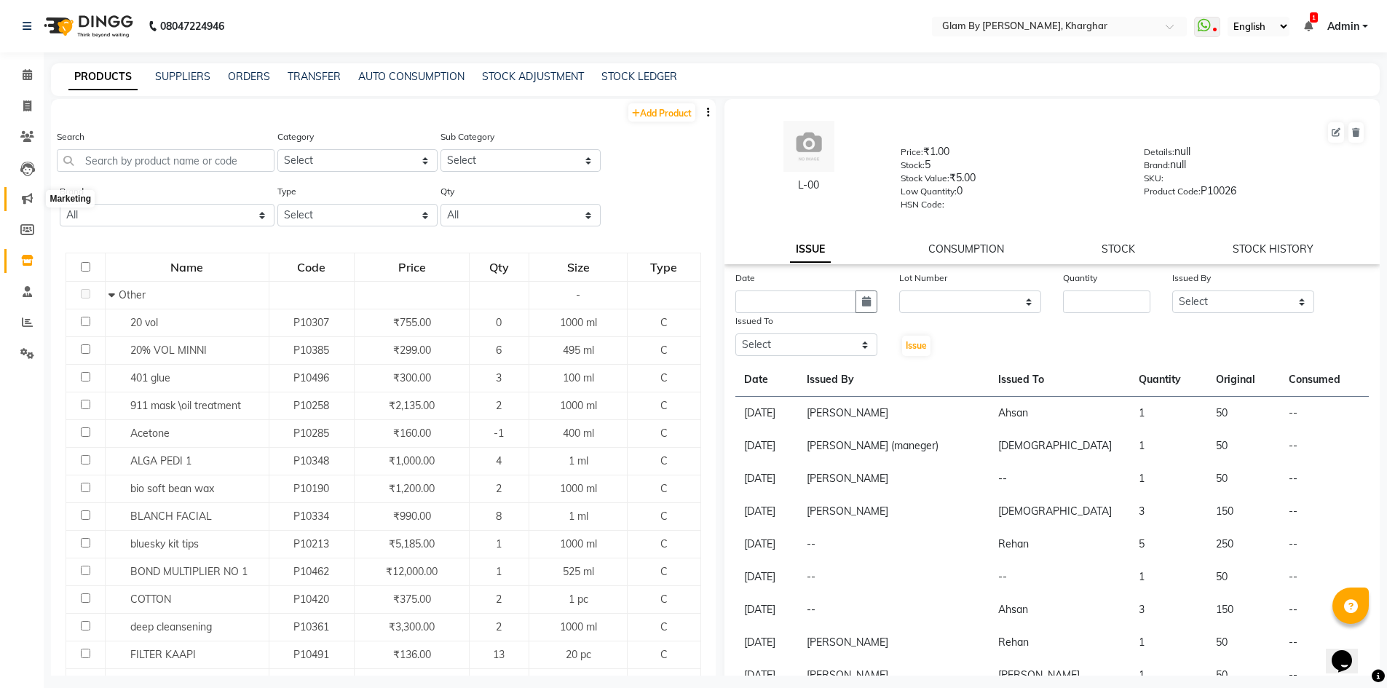
click at [26, 204] on span at bounding box center [27, 199] width 25 height 17
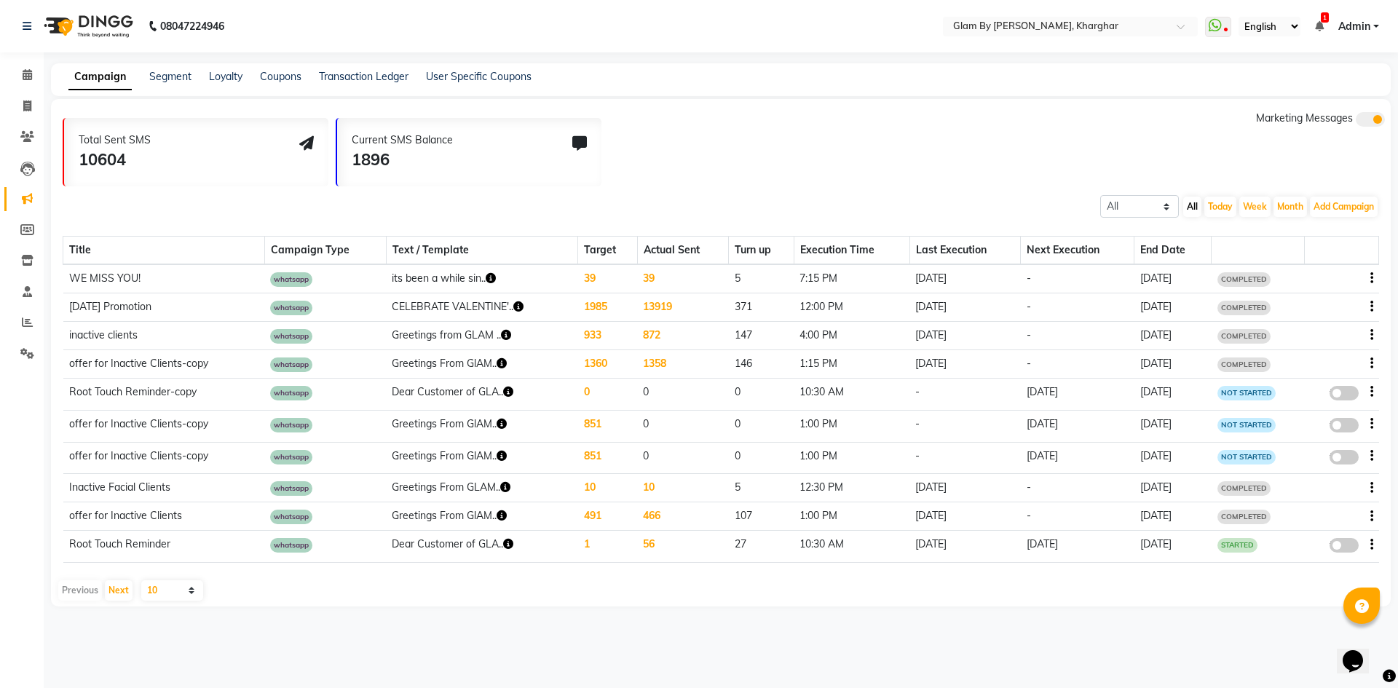
click at [1251, 35] on select "English ENGLISH Español العربية मराठी हिंदी ગુજરાતી தமிழ் 中文" at bounding box center [1269, 27] width 62 height 20
click at [1239, 17] on select "English ENGLISH Español العربية मराठी हिंदी ગુજરાતી தமிழ் 中文" at bounding box center [1269, 27] width 62 height 20
click at [25, 74] on icon at bounding box center [27, 74] width 9 height 11
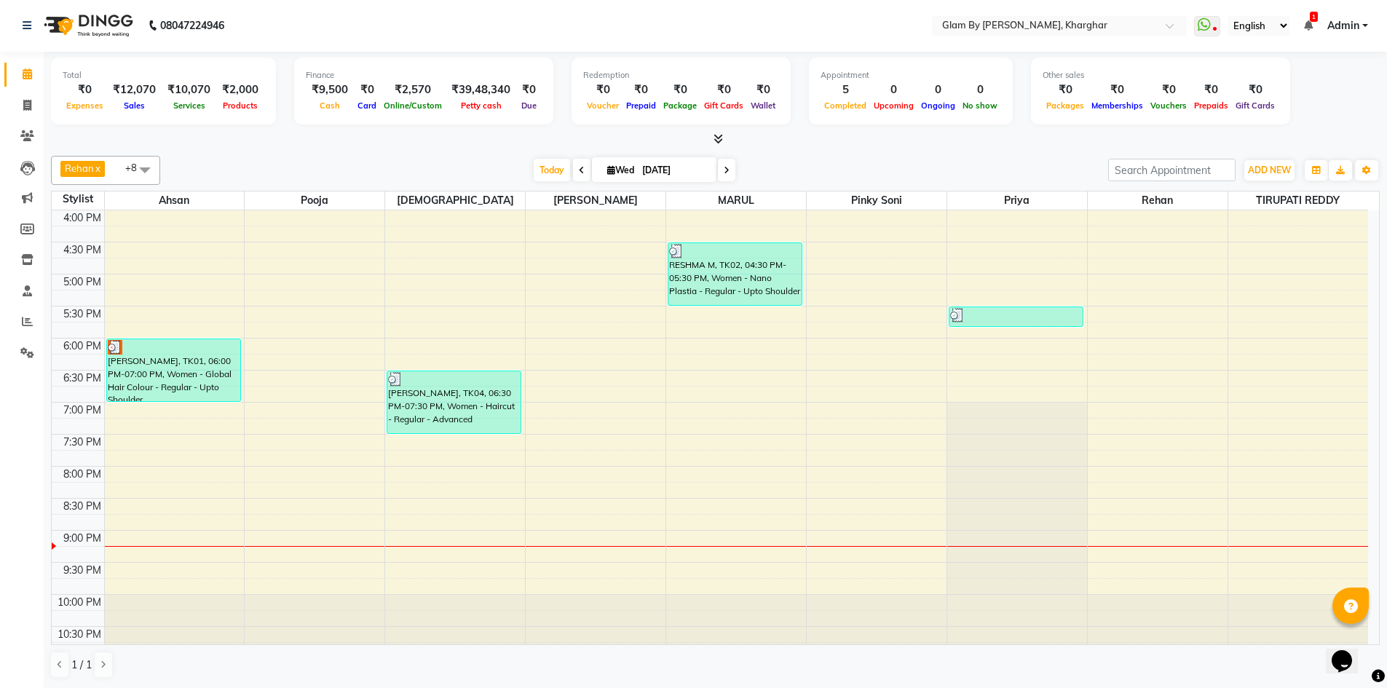
scroll to position [526, 0]
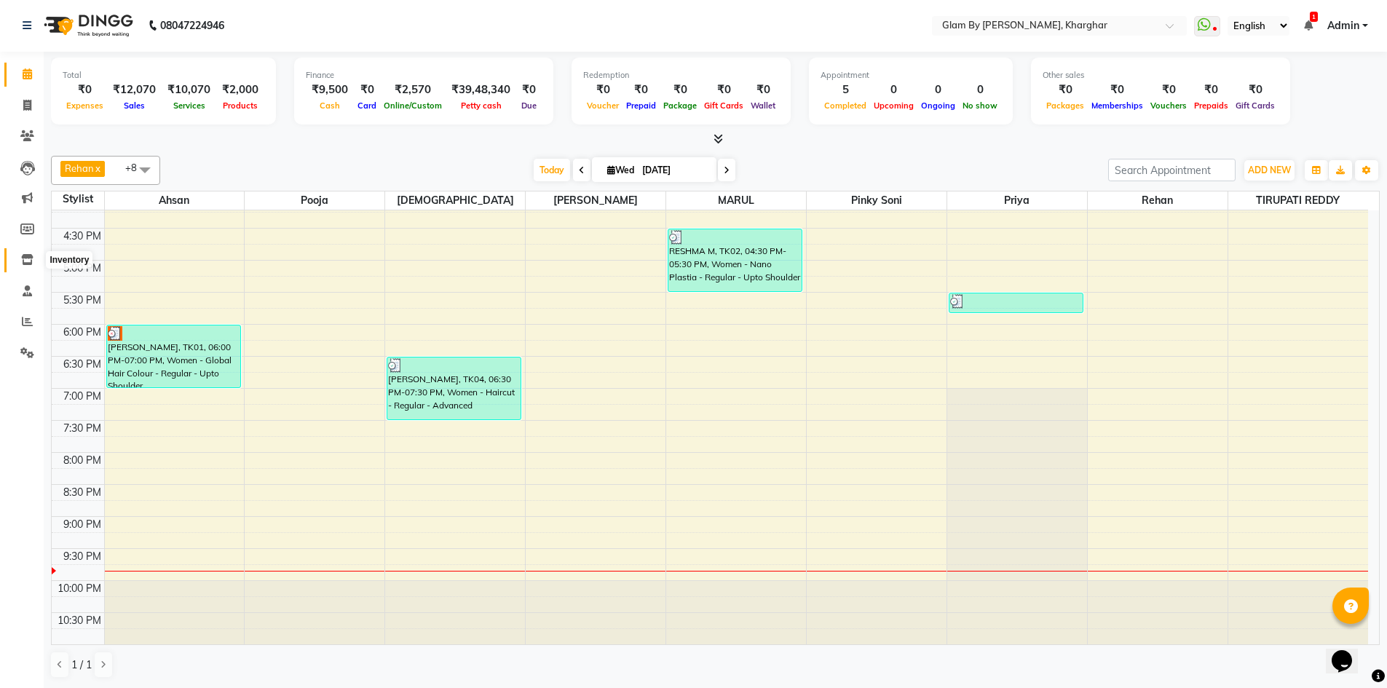
drag, startPoint x: 33, startPoint y: 261, endPoint x: 25, endPoint y: 261, distance: 7.3
click at [33, 261] on icon at bounding box center [27, 259] width 12 height 11
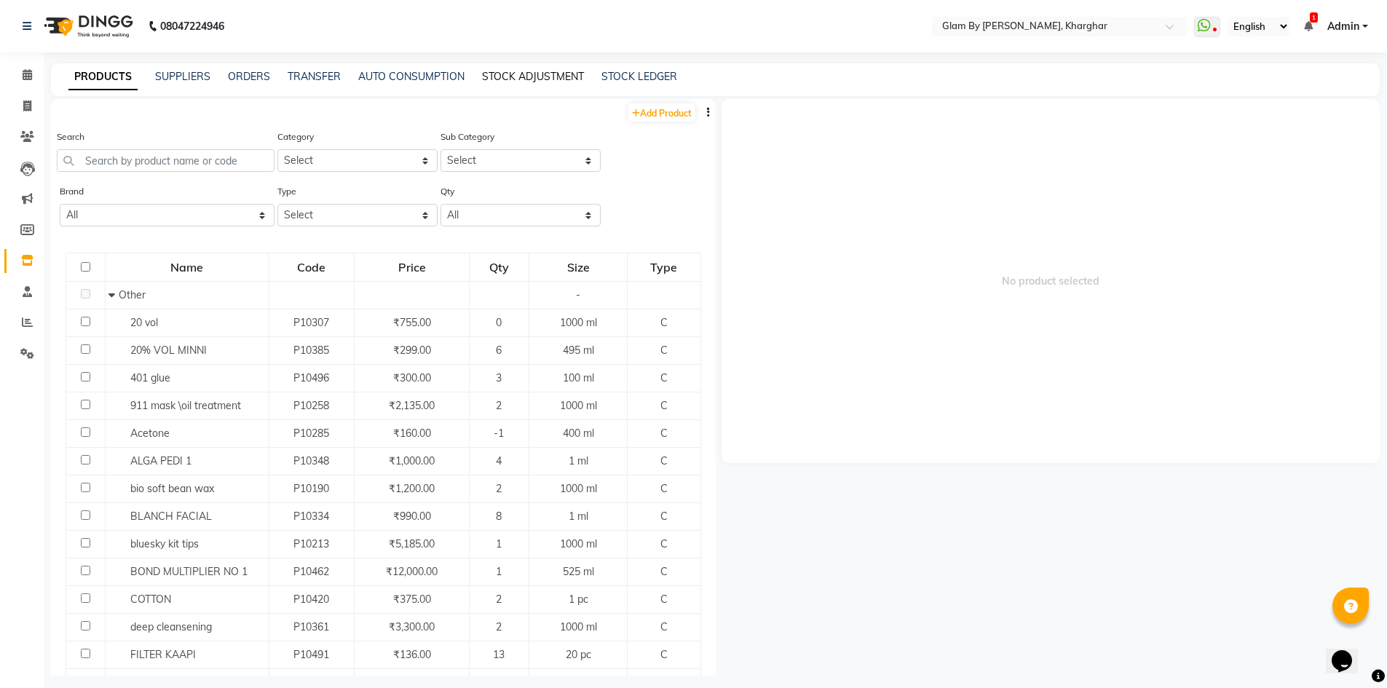
click at [504, 76] on link "STOCK ADJUSTMENT" at bounding box center [533, 76] width 102 height 13
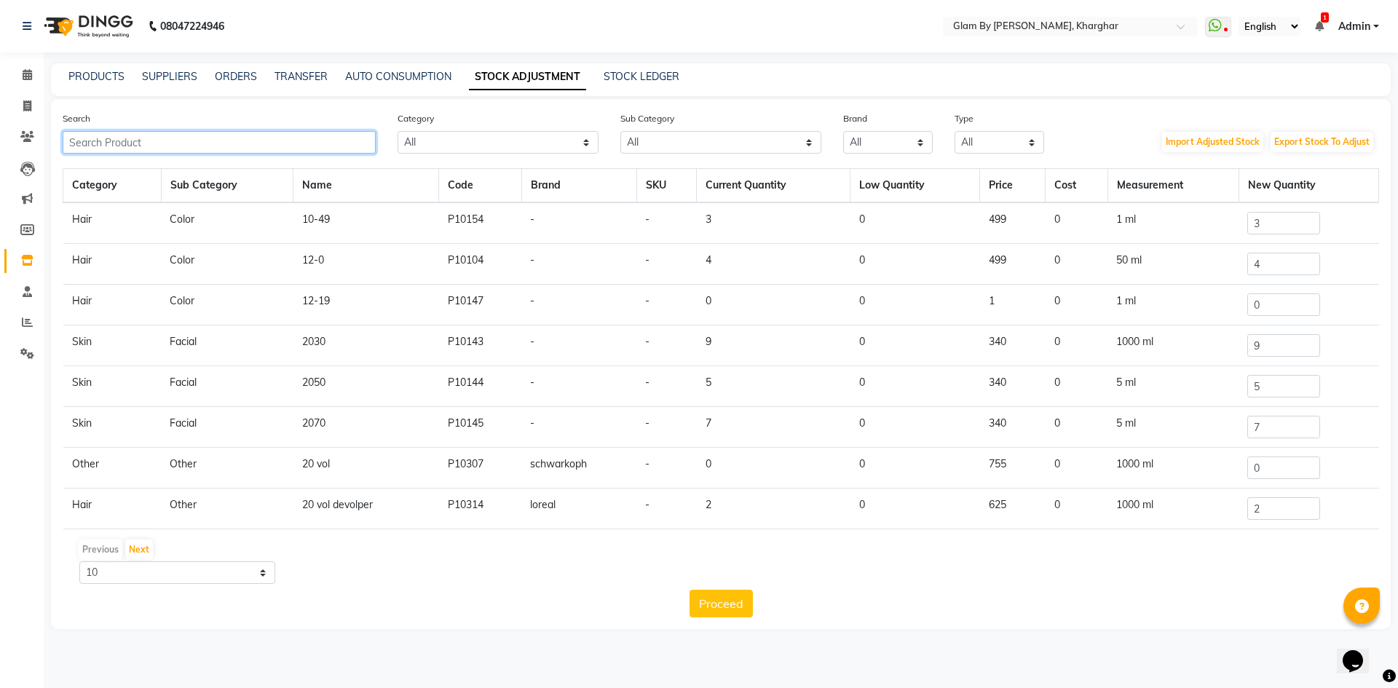
click at [194, 138] on input "text" at bounding box center [219, 142] width 313 height 23
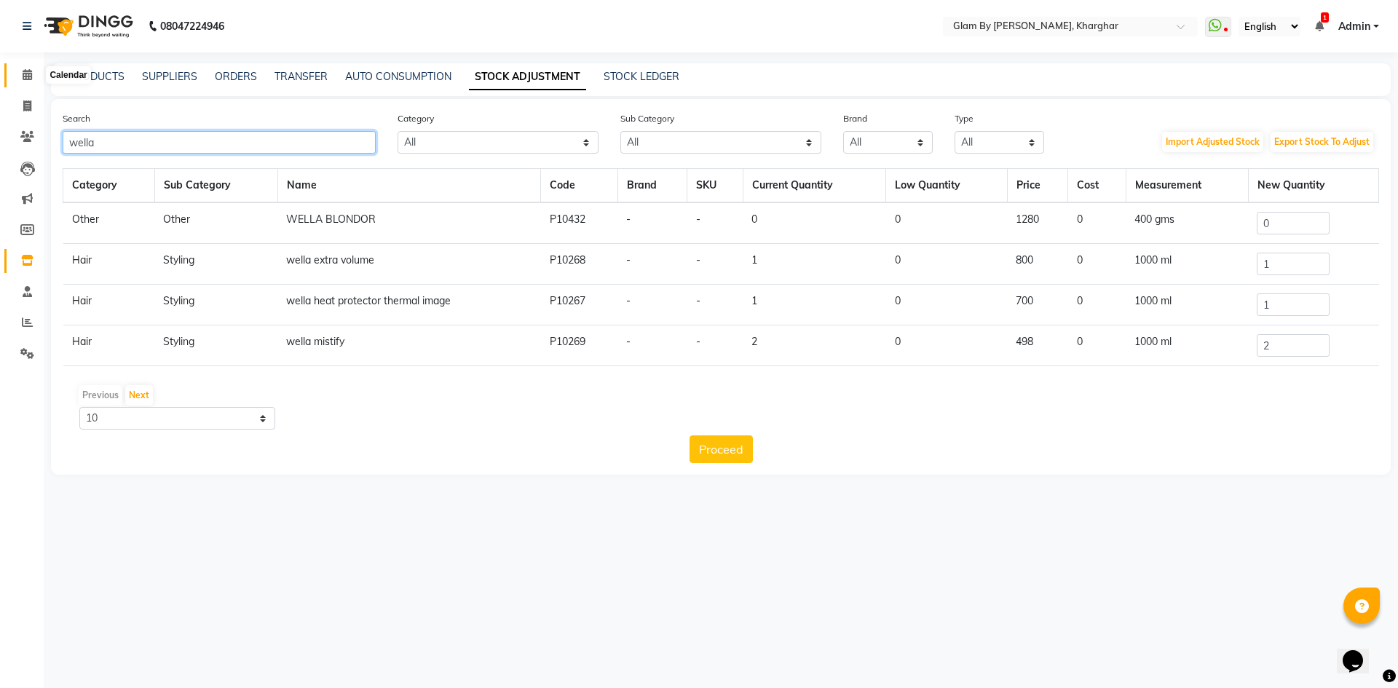
type input "wella"
click at [25, 79] on icon at bounding box center [27, 74] width 9 height 11
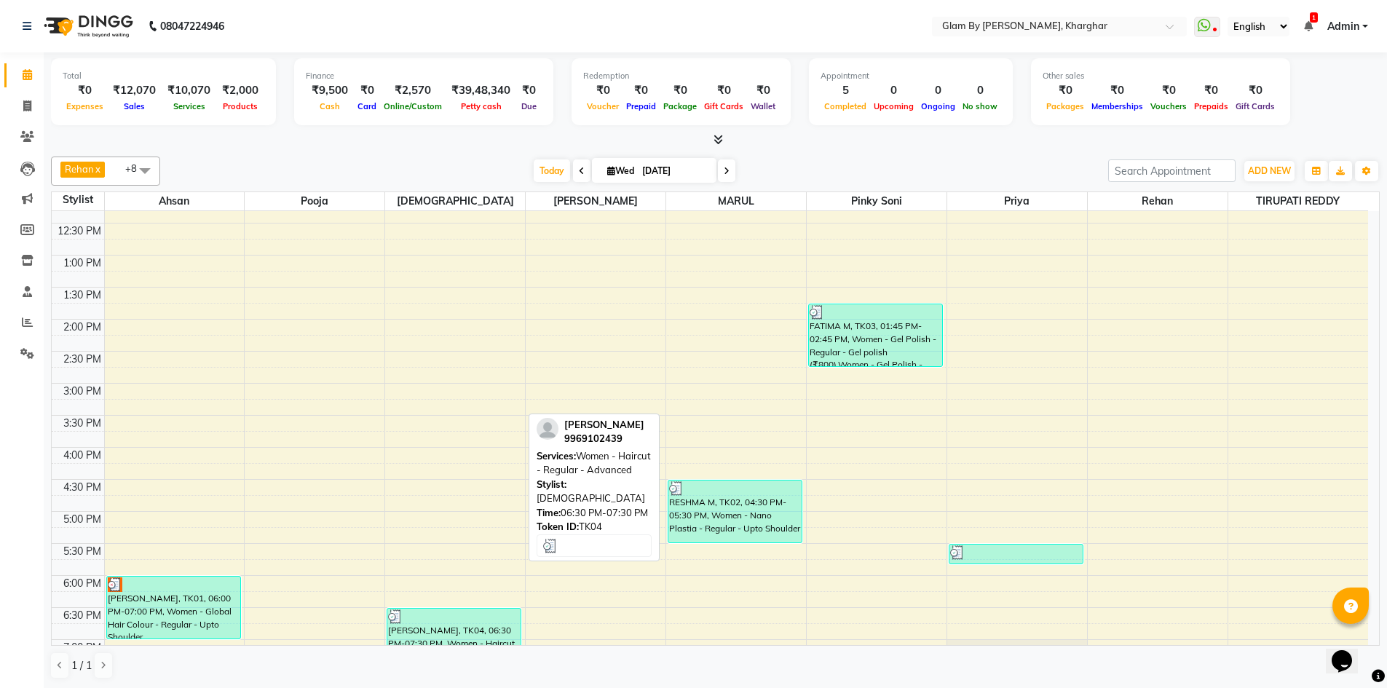
scroll to position [17, 0]
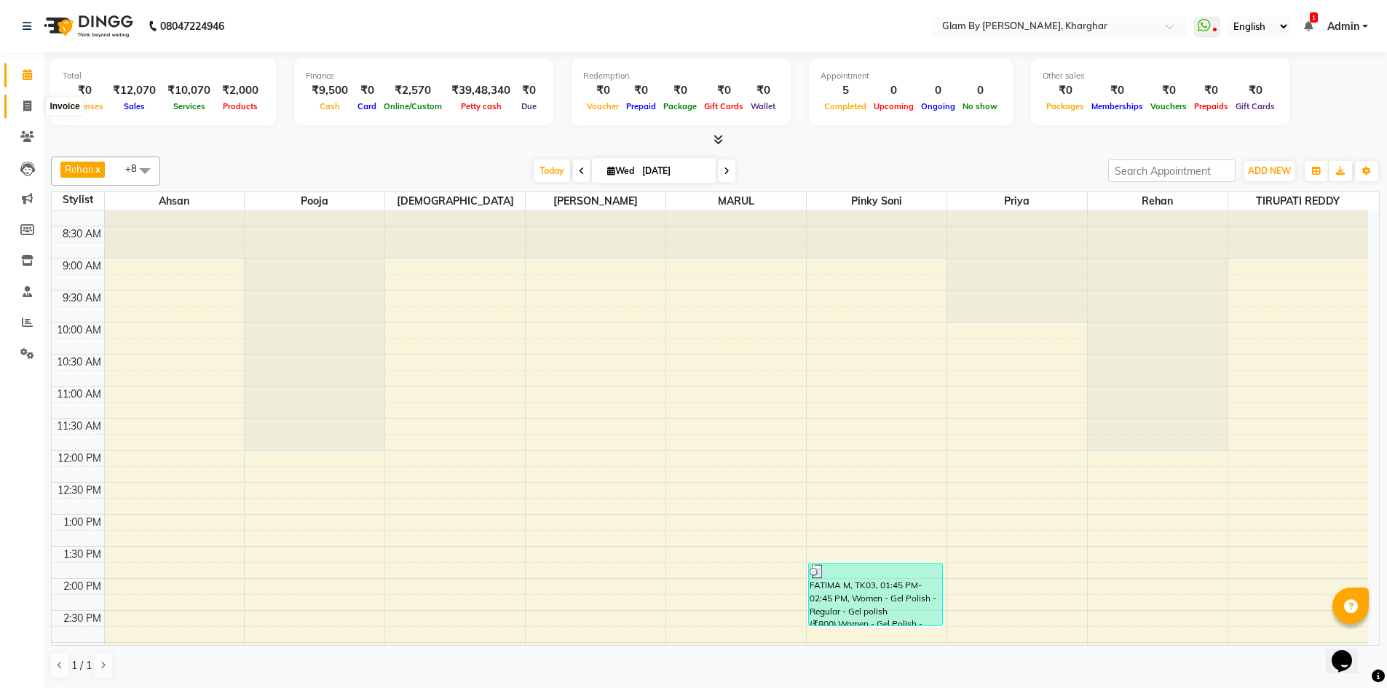
click at [20, 106] on span at bounding box center [27, 106] width 25 height 17
select select "3992"
select select "service"
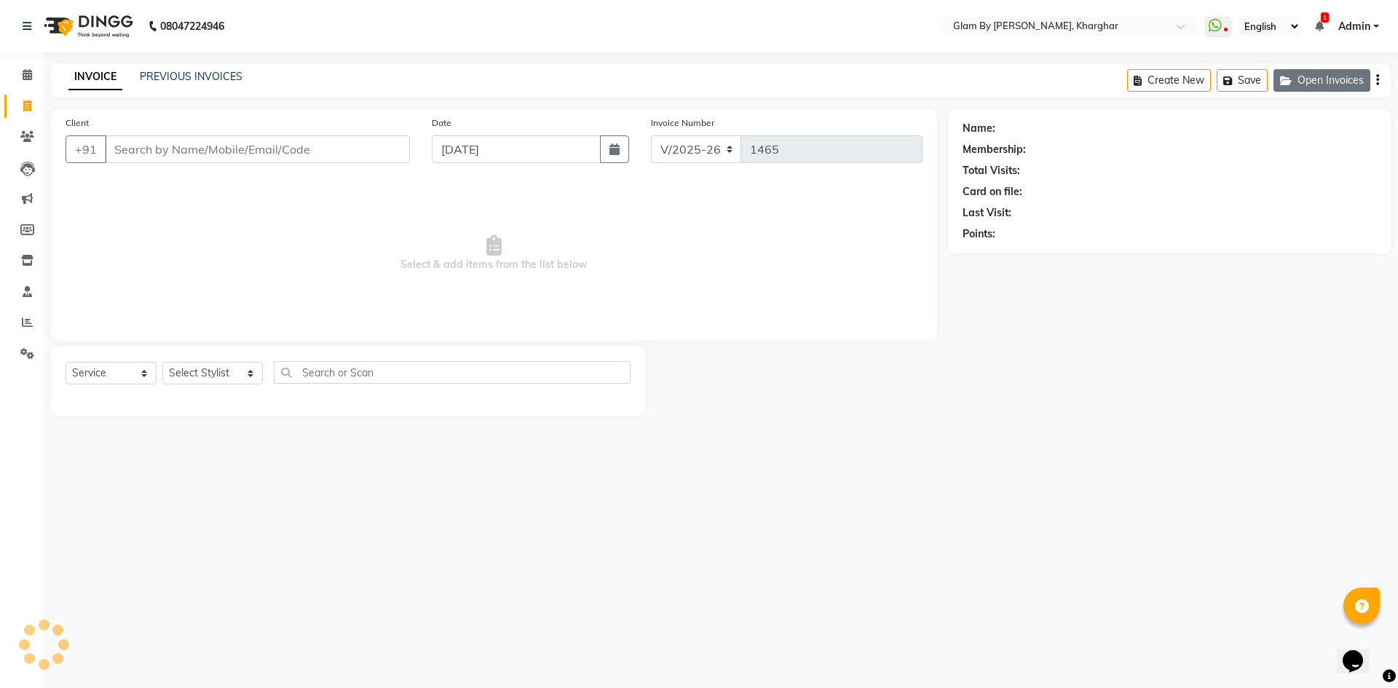
click at [1342, 73] on button "Open Invoices" at bounding box center [1321, 80] width 97 height 23
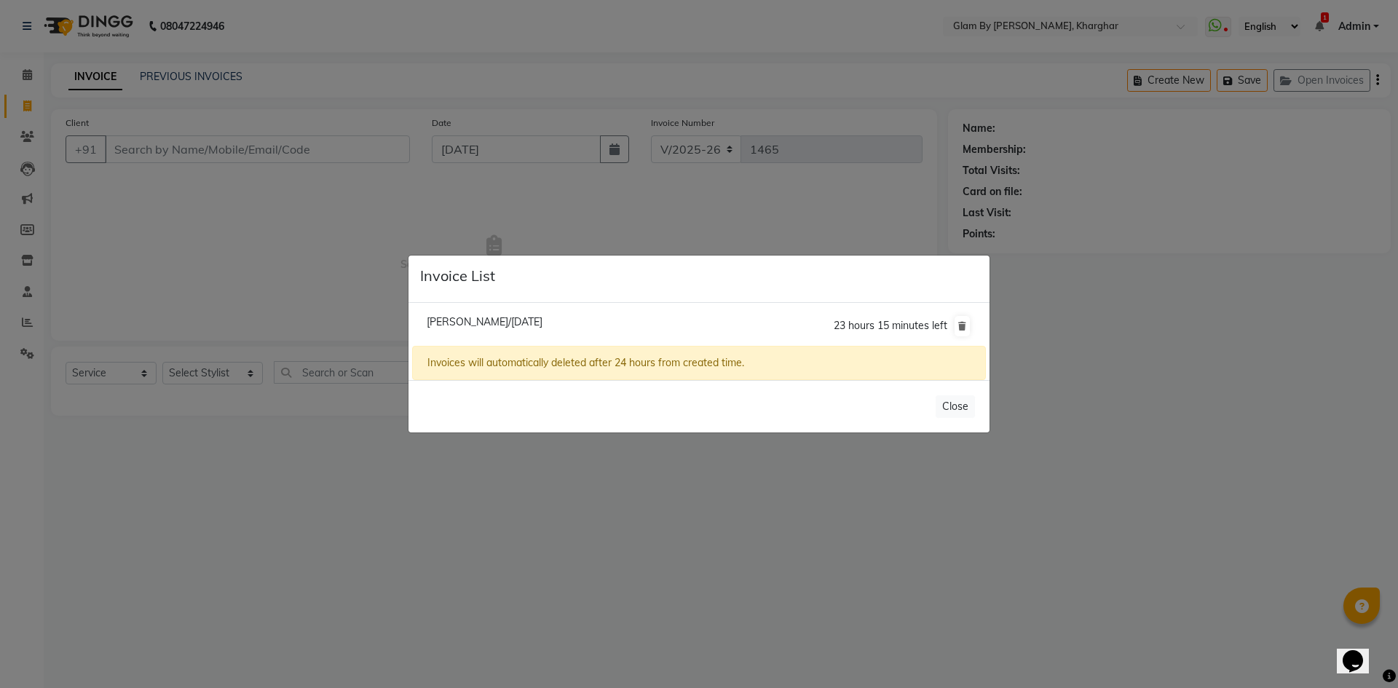
click at [542, 316] on span "[PERSON_NAME]/[DATE]" at bounding box center [485, 321] width 116 height 13
type input "9768309302"
select select "1: Object"
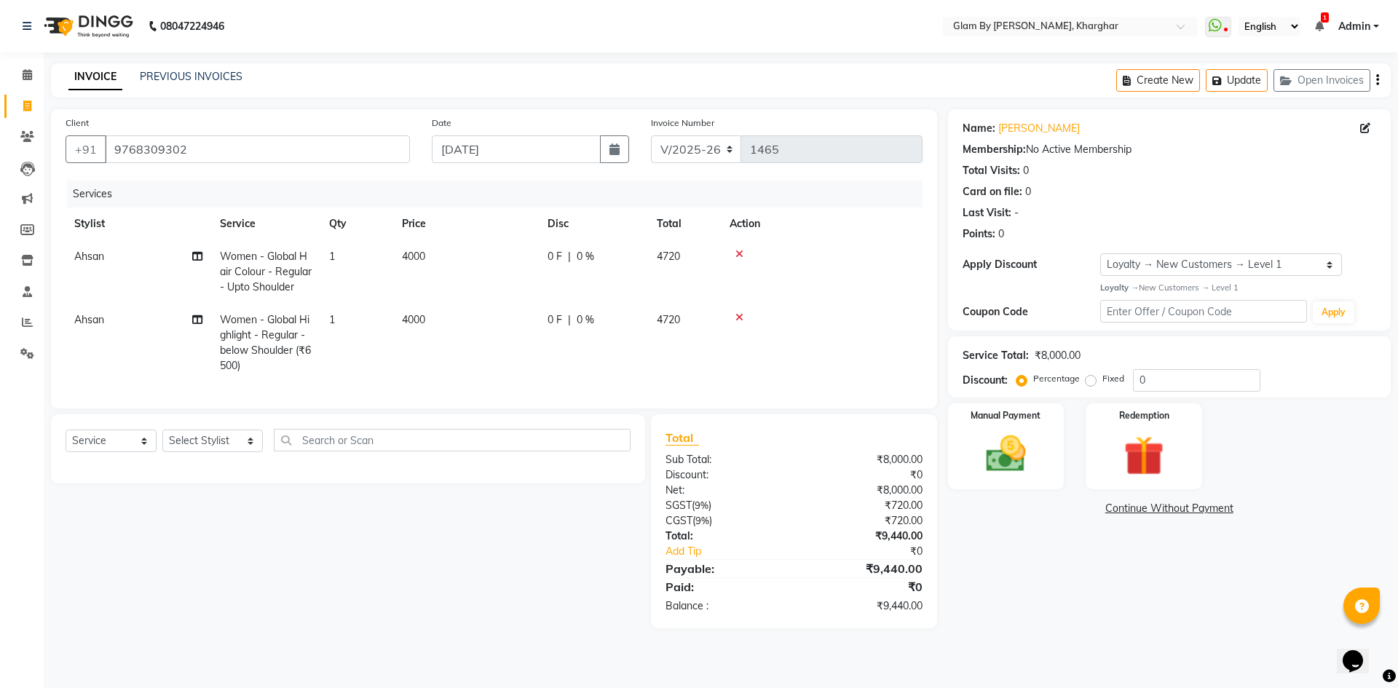
click at [1102, 384] on label "Fixed" at bounding box center [1113, 378] width 22 height 13
click at [1088, 384] on input "Fixed" at bounding box center [1093, 378] width 10 height 10
radio input "true"
click at [1154, 387] on input "0" at bounding box center [1196, 380] width 127 height 23
type input "440"
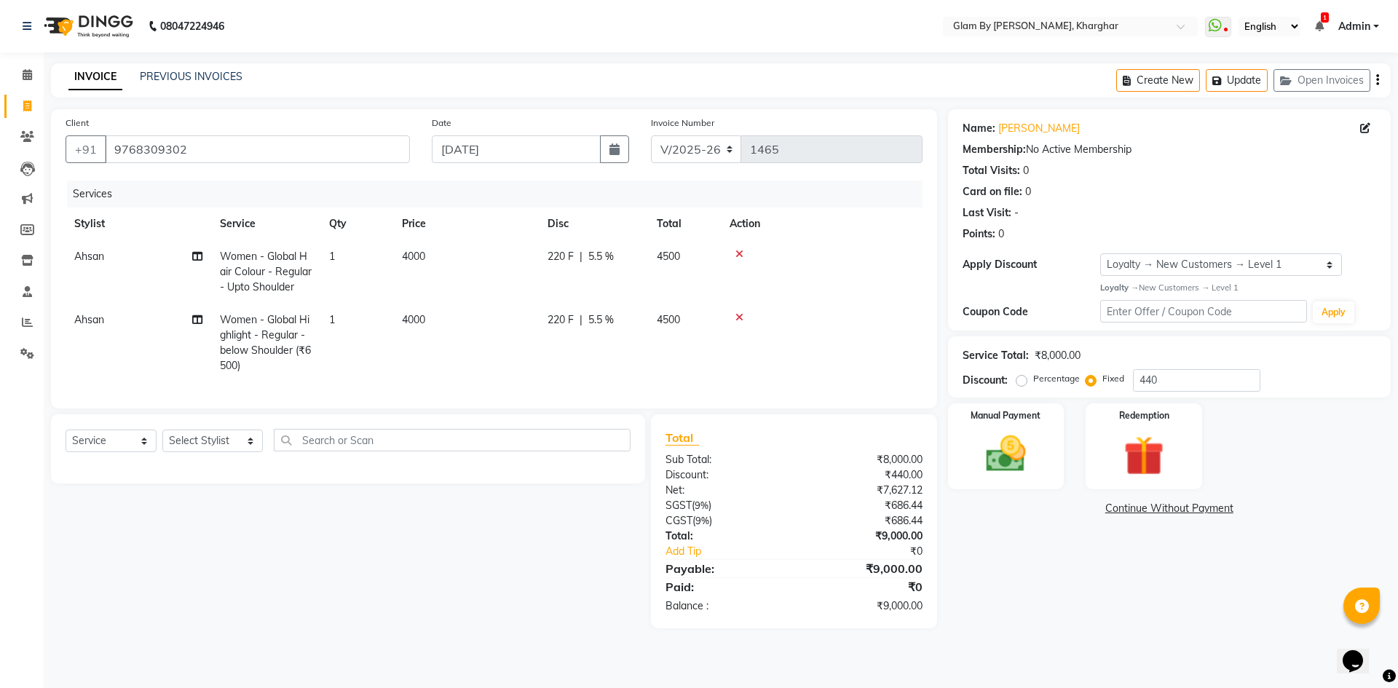
click at [1093, 526] on div "Name: [PERSON_NAME] Membership: No Active Membership Total Visits: 0 Card on fi…" at bounding box center [1174, 368] width 453 height 519
click at [1006, 478] on img at bounding box center [1006, 454] width 68 height 48
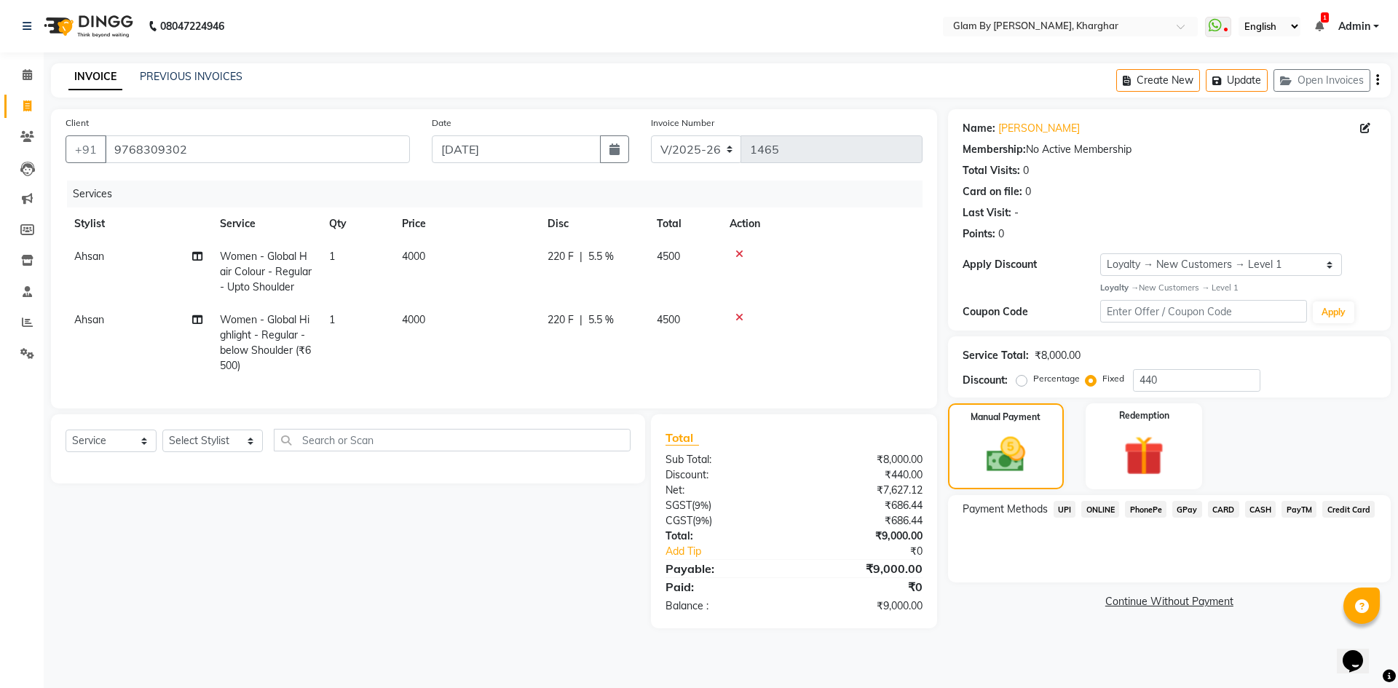
click at [1228, 510] on span "CARD" at bounding box center [1223, 509] width 31 height 17
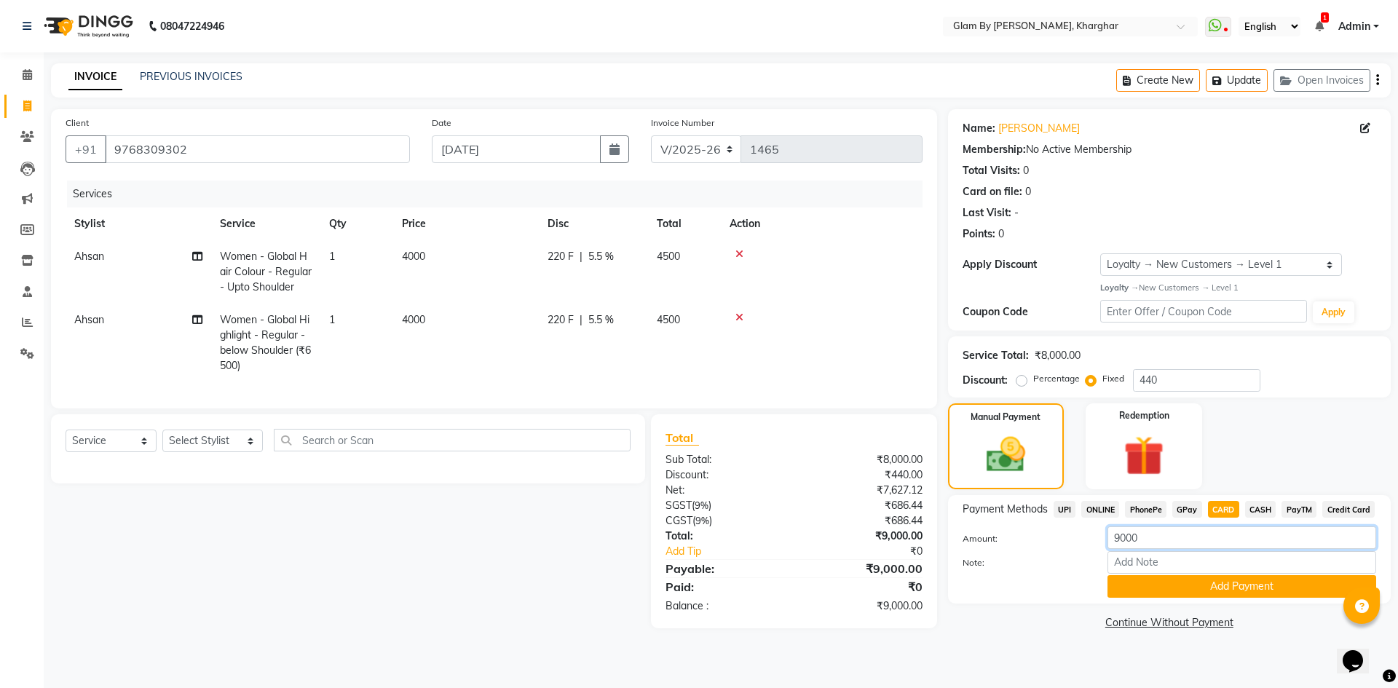
click at [1169, 546] on input "9000" at bounding box center [1241, 537] width 269 height 23
type input "9"
type input "5000"
click at [1175, 593] on button "Add Payment" at bounding box center [1241, 586] width 269 height 23
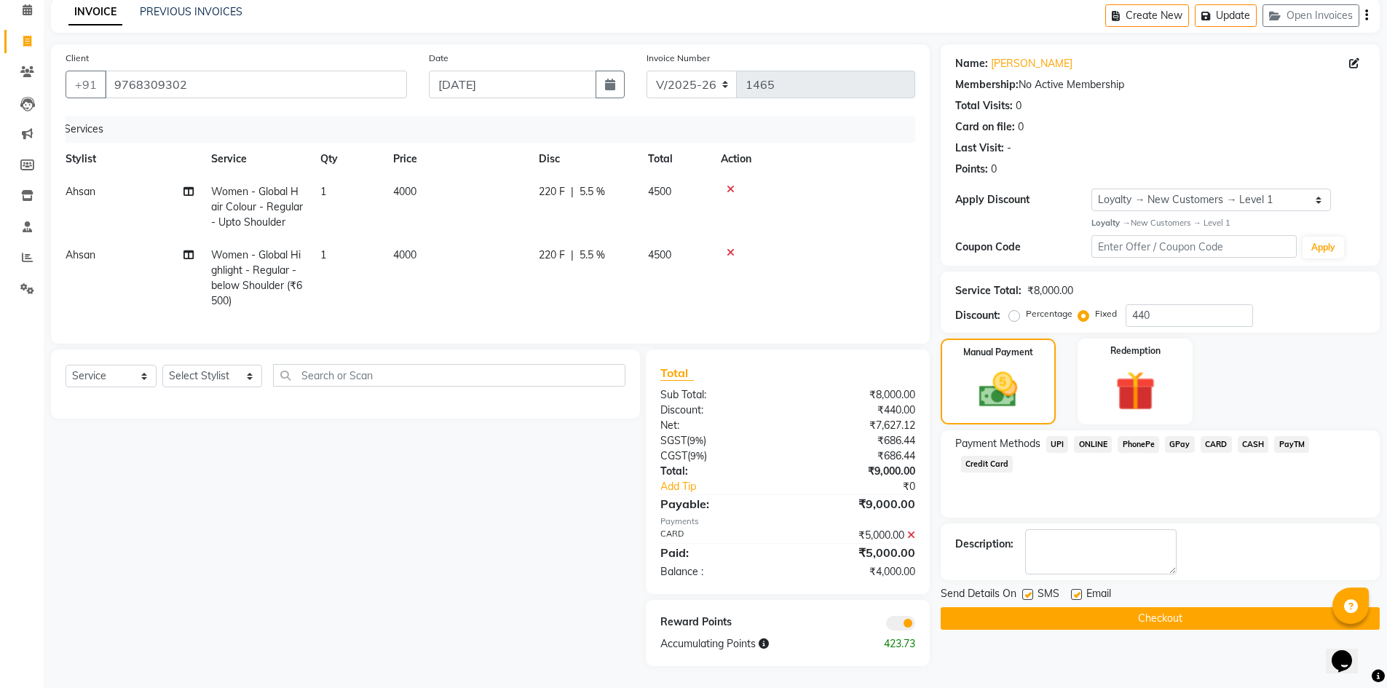
scroll to position [0, 11]
click at [1051, 436] on span "UPI" at bounding box center [1057, 444] width 23 height 17
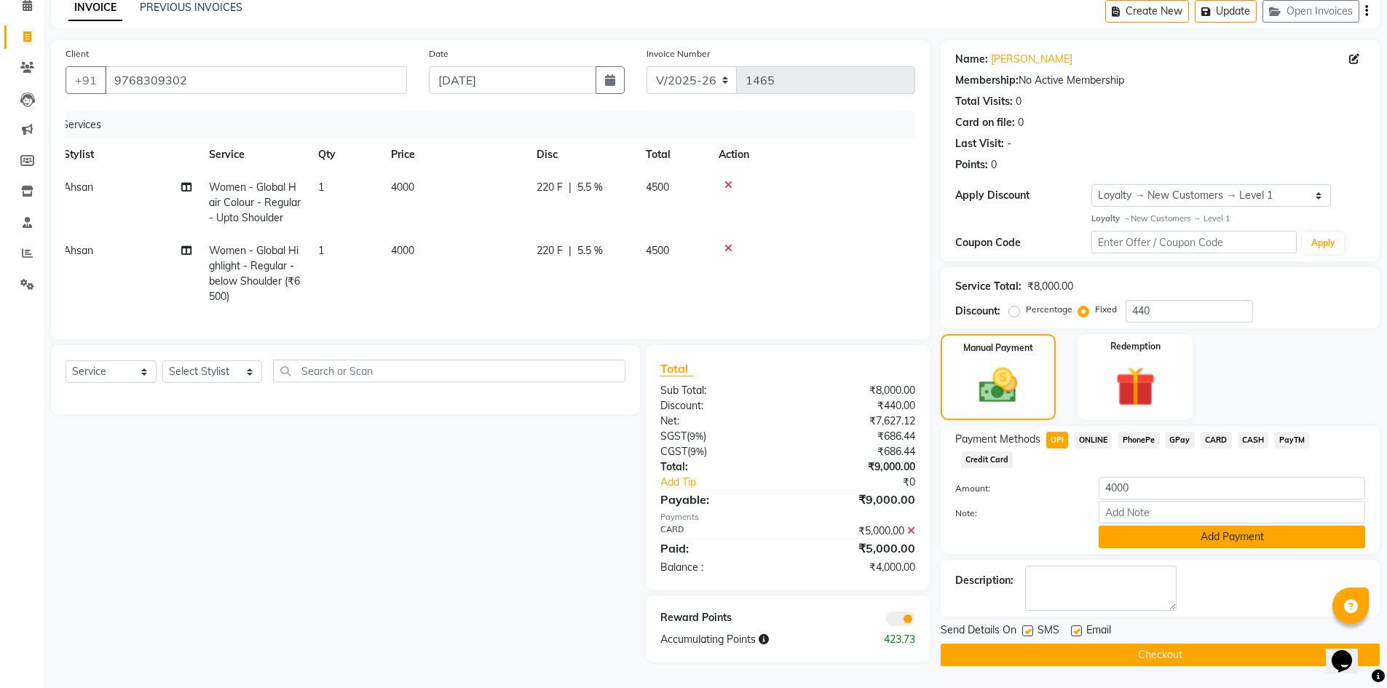
click at [1184, 526] on button "Add Payment" at bounding box center [1231, 537] width 266 height 23
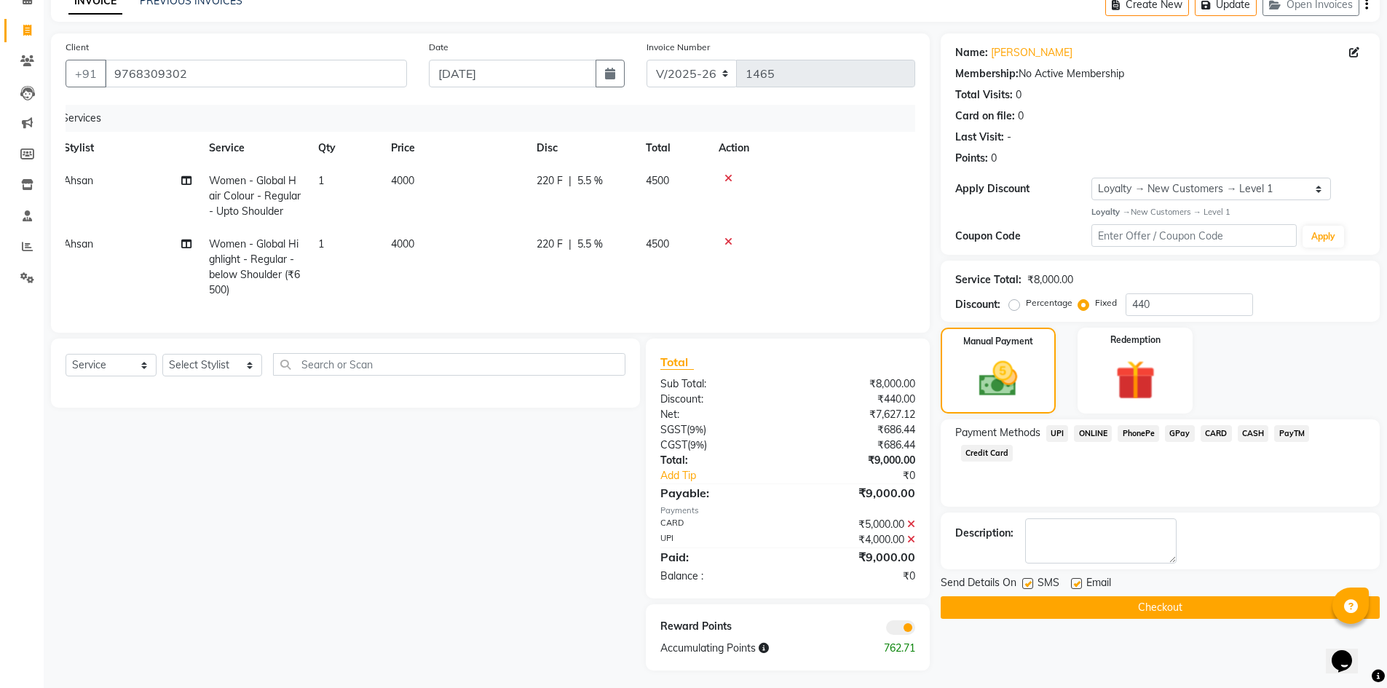
click at [1025, 601] on button "Checkout" at bounding box center [1159, 607] width 439 height 23
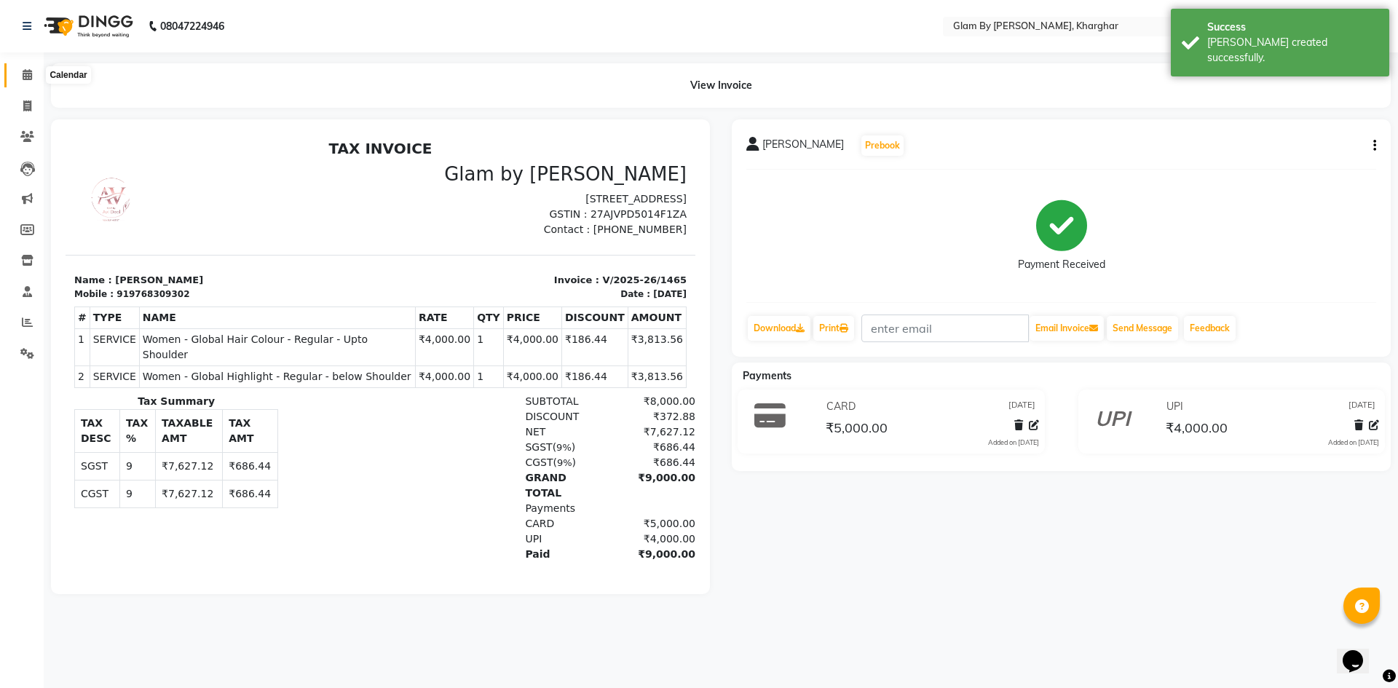
click at [28, 79] on icon at bounding box center [27, 74] width 9 height 11
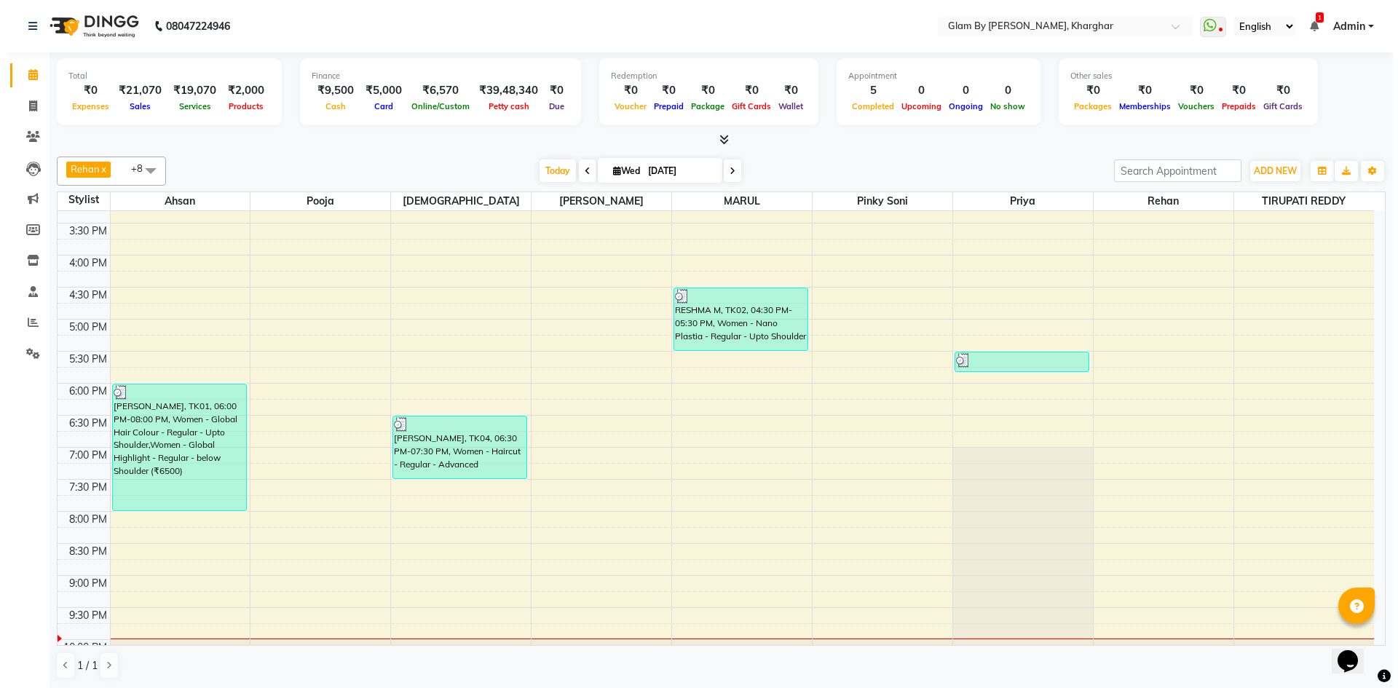
scroll to position [526, 0]
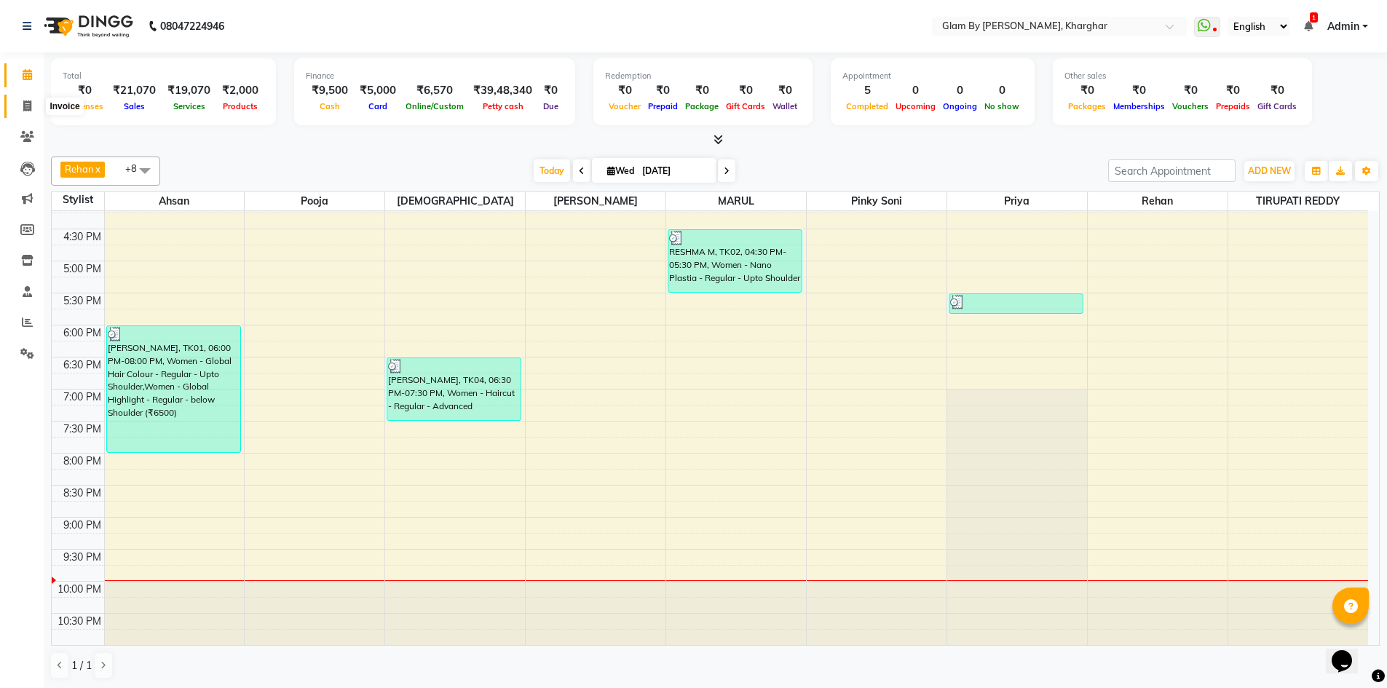
click at [28, 108] on icon at bounding box center [27, 105] width 8 height 11
select select "3992"
select select "service"
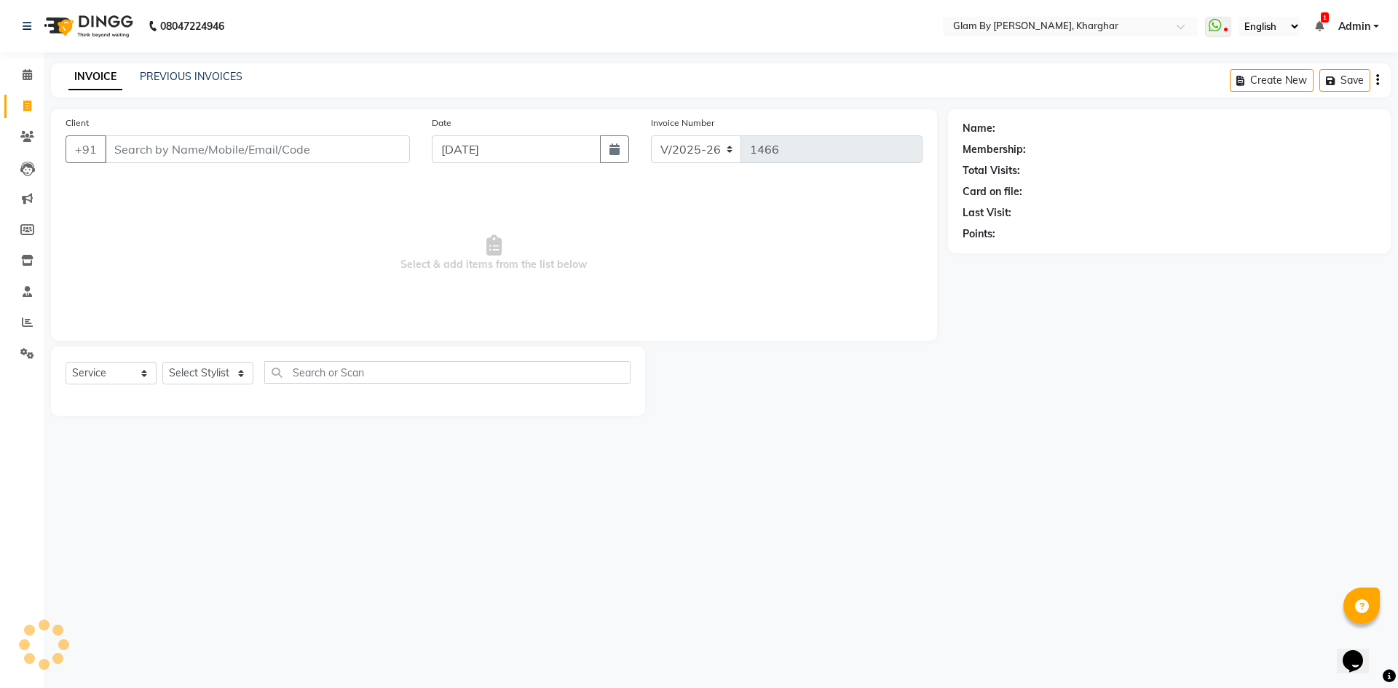
click at [144, 149] on input "Client" at bounding box center [257, 149] width 305 height 28
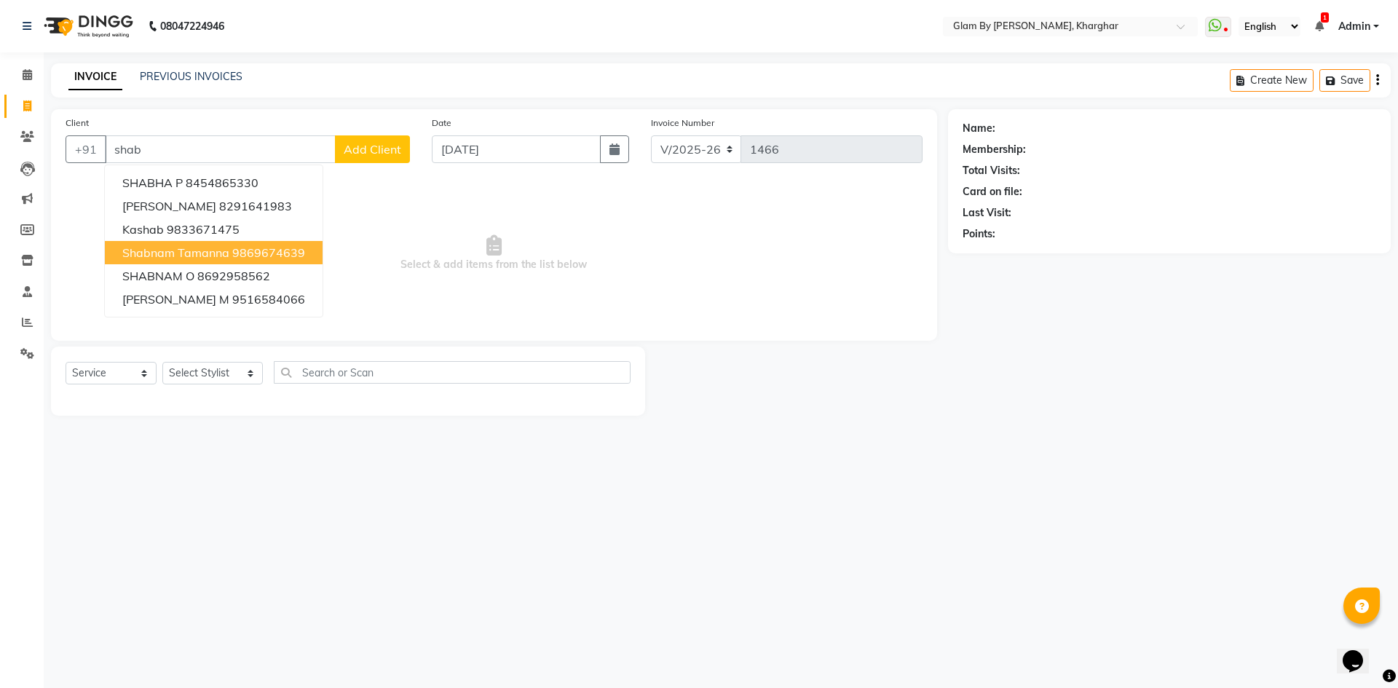
click at [174, 255] on span "shabnam tamanna" at bounding box center [175, 252] width 107 height 15
type input "9869674639"
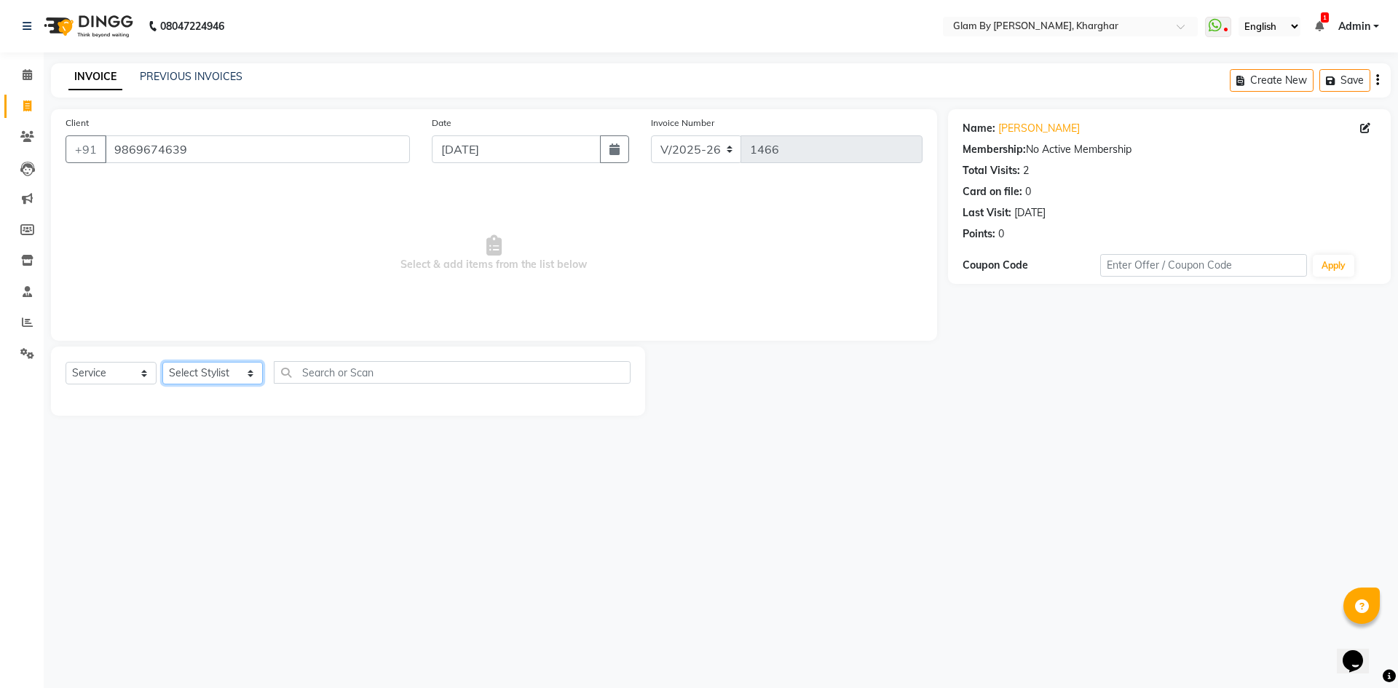
click at [219, 377] on select "Select Stylist [PERSON_NAME] Avi [PERSON_NAME] [PERSON_NAME] (maneger) MARUL [P…" at bounding box center [212, 373] width 100 height 23
select select "52399"
click at [162, 362] on select "Select Stylist [PERSON_NAME] Avi [PERSON_NAME] [PERSON_NAME] (maneger) MARUL [P…" at bounding box center [212, 373] width 100 height 23
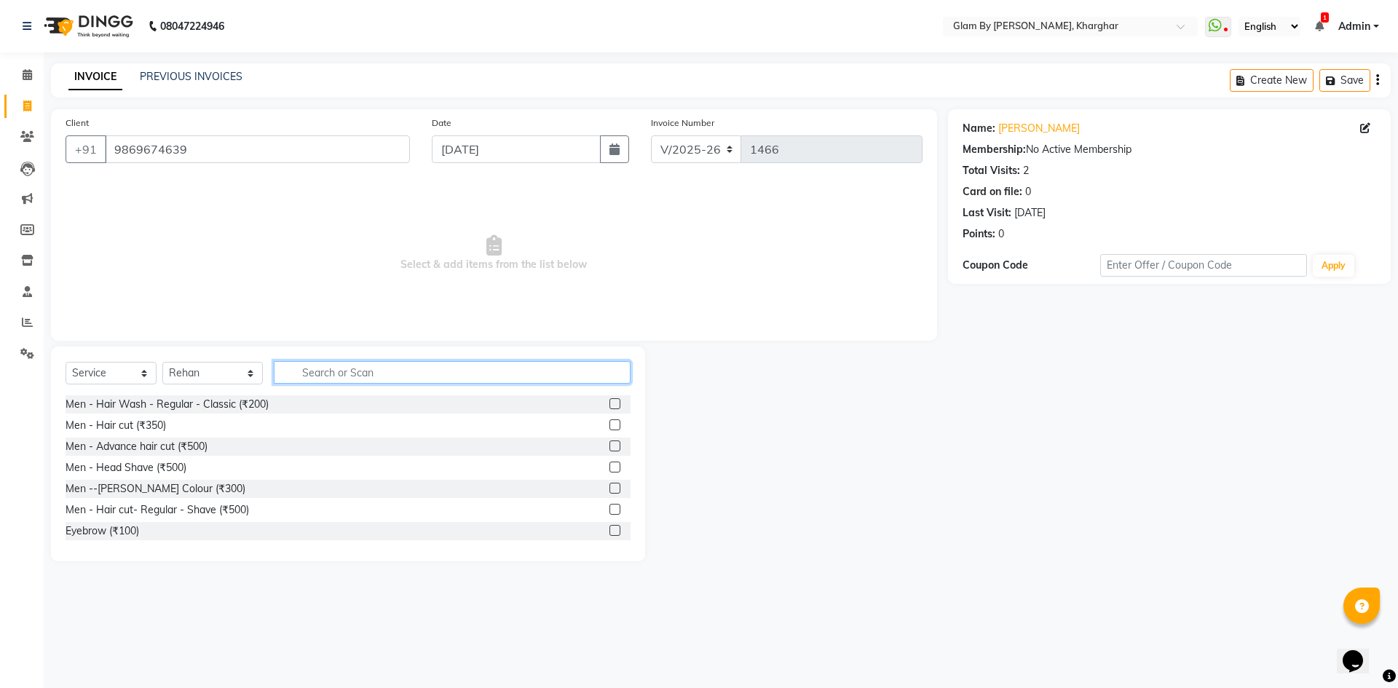
click at [315, 377] on input "text" at bounding box center [452, 372] width 357 height 23
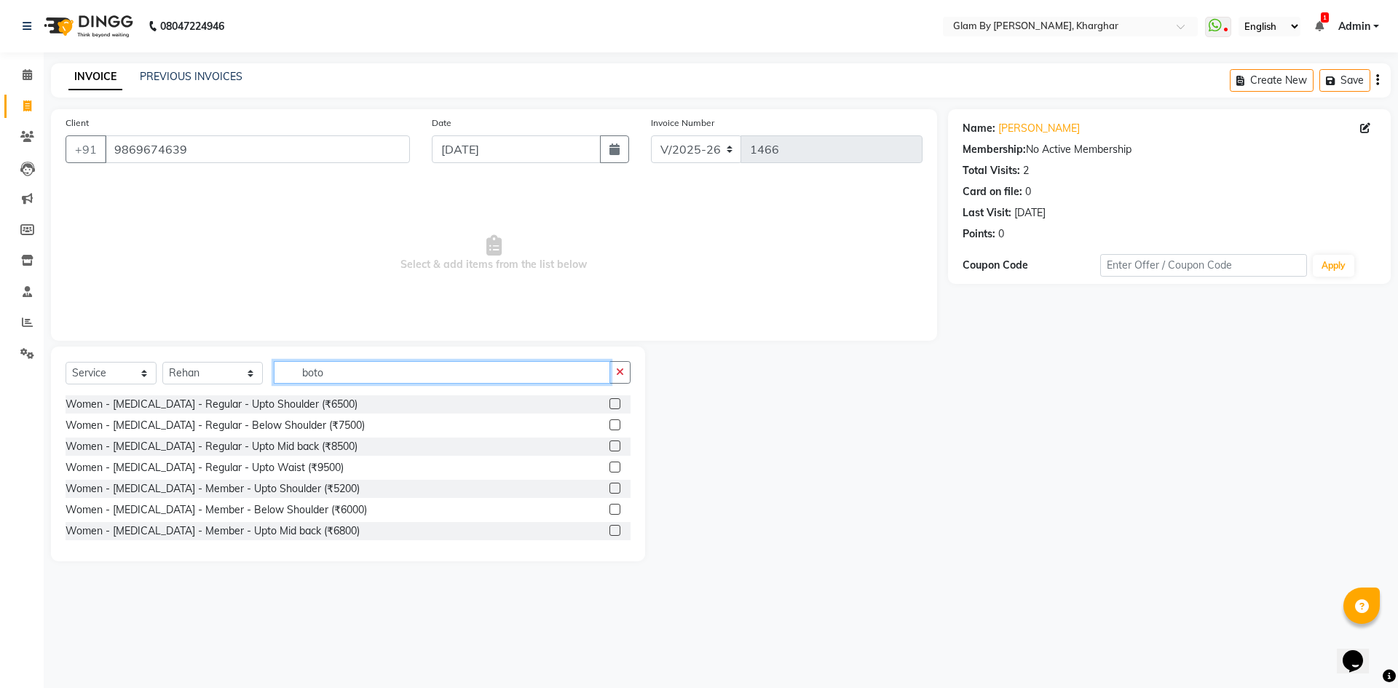
type input "boto"
click at [609, 401] on label at bounding box center [614, 403] width 11 height 11
click at [609, 401] on input "checkbox" at bounding box center [613, 404] width 9 height 9
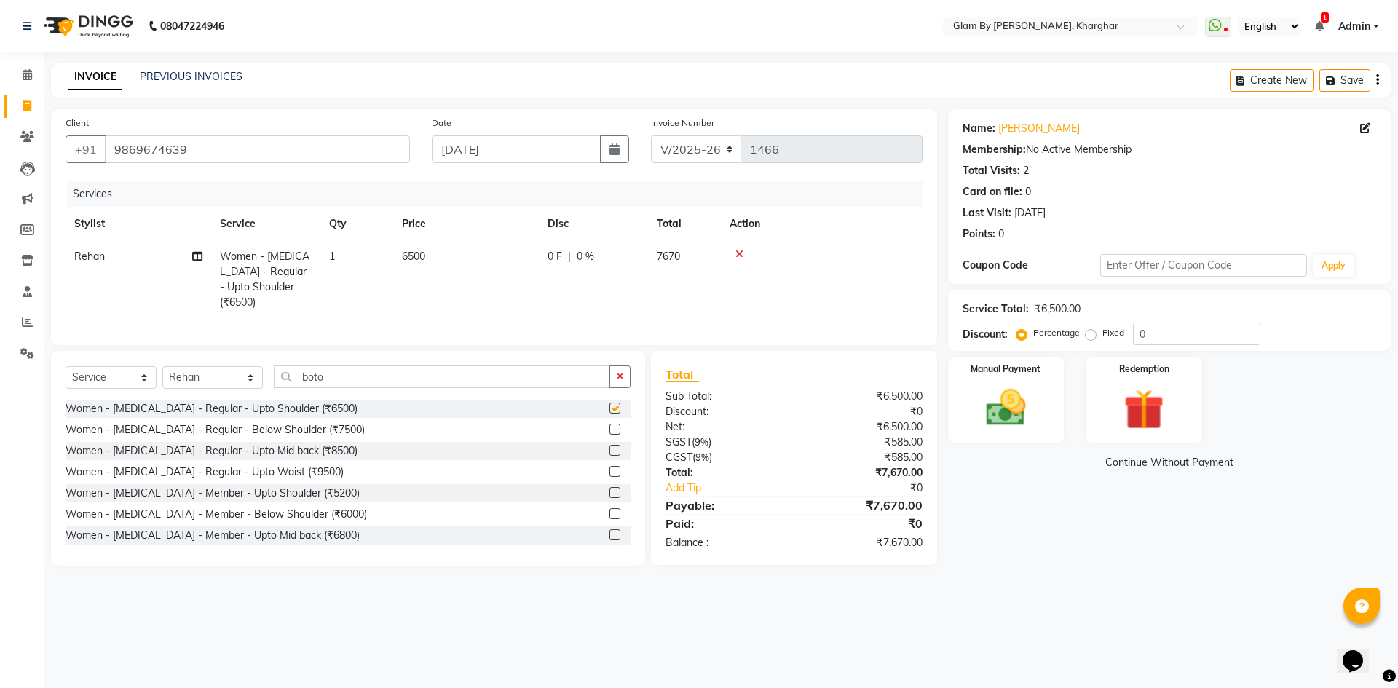
checkbox input "false"
click at [449, 254] on td "6500" at bounding box center [466, 279] width 146 height 79
select select "52399"
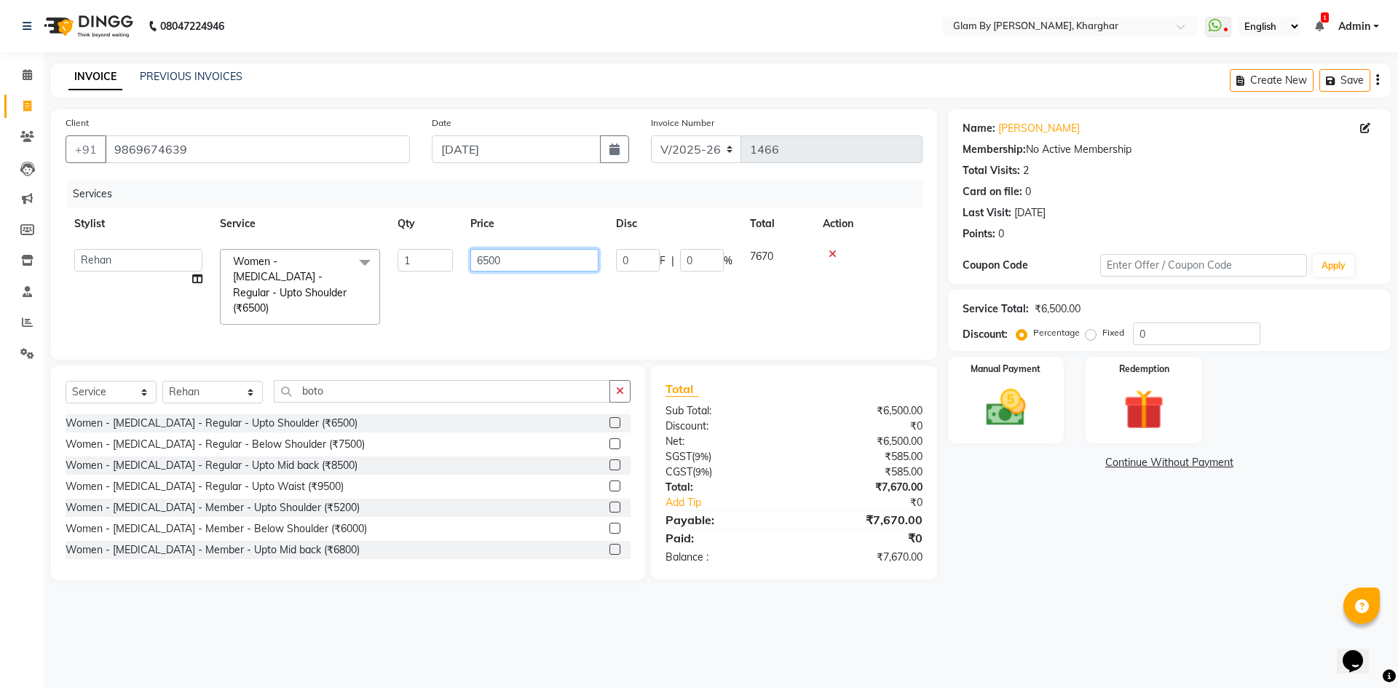
click at [550, 259] on input "6500" at bounding box center [534, 260] width 128 height 23
type input "6"
type input "4500"
click at [509, 311] on div "Services Stylist Service Qty Price Disc Total Action [PERSON_NAME] Avi [PERSON_…" at bounding box center [494, 263] width 857 height 165
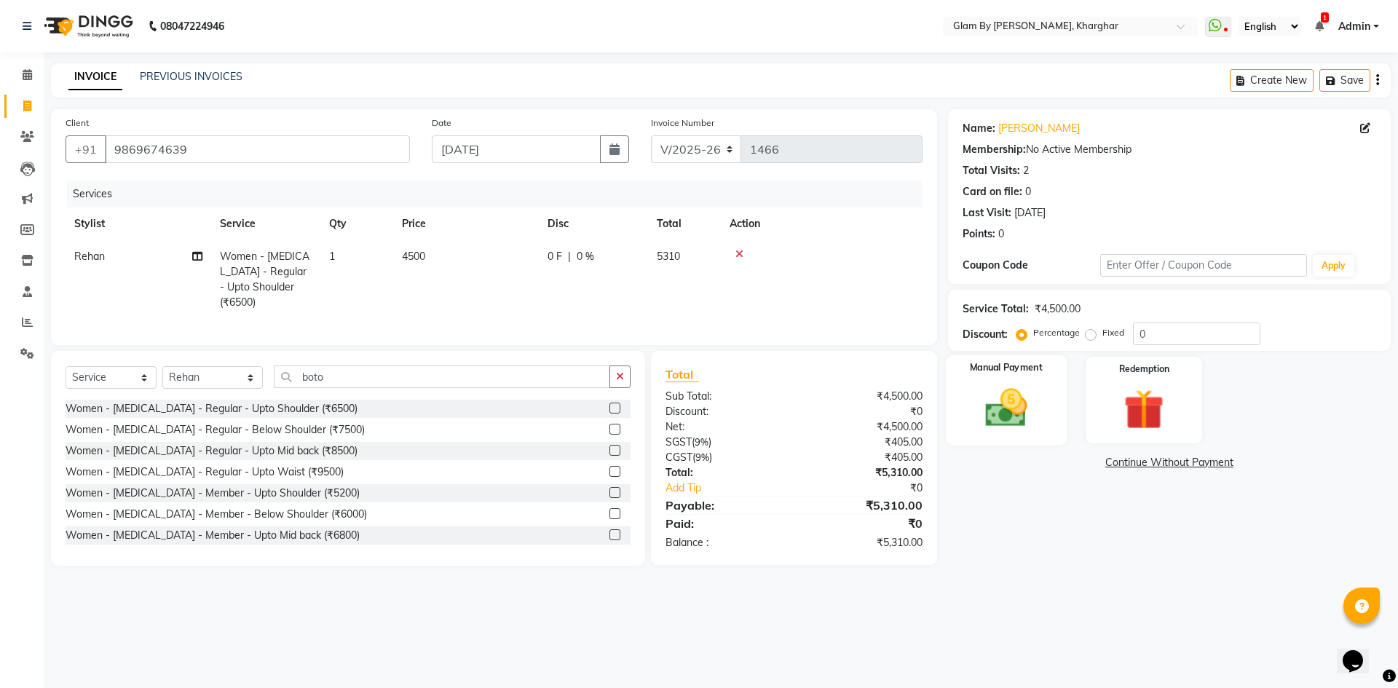
click at [1022, 420] on img at bounding box center [1006, 408] width 68 height 48
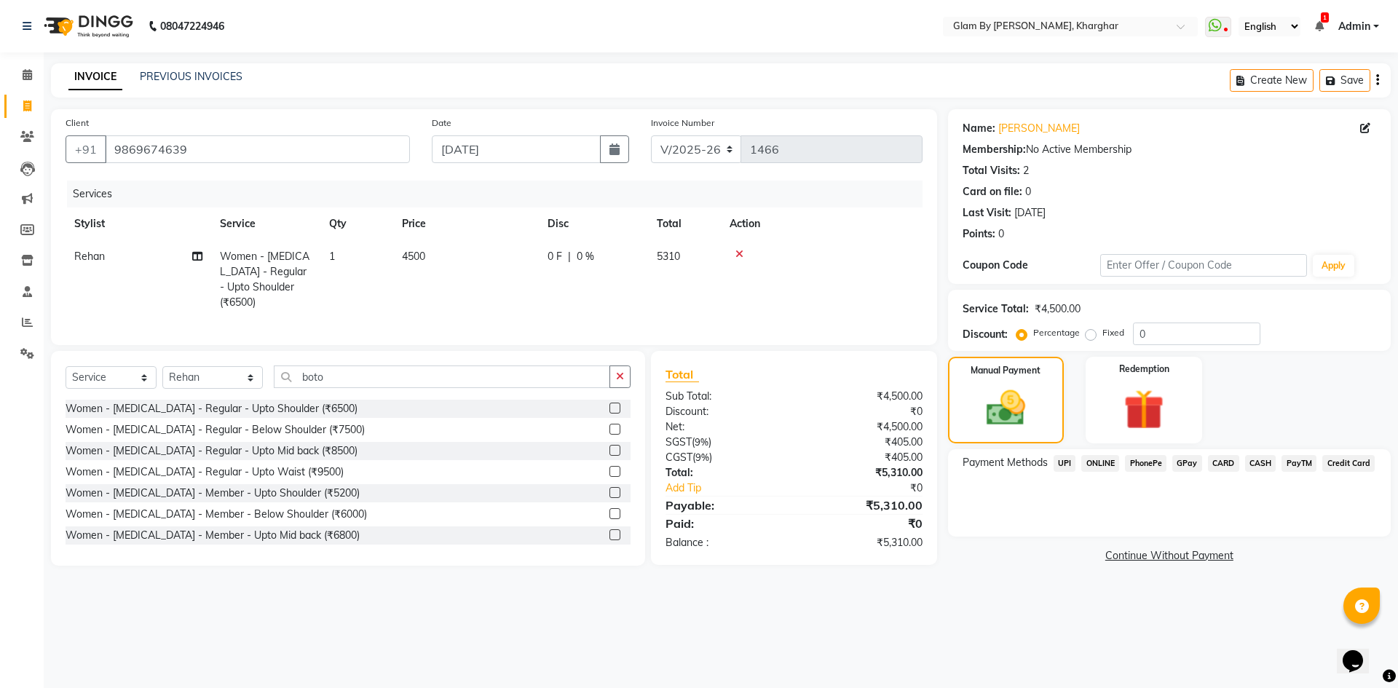
click at [1065, 462] on span "UPI" at bounding box center [1064, 463] width 23 height 17
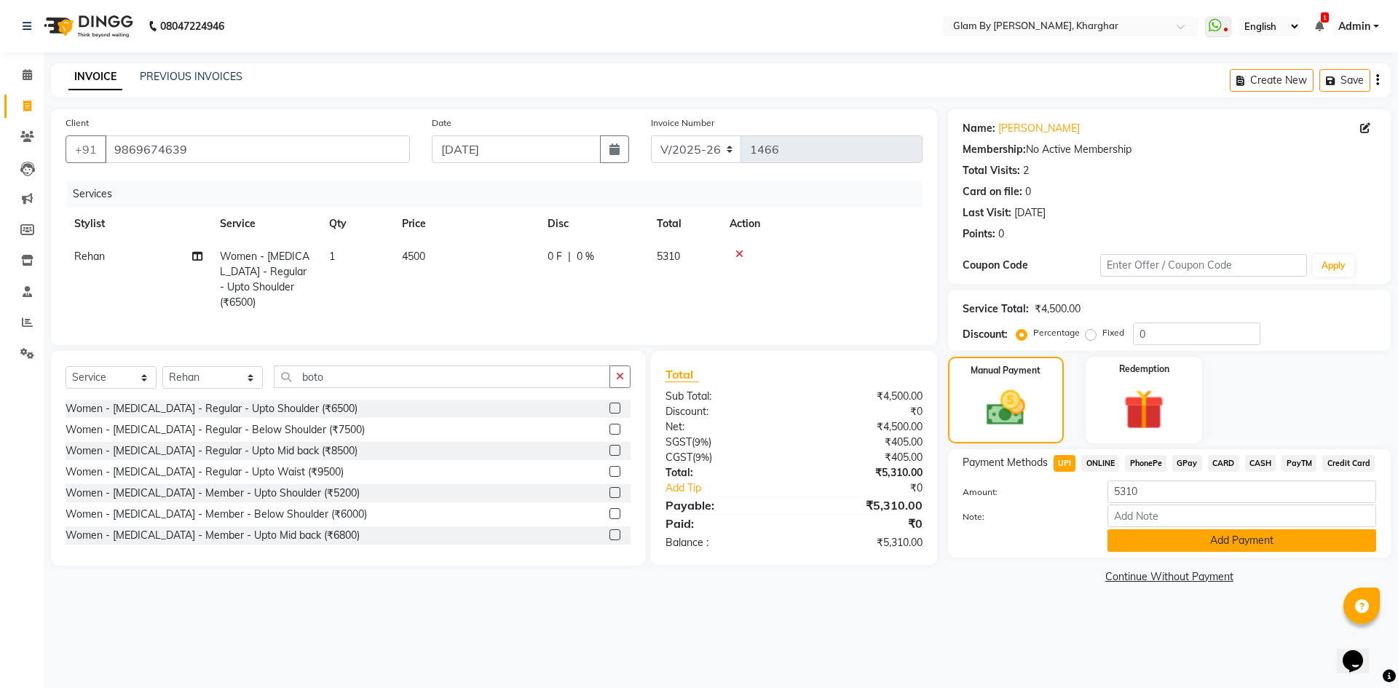
click at [1149, 543] on button "Add Payment" at bounding box center [1241, 540] width 269 height 23
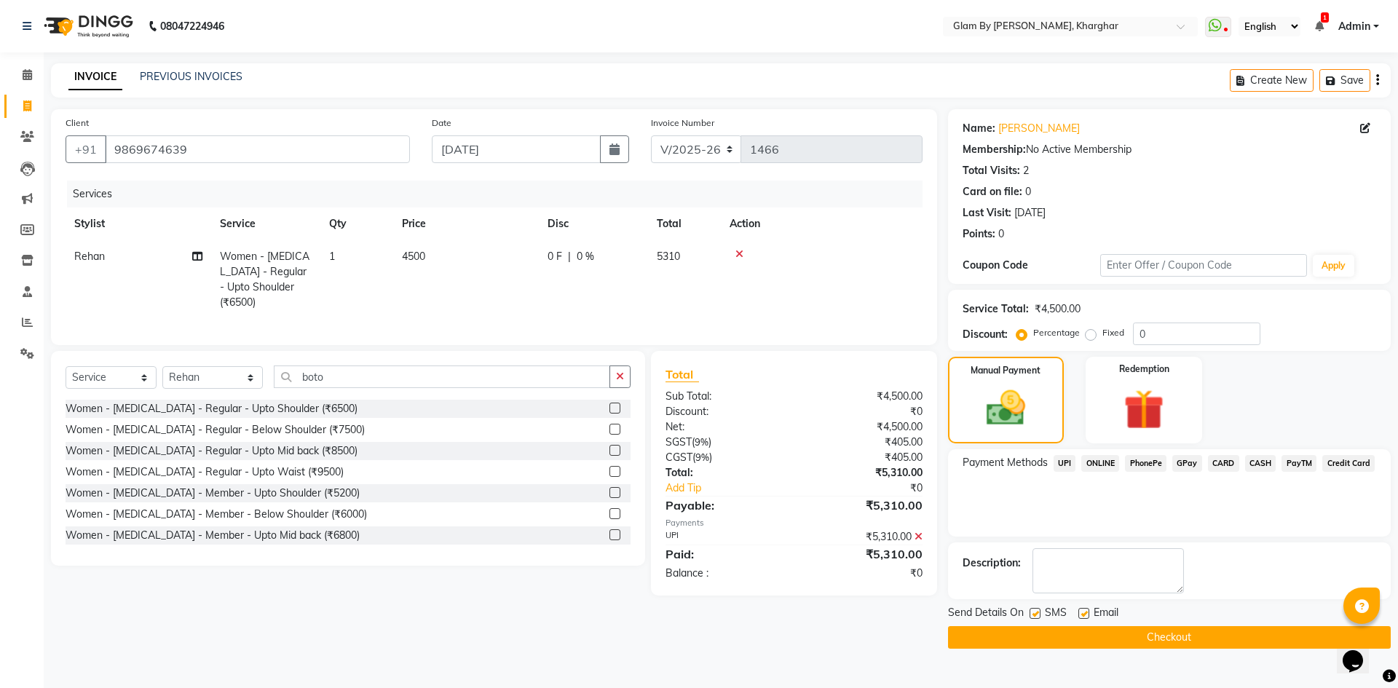
click at [988, 633] on button "Checkout" at bounding box center [1169, 637] width 443 height 23
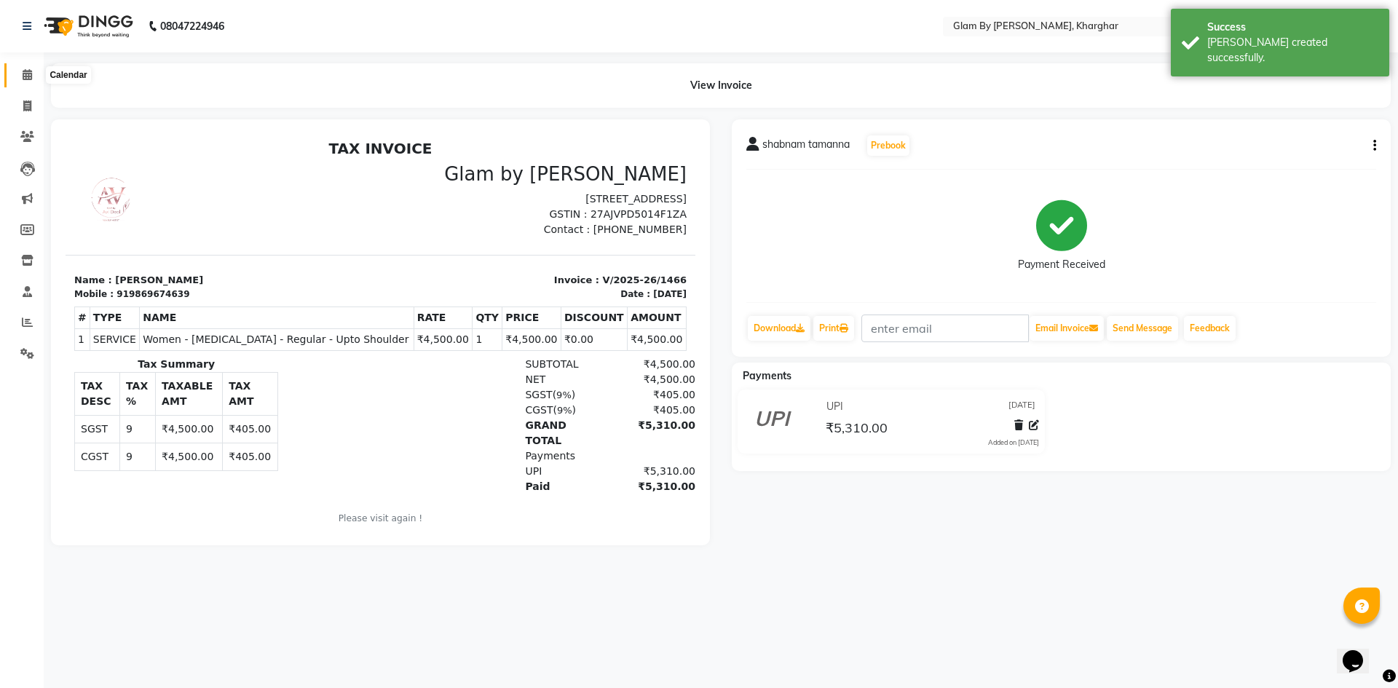
click at [19, 74] on span at bounding box center [27, 75] width 25 height 17
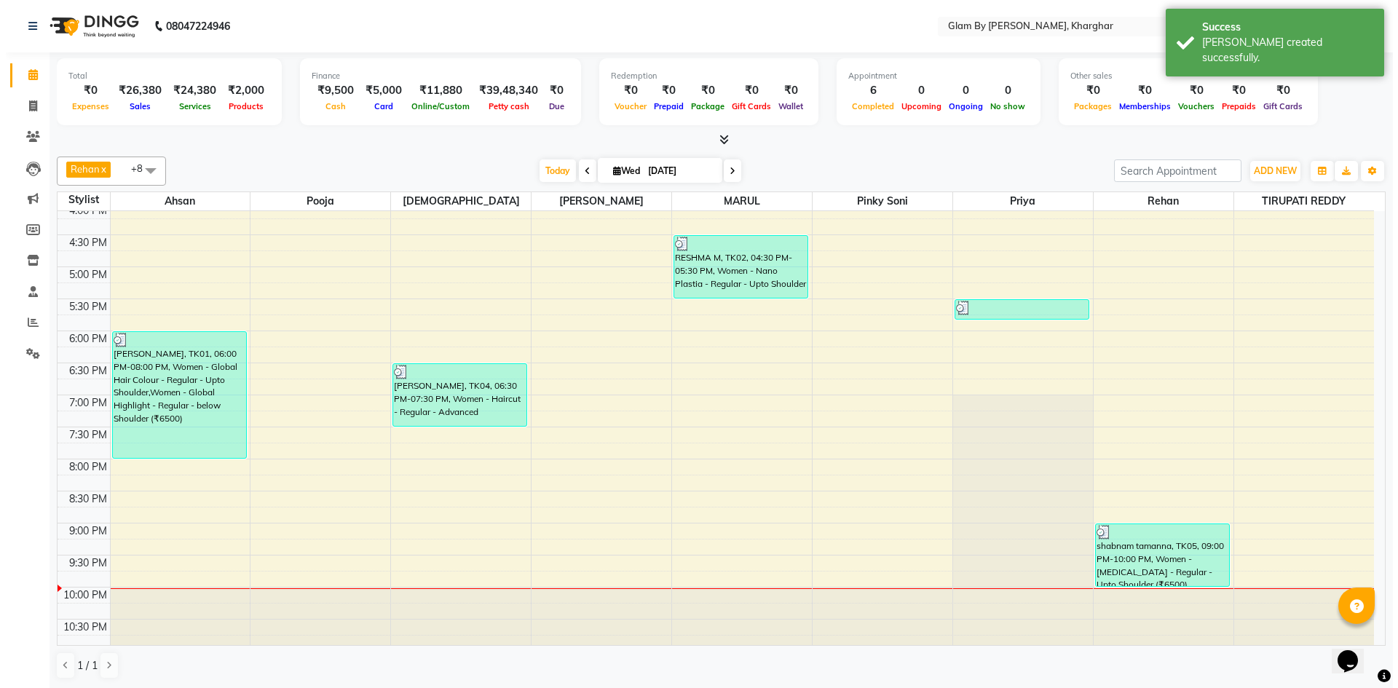
scroll to position [526, 0]
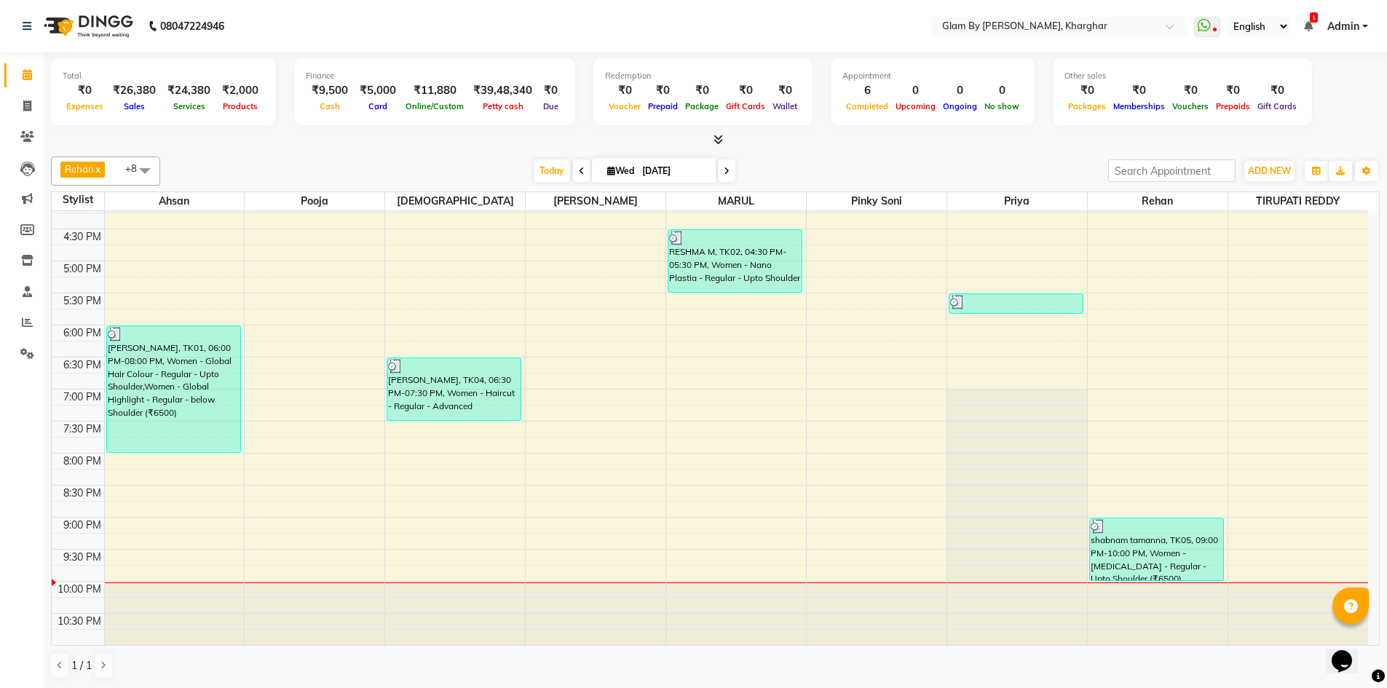
click at [1352, 22] on span "Admin" at bounding box center [1343, 26] width 32 height 15
click at [1300, 98] on link "Sign out" at bounding box center [1293, 100] width 133 height 23
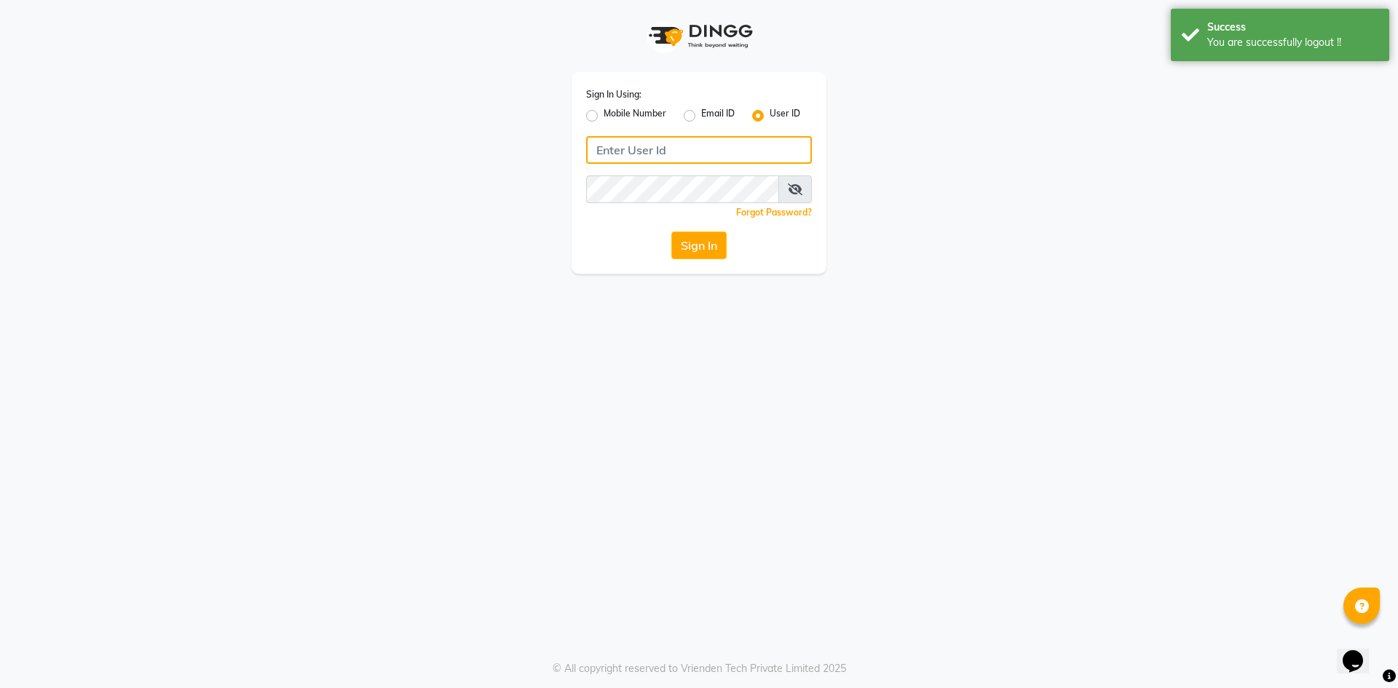
type input "9619697269"
